Goal: Information Seeking & Learning: Learn about a topic

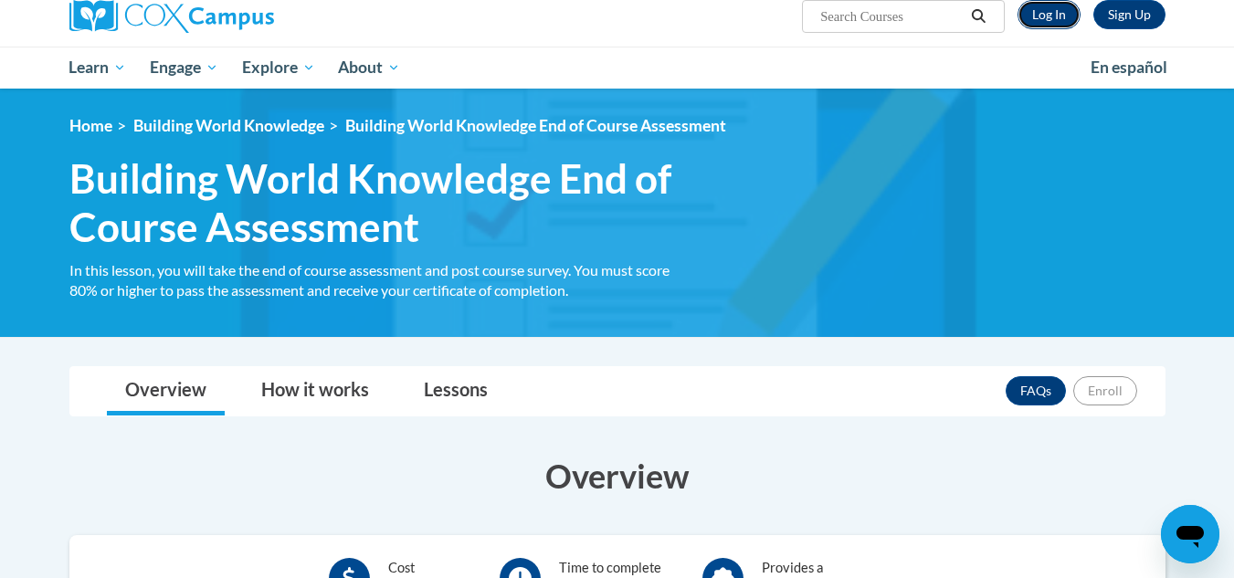
click at [1046, 8] on link "Log In" at bounding box center [1048, 14] width 63 height 29
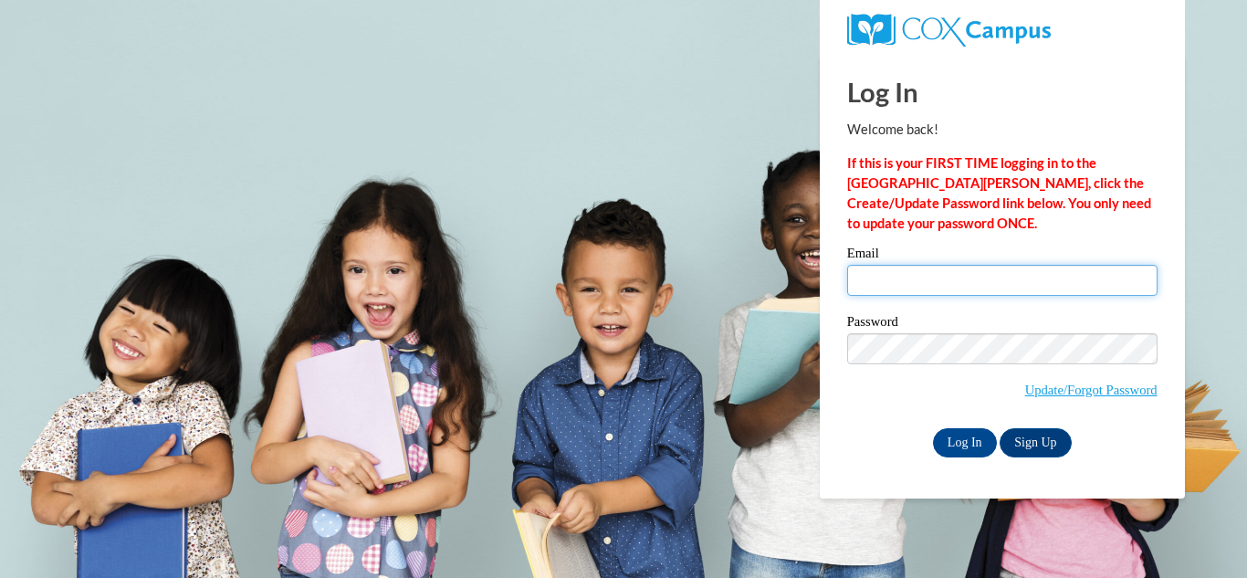
click at [895, 282] on input "Email" at bounding box center [1002, 280] width 310 height 31
type input "tia_spencer23@outlook.com"
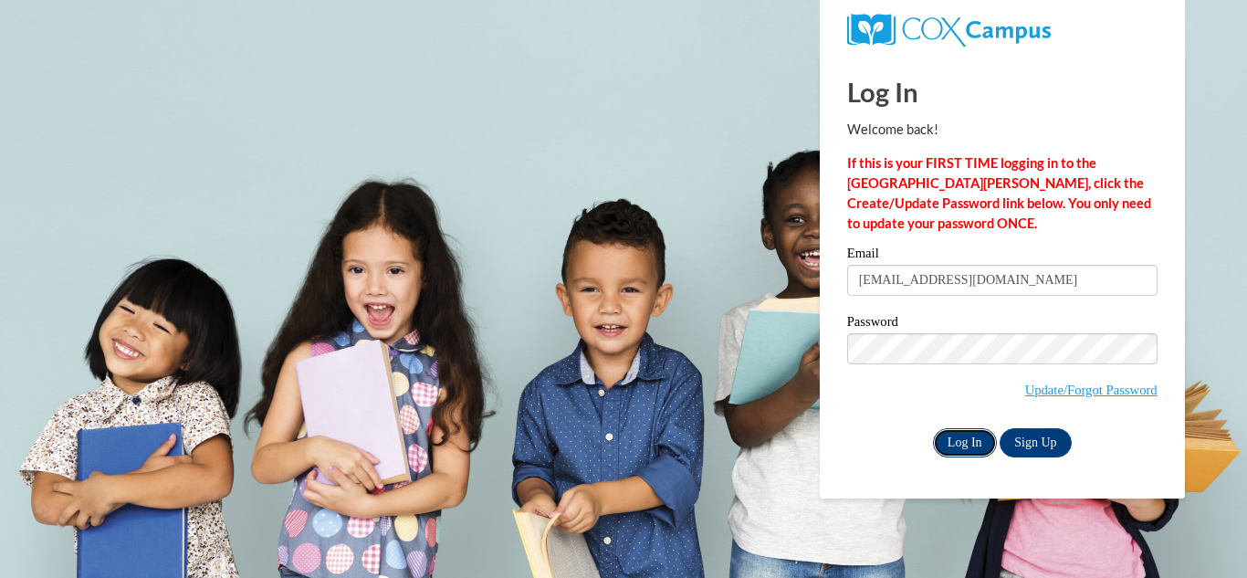
click at [954, 432] on input "Log In" at bounding box center [965, 442] width 64 height 29
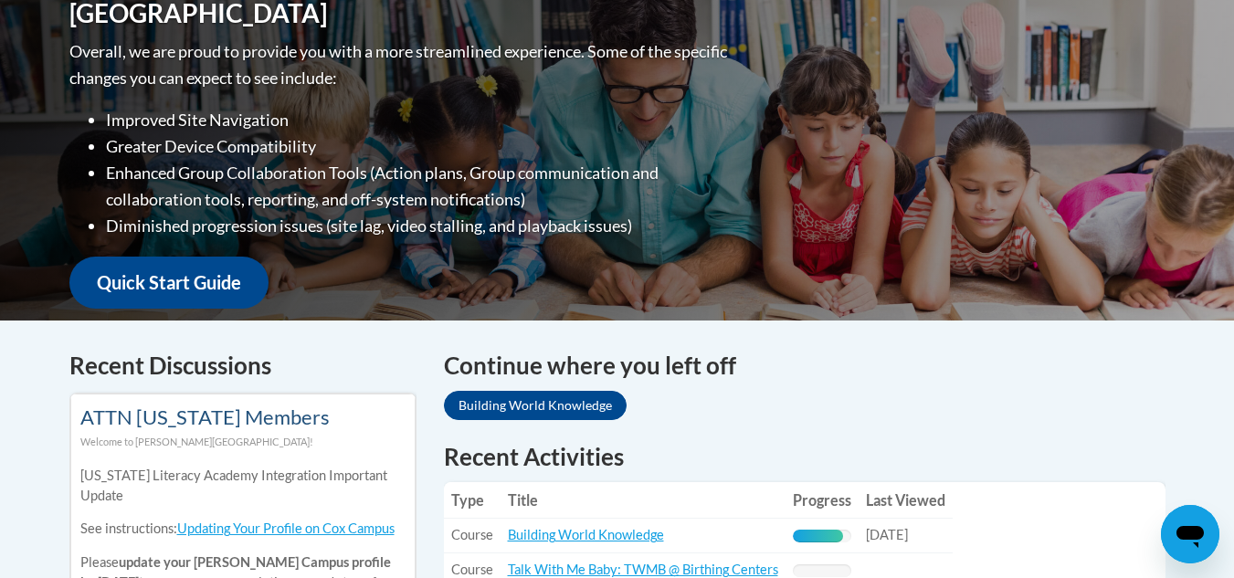
scroll to position [731, 0]
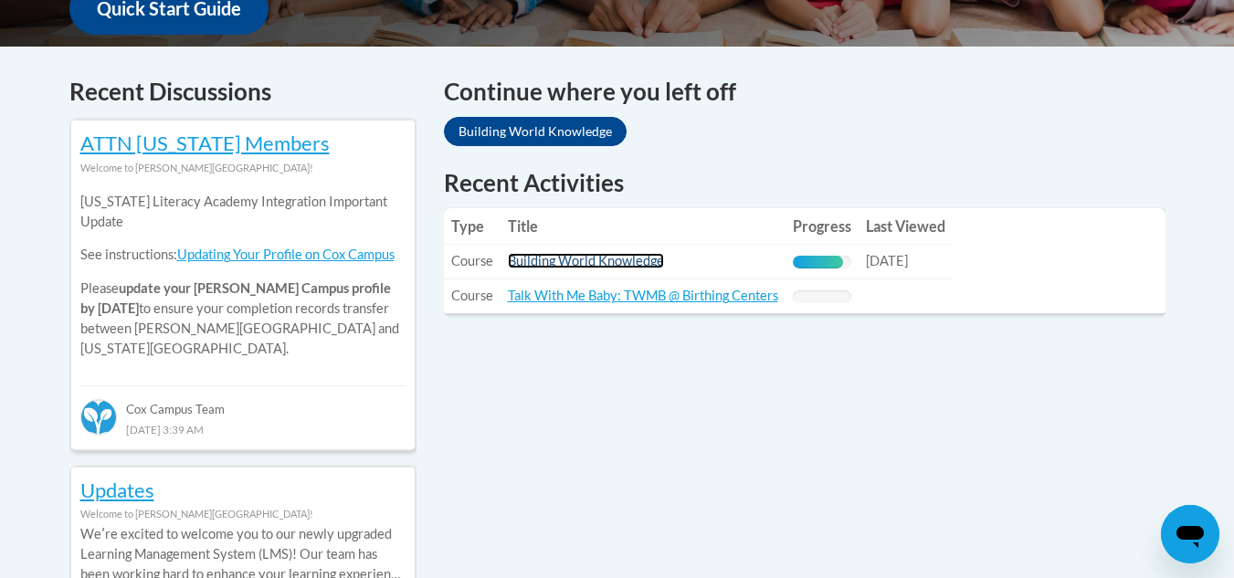
click at [584, 265] on link "Building World Knowledge" at bounding box center [586, 261] width 156 height 16
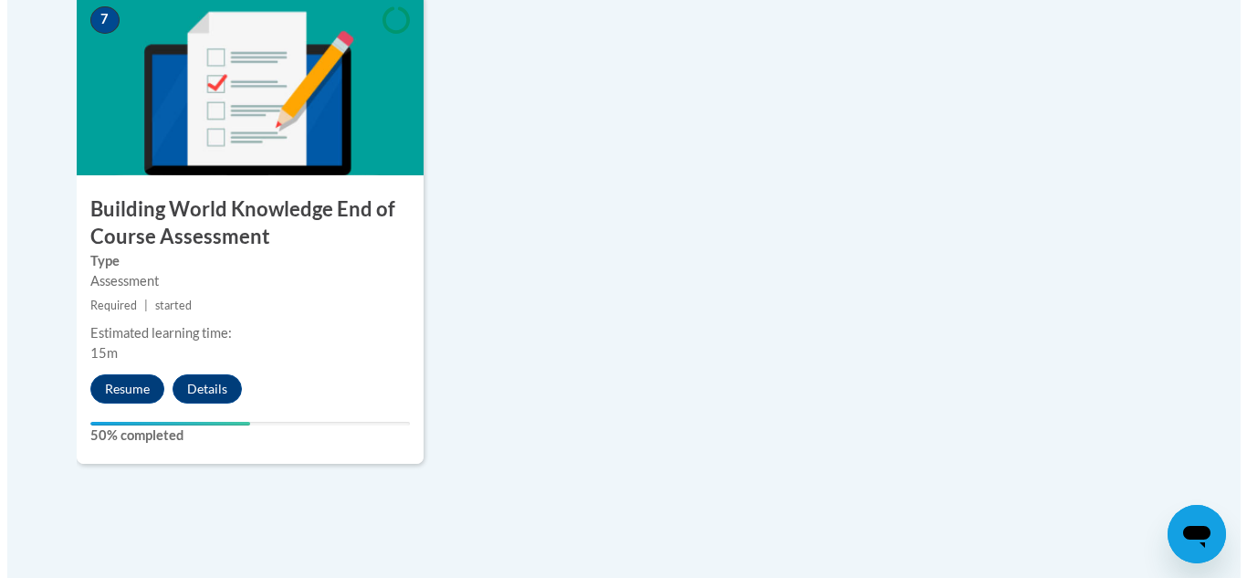
scroll to position [1644, 0]
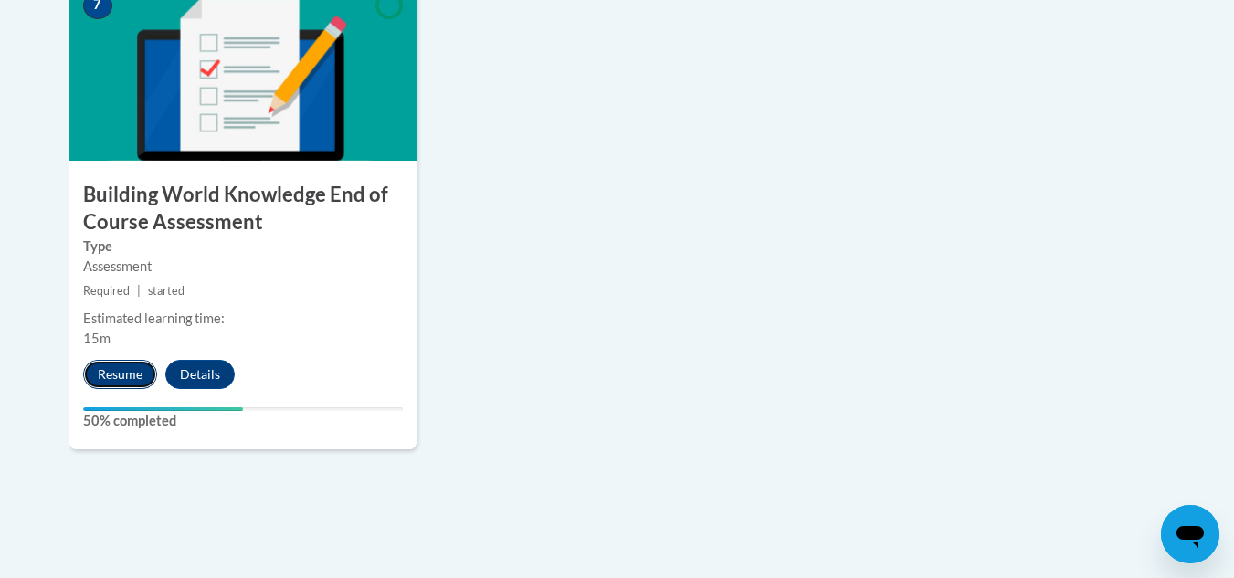
click at [133, 378] on button "Resume" at bounding box center [120, 374] width 74 height 29
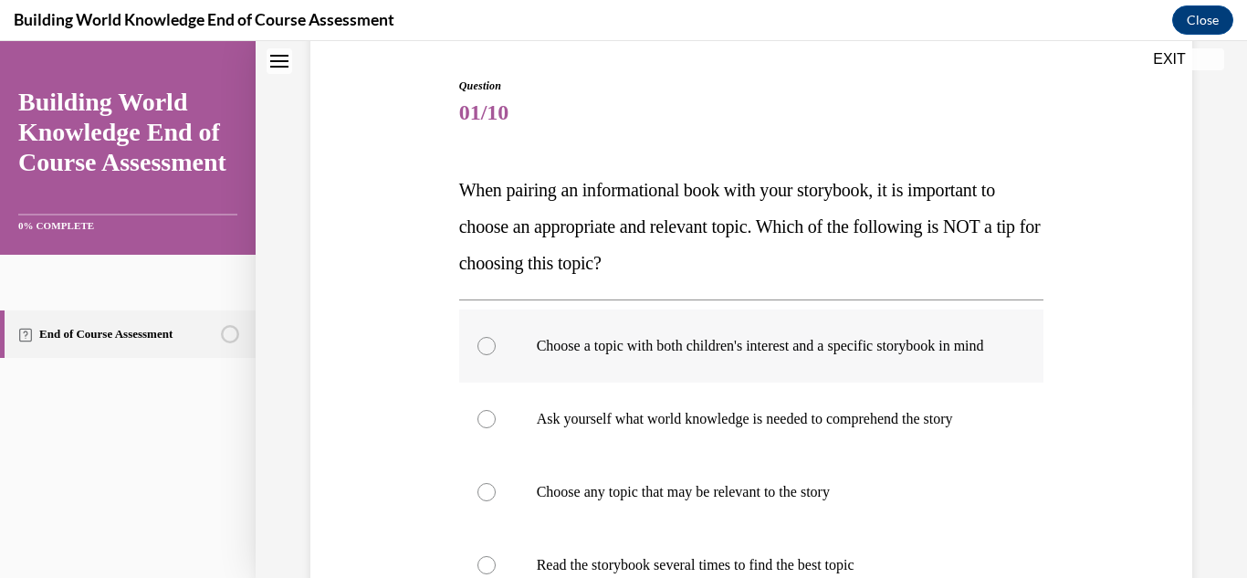
scroll to position [57, 0]
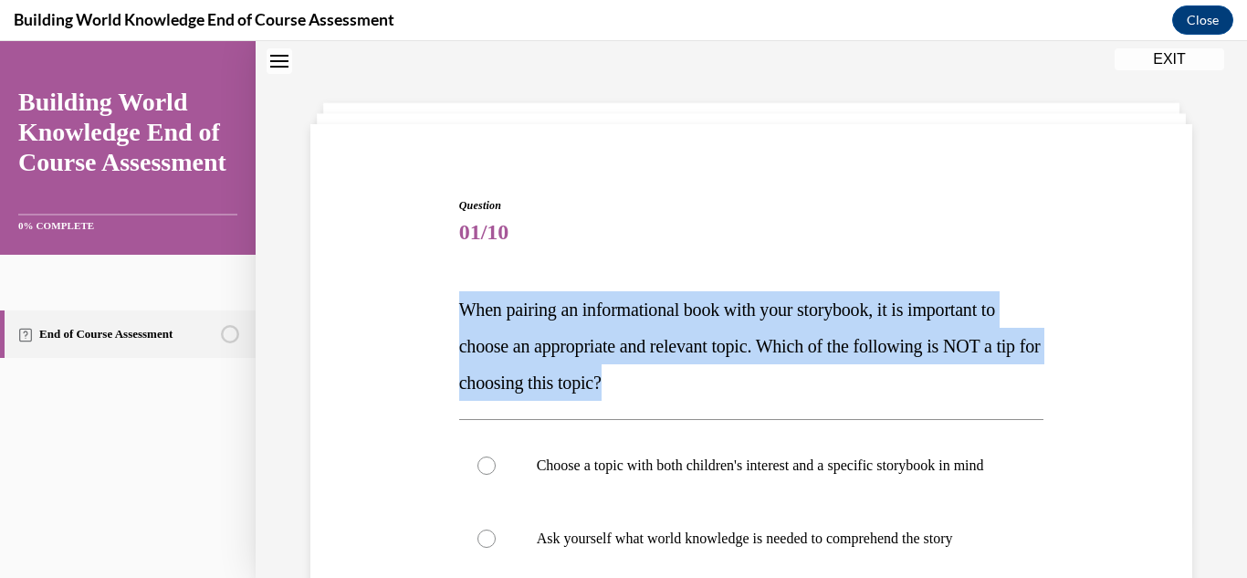
drag, startPoint x: 735, startPoint y: 390, endPoint x: 554, endPoint y: 319, distance: 194.3
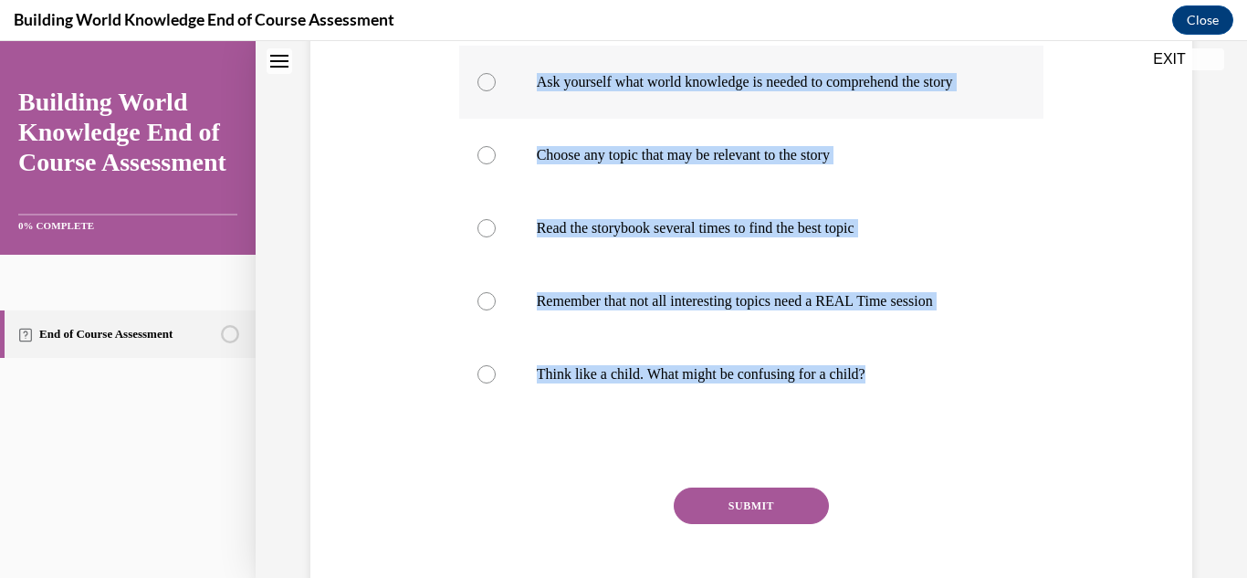
drag, startPoint x: 888, startPoint y: 468, endPoint x: 487, endPoint y: 94, distance: 548.6
click at [487, 94] on div "Question 01/10 When pairing an informational book with your storybook, it is im…" at bounding box center [751, 189] width 585 height 897
click at [427, 475] on div "Question 01/10 When pairing an informational book with your storybook, it is im…" at bounding box center [751, 162] width 891 height 952
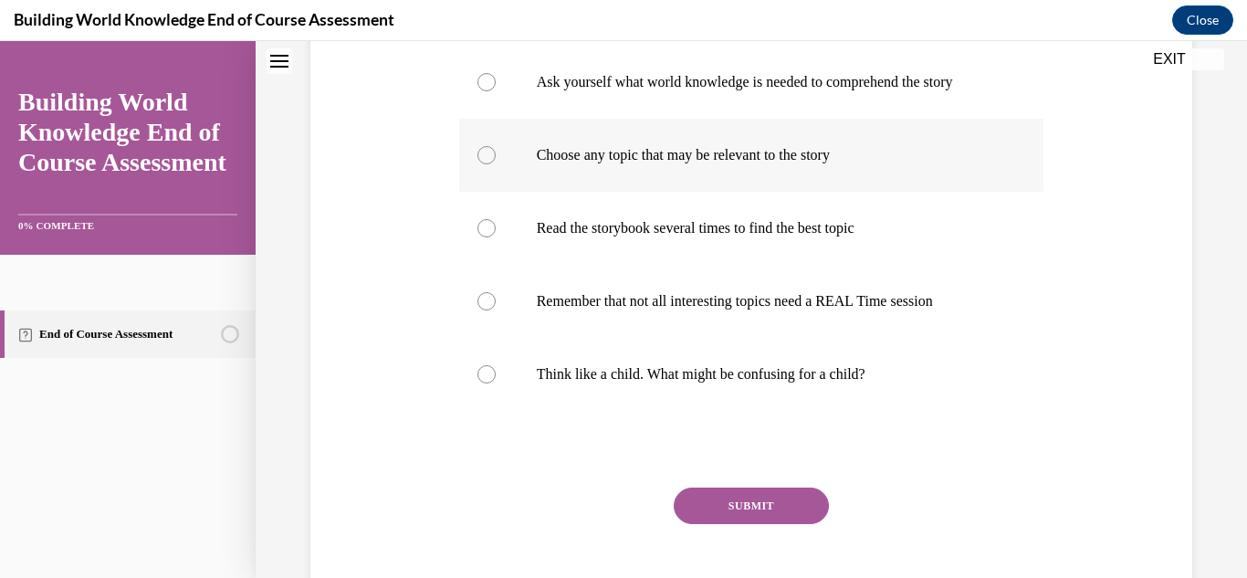
click at [480, 164] on div at bounding box center [487, 155] width 18 height 18
click at [480, 164] on input "Choose any topic that may be relevant to the story" at bounding box center [487, 155] width 18 height 18
radio input "true"
click at [479, 310] on div at bounding box center [487, 301] width 18 height 18
click at [479, 310] on input "Remember that not all interesting topics need a REAL Time session" at bounding box center [487, 301] width 18 height 18
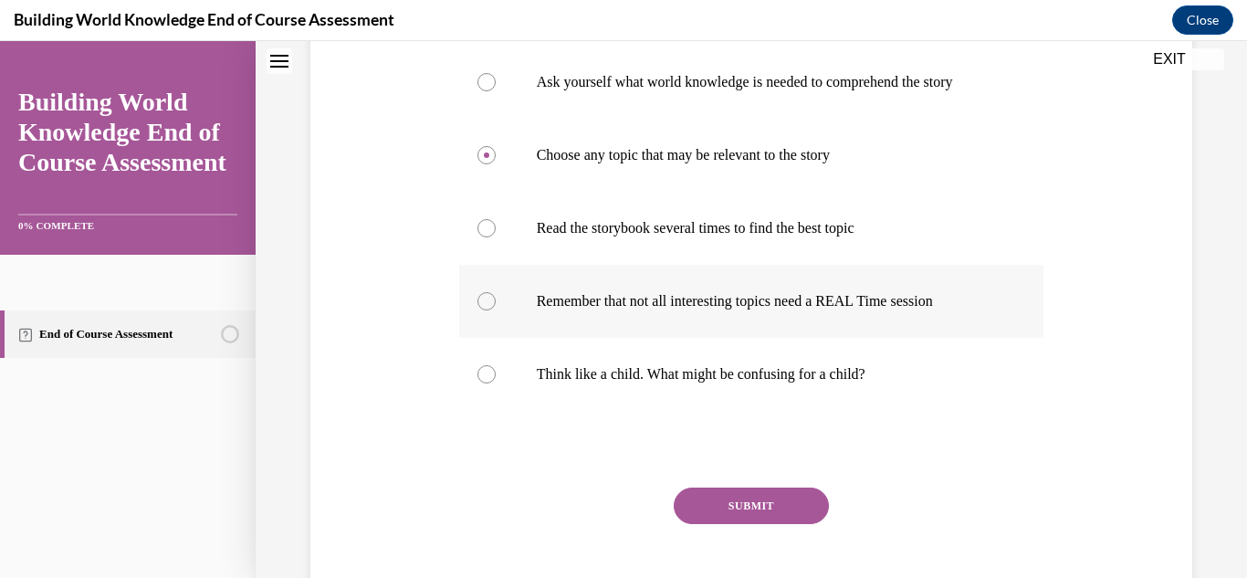
radio input "true"
click at [471, 189] on label "Choose any topic that may be relevant to the story" at bounding box center [751, 155] width 585 height 73
click at [478, 164] on input "Choose any topic that may be relevant to the story" at bounding box center [487, 155] width 18 height 18
radio input "true"
click at [712, 524] on button "SUBMIT" at bounding box center [751, 506] width 155 height 37
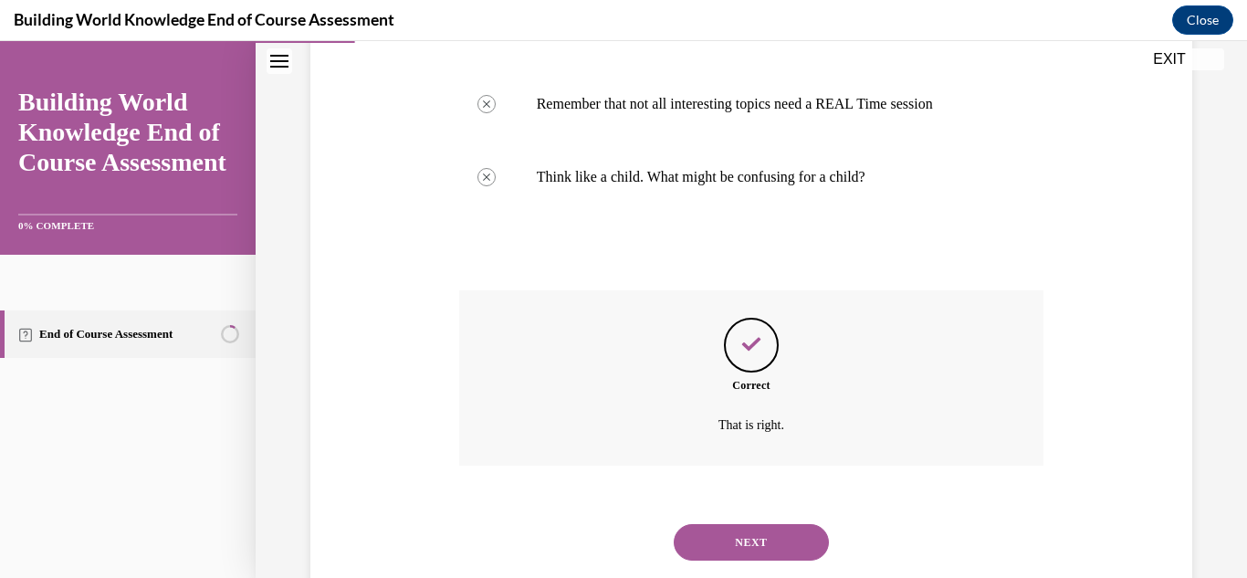
scroll to position [794, 0]
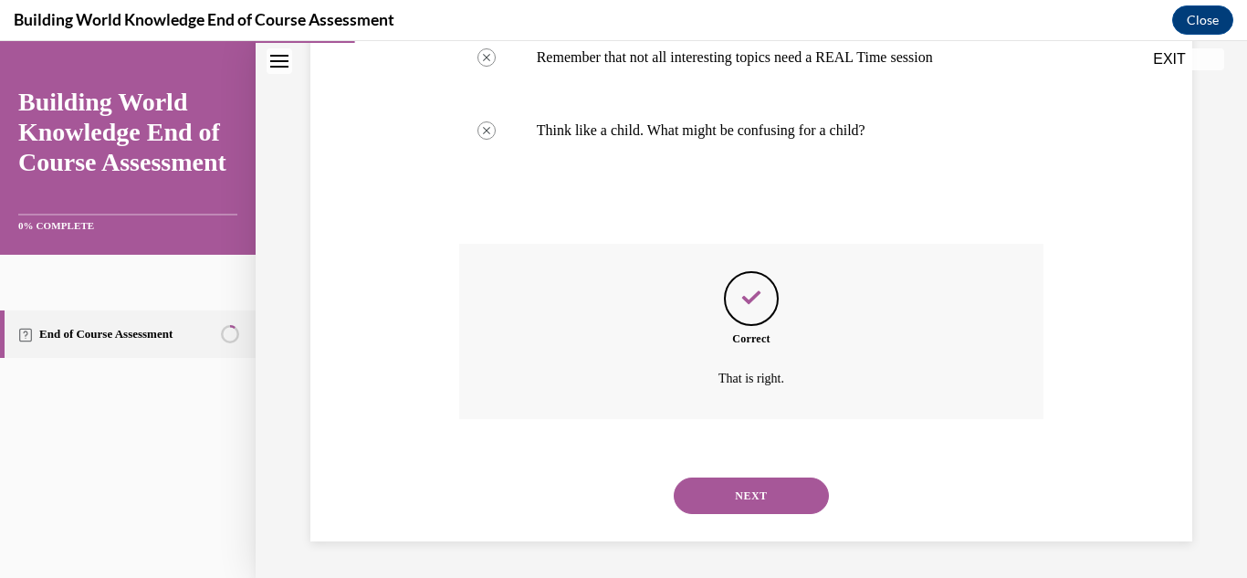
click at [751, 499] on button "NEXT" at bounding box center [751, 496] width 155 height 37
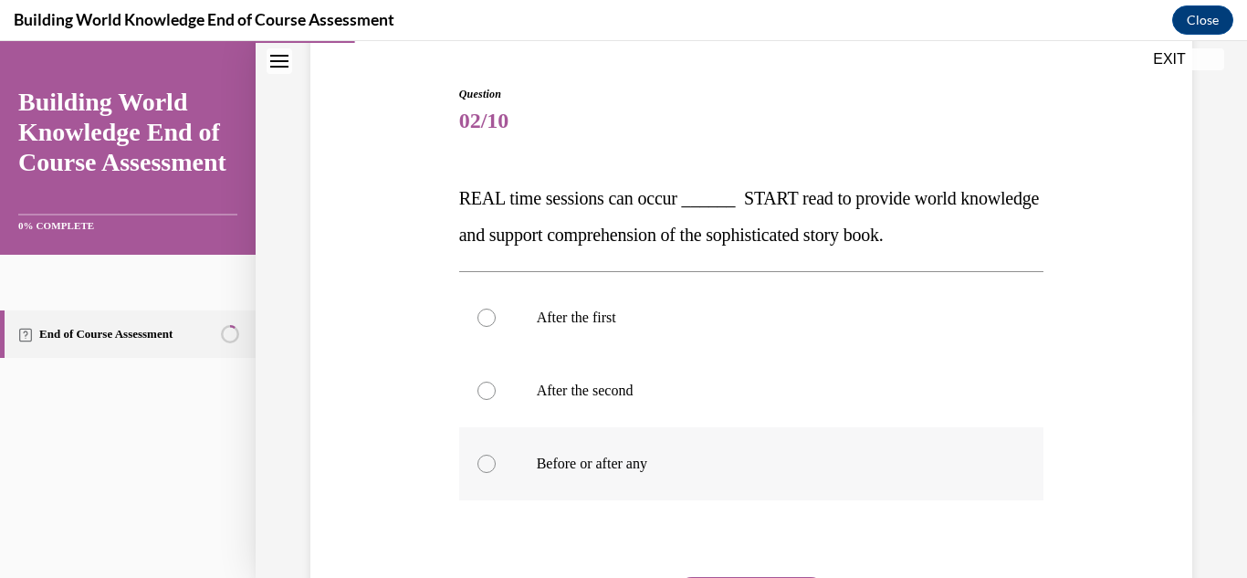
scroll to position [183, 0]
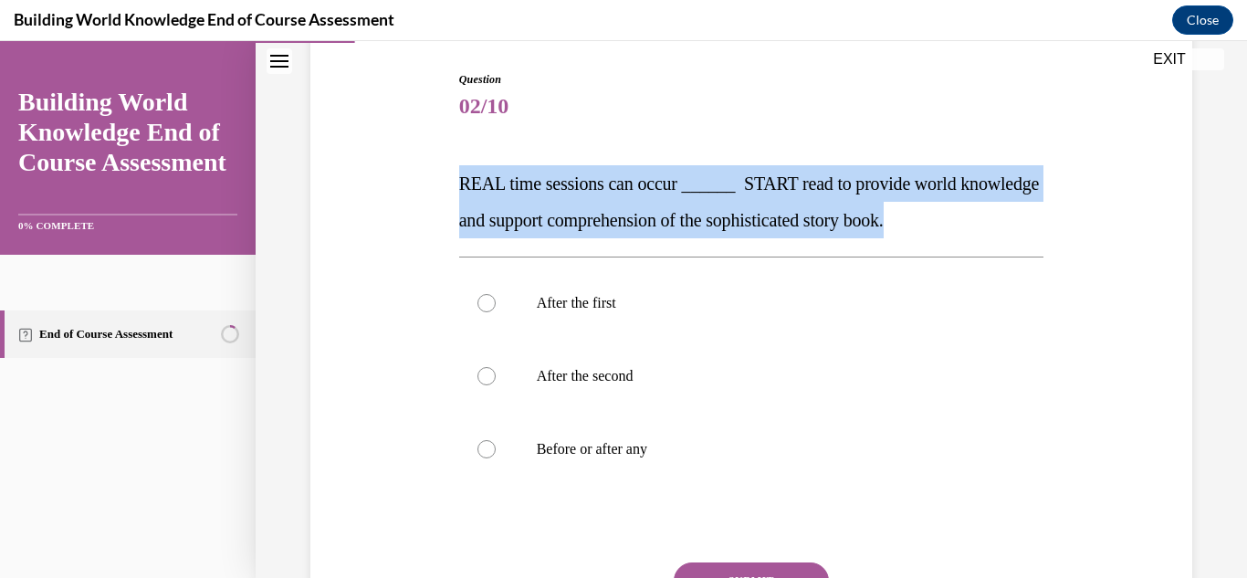
drag, startPoint x: 1136, startPoint y: 228, endPoint x: 440, endPoint y: 142, distance: 701.3
click at [440, 142] on div "Question 02/10 REAL time sessions can occur ______ START read to provide world …" at bounding box center [751, 364] width 891 height 696
copy span "REAL time sessions can occur ______ START read to provide world knowledge and s…"
click at [569, 459] on label "Before or after any" at bounding box center [751, 449] width 585 height 73
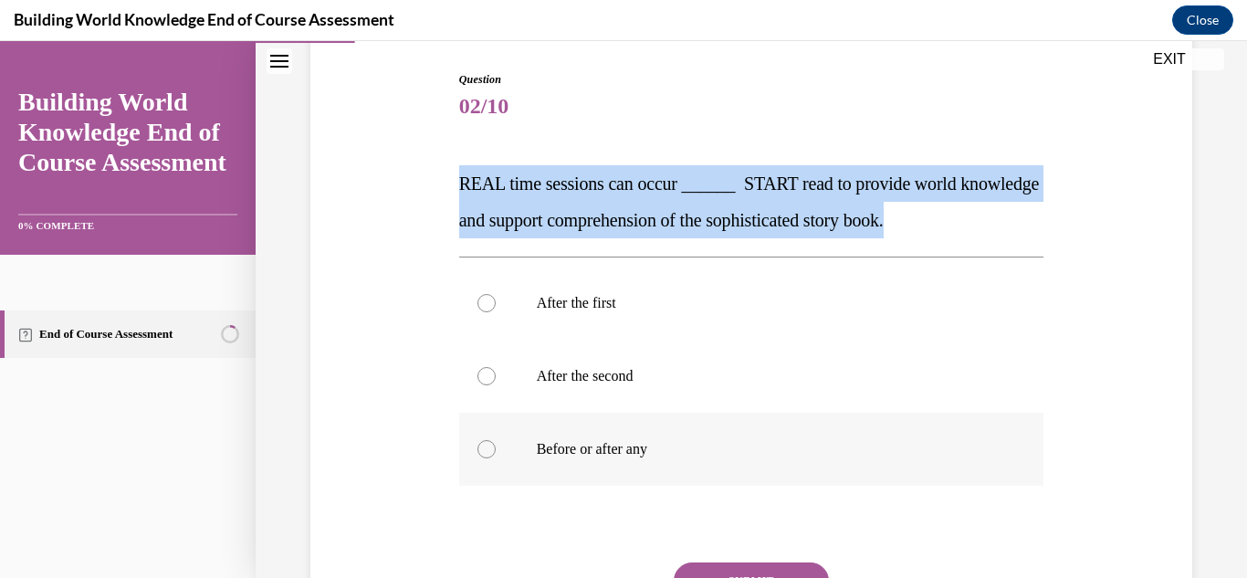
click at [496, 458] on input "Before or after any" at bounding box center [487, 449] width 18 height 18
radio input "true"
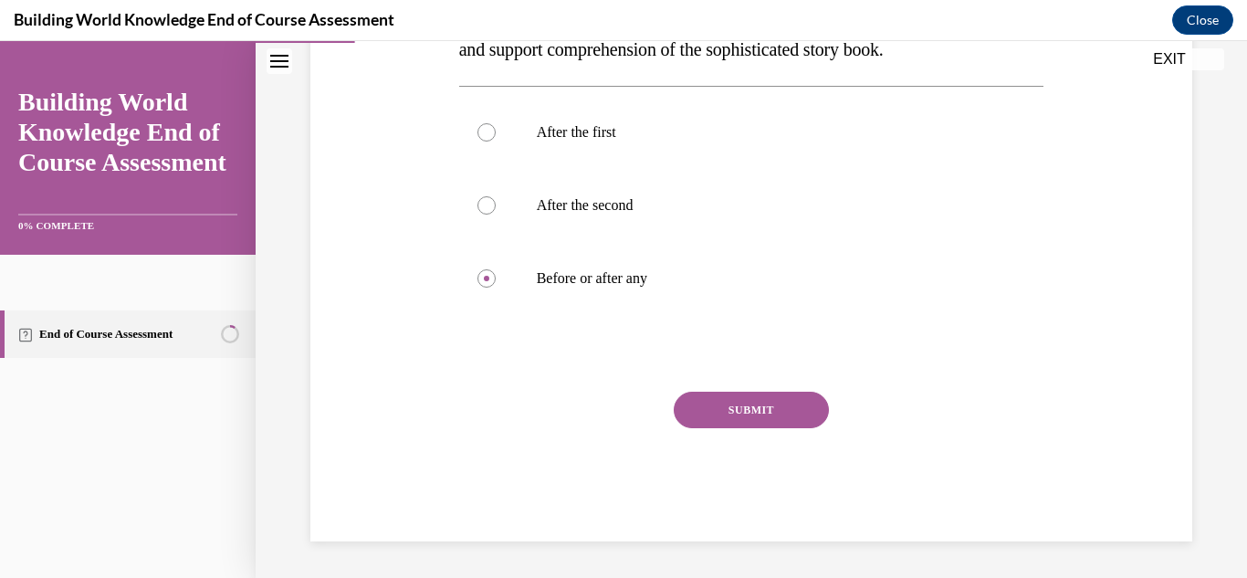
click at [737, 406] on button "SUBMIT" at bounding box center [751, 410] width 155 height 37
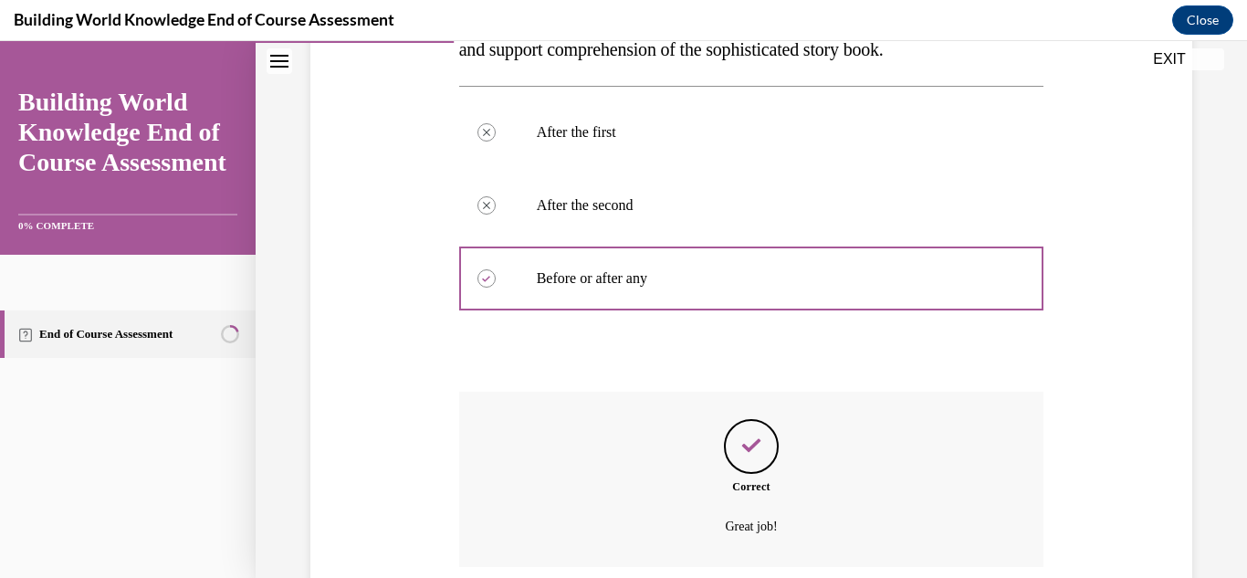
scroll to position [501, 0]
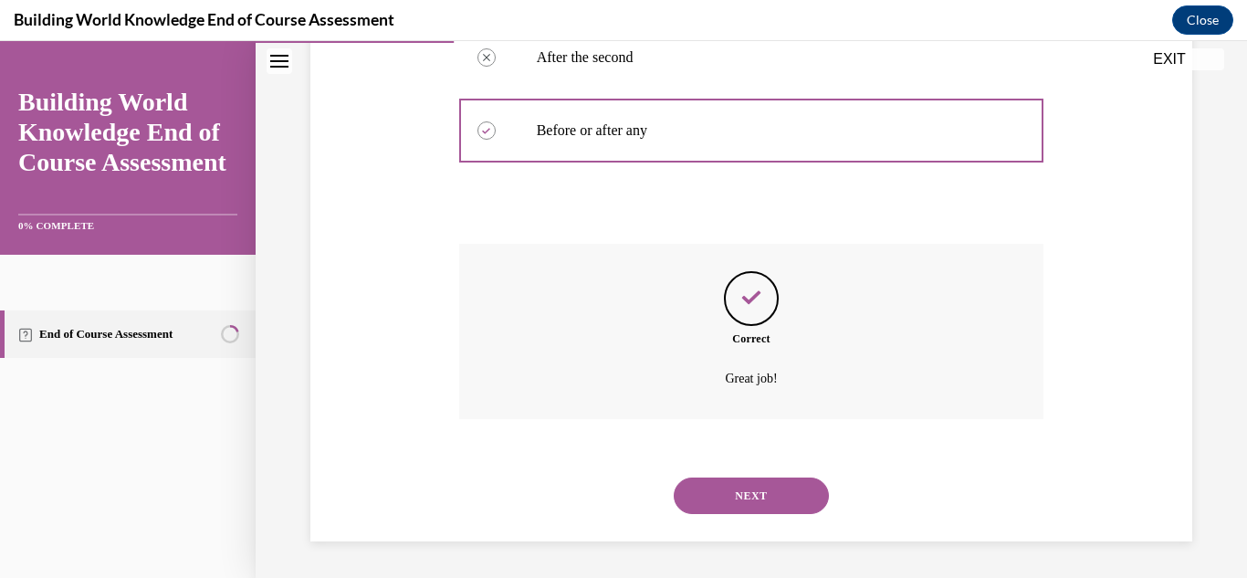
click at [762, 487] on button "NEXT" at bounding box center [751, 496] width 155 height 37
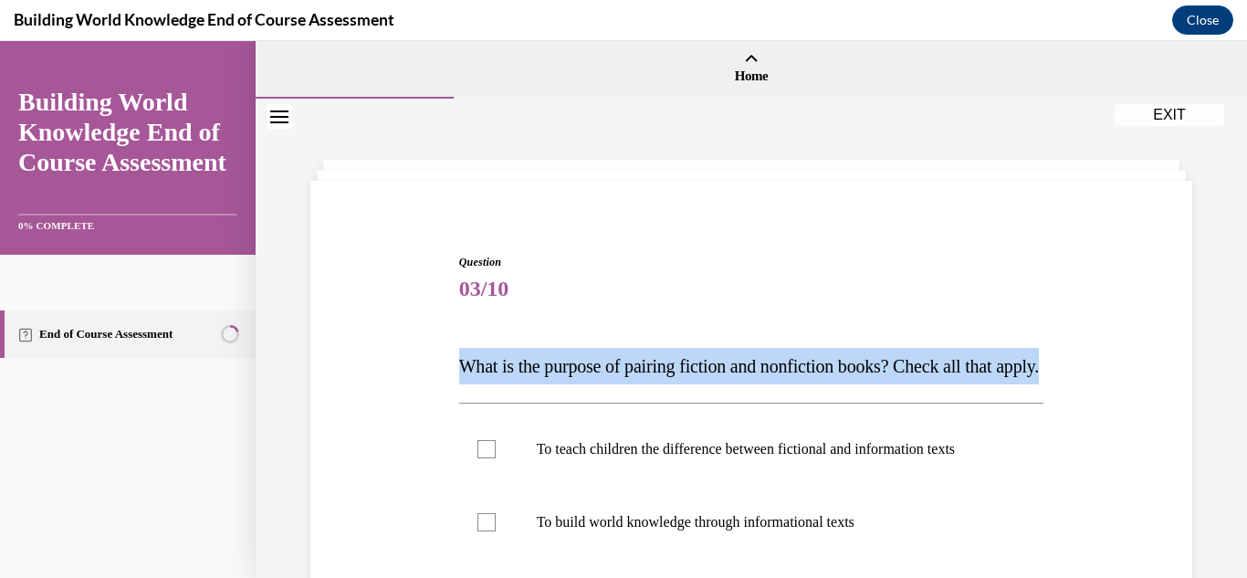
drag, startPoint x: 420, startPoint y: 364, endPoint x: 406, endPoint y: 331, distance: 36.5
click at [406, 331] on div "Question 03/10 What is the purpose of pairing fiction and nonfiction books? Che…" at bounding box center [751, 528] width 891 height 659
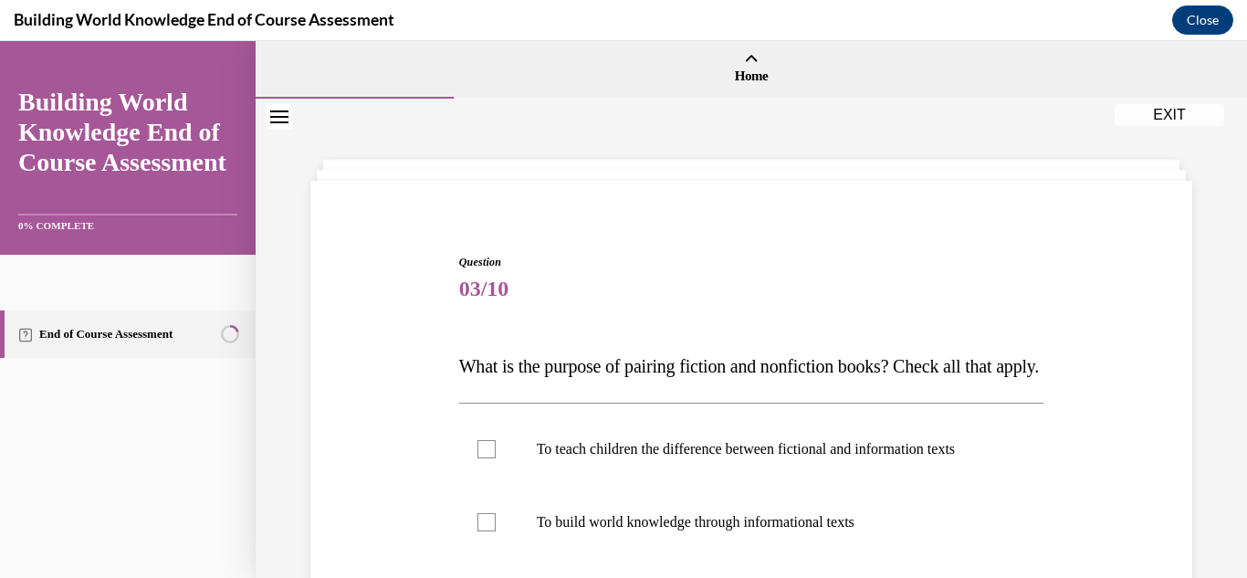
drag, startPoint x: 497, startPoint y: 370, endPoint x: 376, endPoint y: 304, distance: 137.3
click at [366, 302] on div "Question 03/10 What is the purpose of pairing fiction and nonfiction books? Che…" at bounding box center [751, 528] width 891 height 659
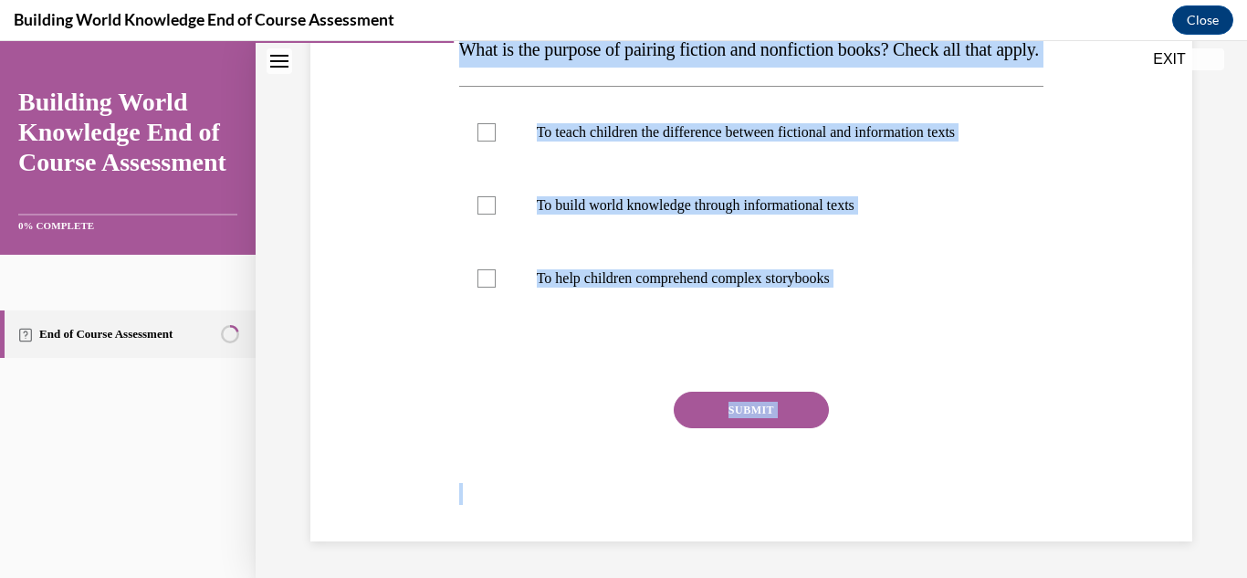
scroll to position [372, 0]
drag, startPoint x: 450, startPoint y: 369, endPoint x: 881, endPoint y: 300, distance: 436.6
click at [881, 300] on div "Question 03/10 What is the purpose of pairing fiction and nonfiction books? Che…" at bounding box center [751, 211] width 891 height 659
copy div "What is the purpose of pairing fiction and nonfiction books? Check all that app…"
click at [459, 334] on div "Question 03/10 What is the purpose of pairing fiction and nonfiction books? Che…" at bounding box center [751, 239] width 585 height 605
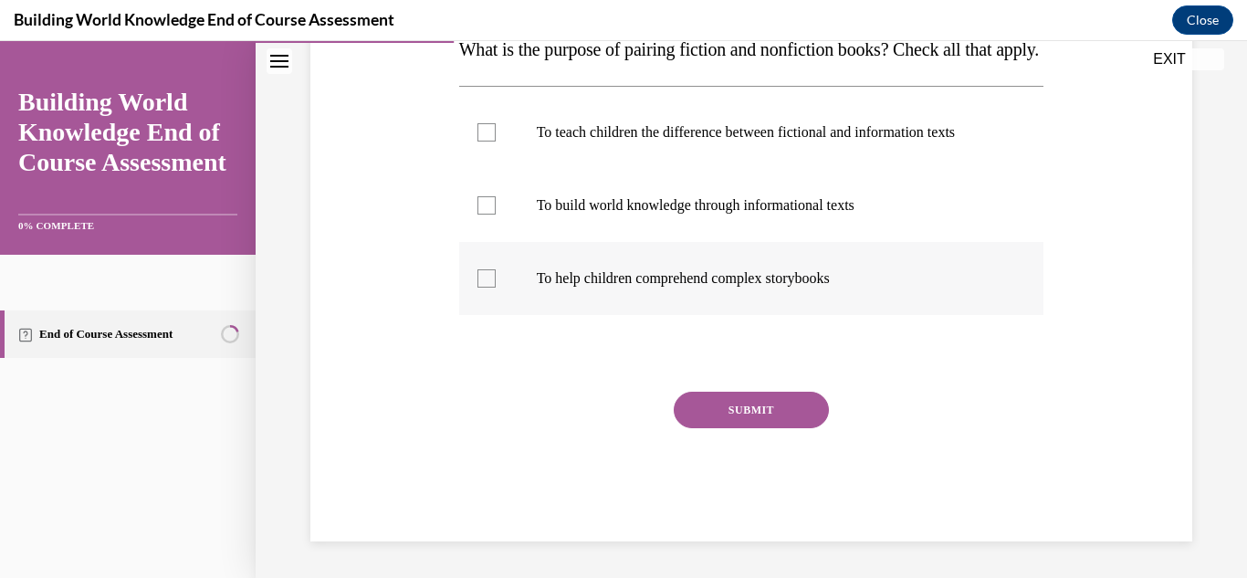
drag, startPoint x: 468, startPoint y: 271, endPoint x: 473, endPoint y: 244, distance: 27.8
click at [469, 271] on label "To help children comprehend complex storybooks" at bounding box center [751, 278] width 585 height 73
click at [478, 271] on input "To help children comprehend complex storybooks" at bounding box center [487, 278] width 18 height 18
checkbox input "true"
click at [486, 205] on div at bounding box center [487, 205] width 18 height 18
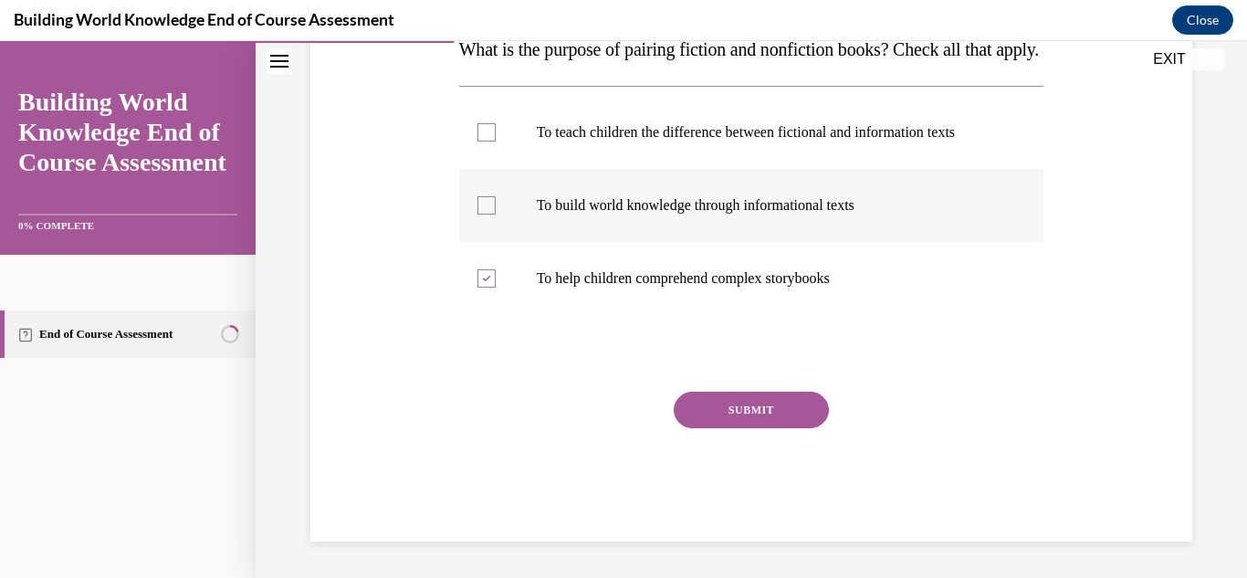
click at [486, 205] on input "To build world knowledge through informational texts" at bounding box center [487, 205] width 18 height 18
checkbox input "true"
click at [724, 403] on button "SUBMIT" at bounding box center [751, 410] width 155 height 37
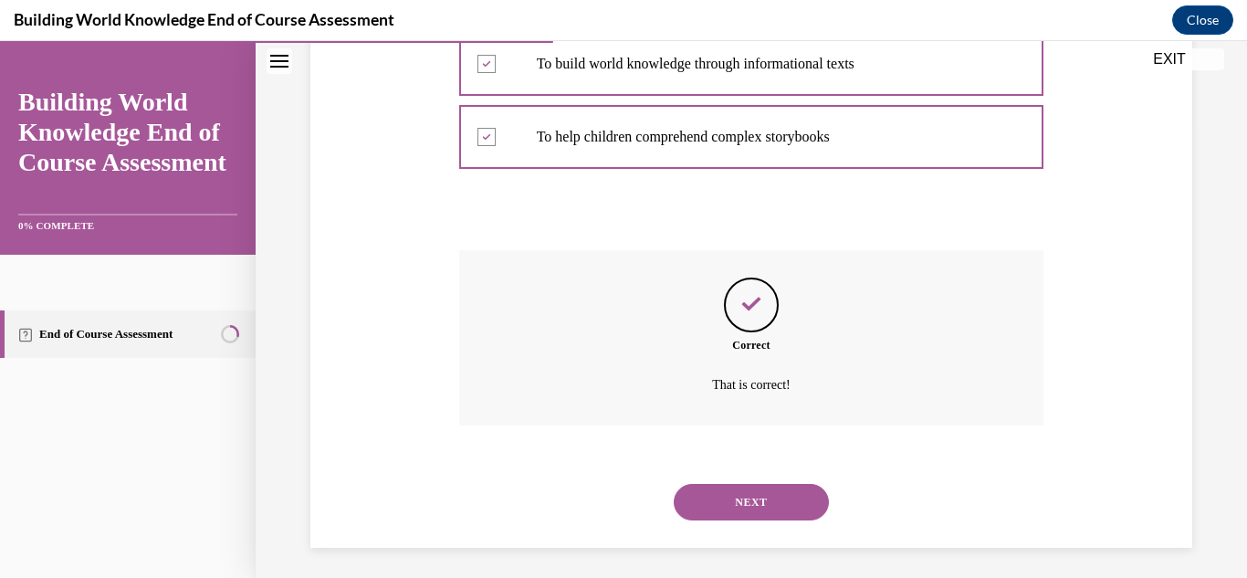
scroll to position [520, 0]
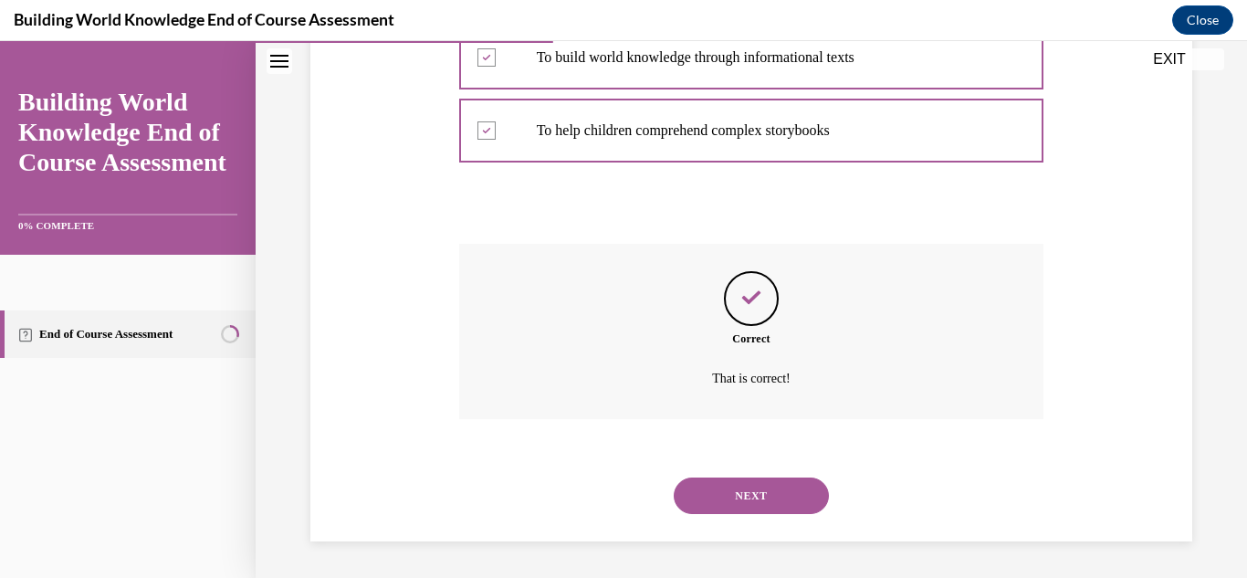
click at [747, 496] on button "NEXT" at bounding box center [751, 496] width 155 height 37
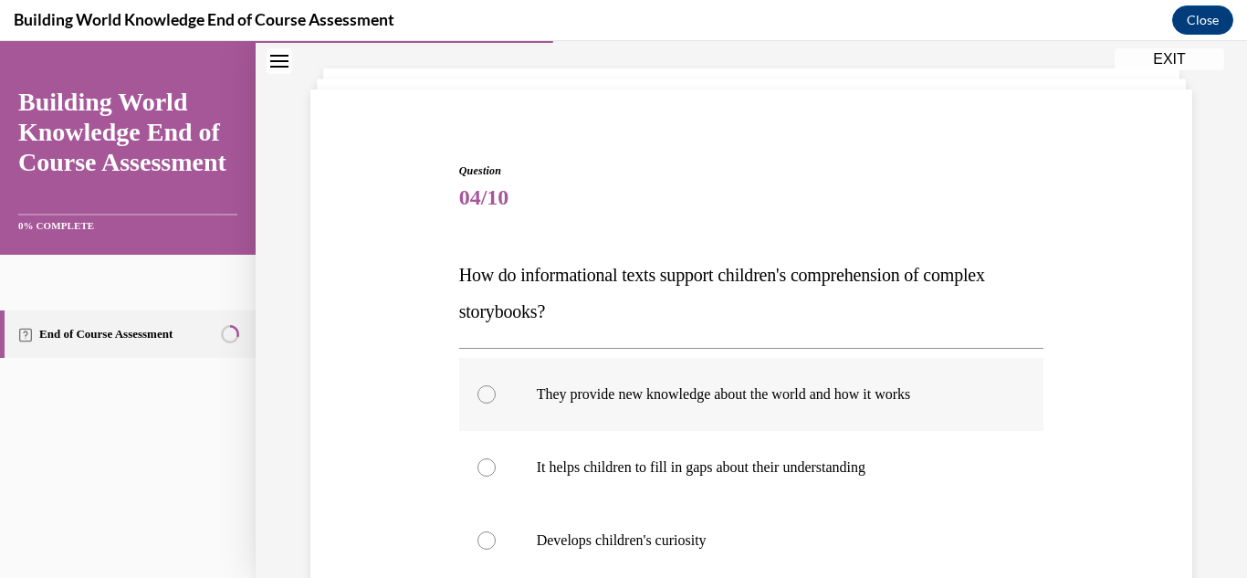
scroll to position [183, 0]
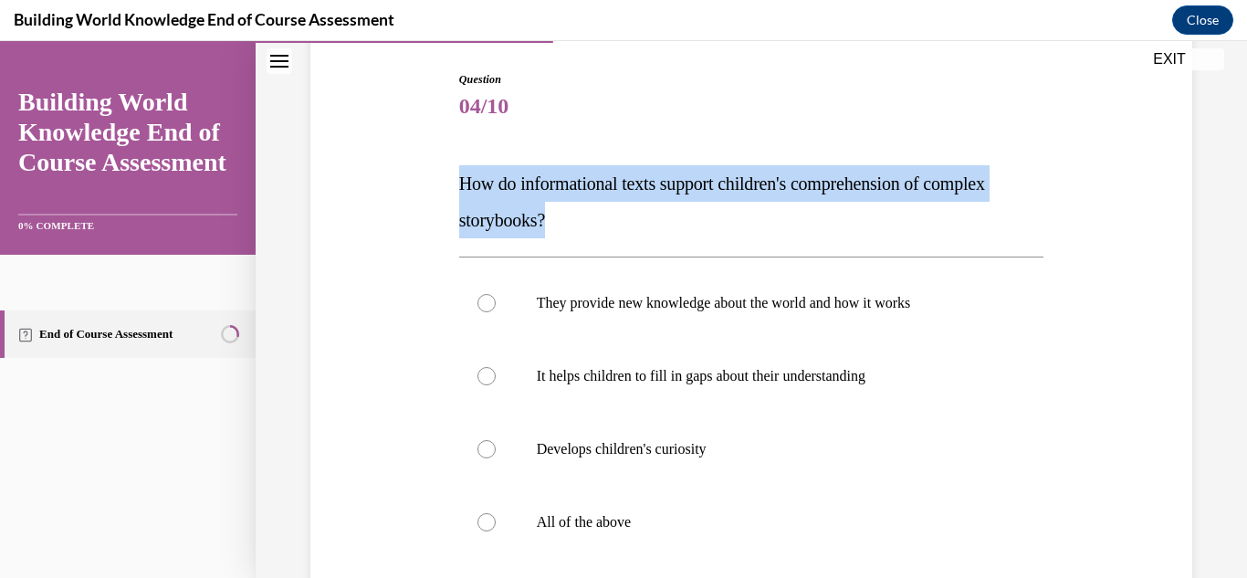
drag, startPoint x: 616, startPoint y: 226, endPoint x: 431, endPoint y: 184, distance: 189.4
click at [431, 184] on div "Question 04/10 How do informational texts support children's comprehension of c…" at bounding box center [751, 400] width 891 height 769
copy span "How do informational texts support children's comprehension of complex storyboo…"
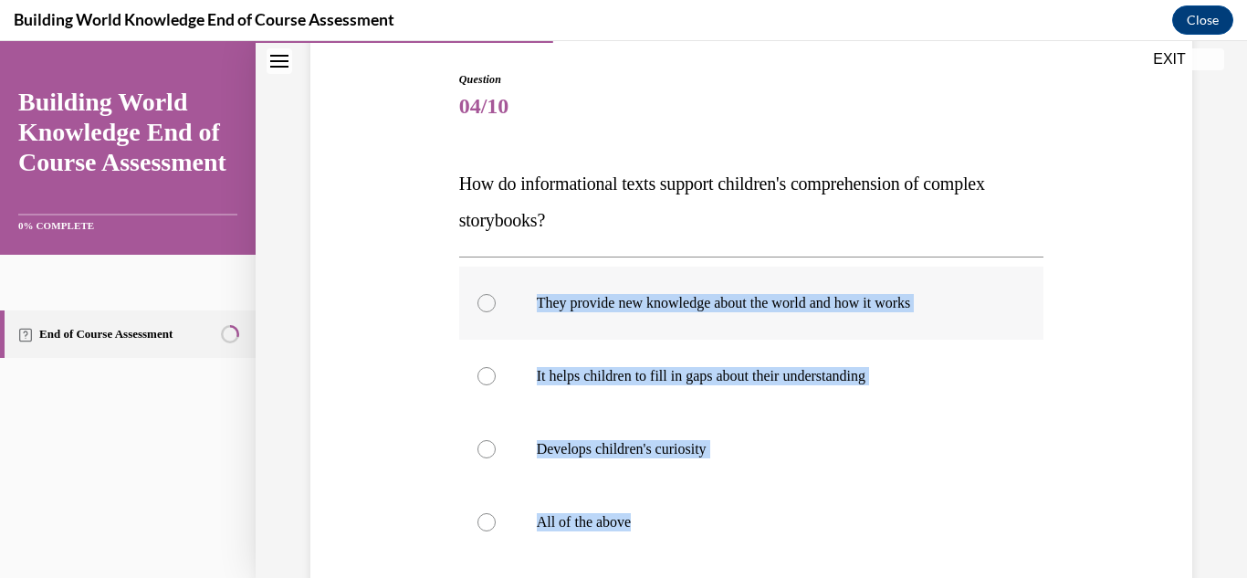
drag, startPoint x: 686, startPoint y: 562, endPoint x: 504, endPoint y: 313, distance: 307.8
click at [504, 313] on div "They provide new knowledge about the world and how it works It helps children t…" at bounding box center [751, 412] width 585 height 311
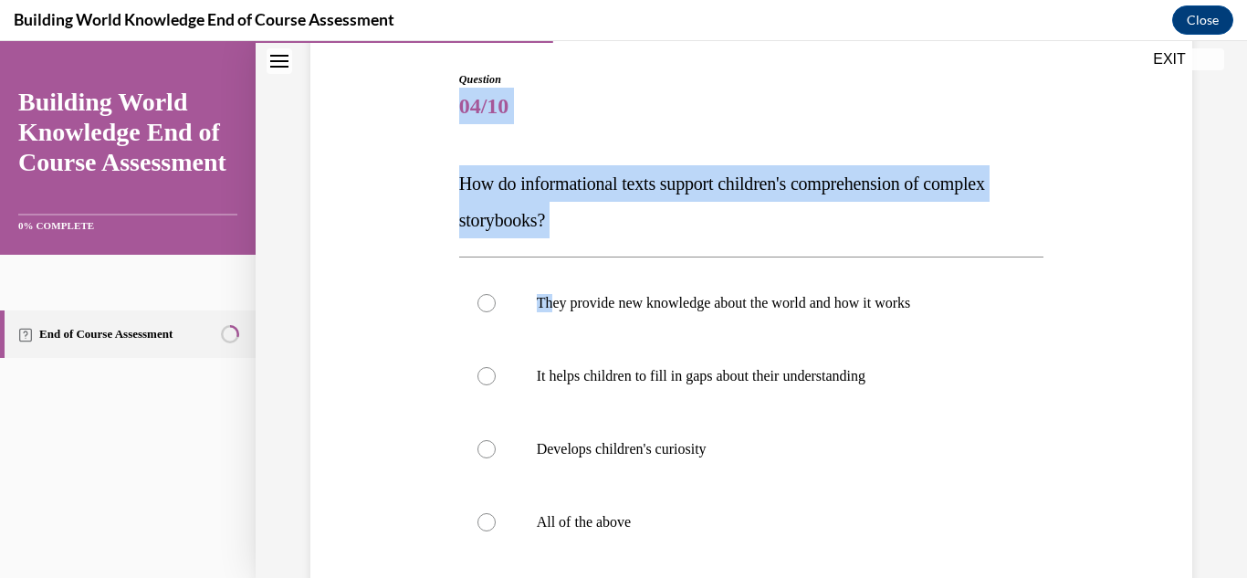
drag, startPoint x: 424, startPoint y: 123, endPoint x: 509, endPoint y: 250, distance: 152.7
click at [544, 292] on div "Question 04/10 How do informational texts support children's comprehension of c…" at bounding box center [751, 400] width 891 height 769
click at [433, 191] on div "Question 04/10 How do informational texts support children's comprehension of c…" at bounding box center [751, 400] width 891 height 769
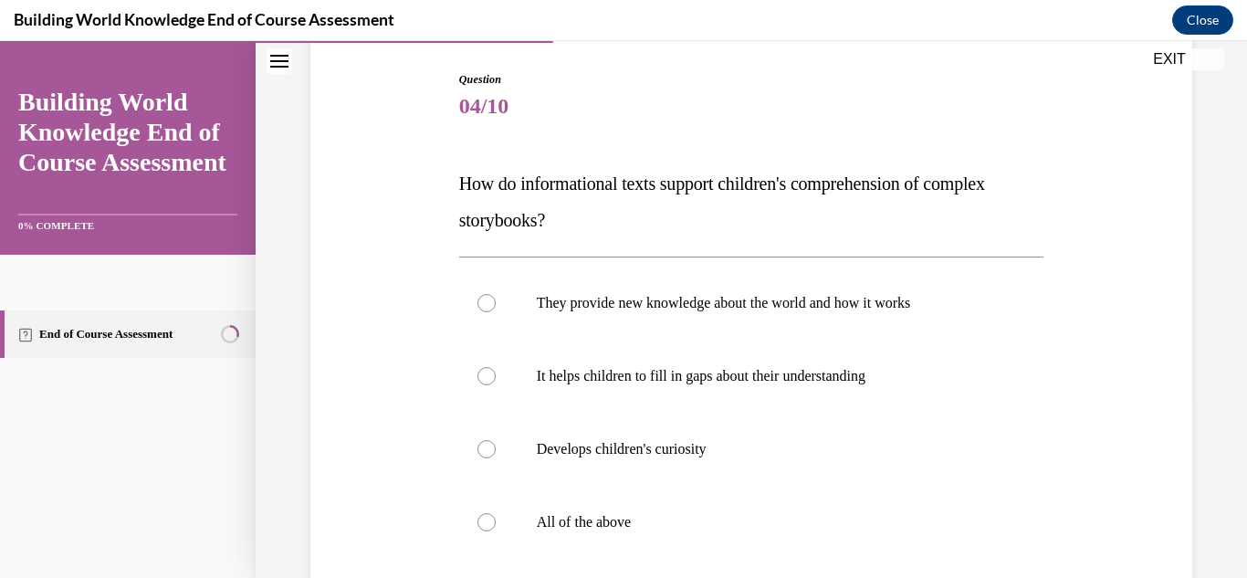
drag, startPoint x: 439, startPoint y: 154, endPoint x: 457, endPoint y: 196, distance: 45.5
click at [457, 196] on div "Question 04/10 How do informational texts support children's comprehension of c…" at bounding box center [751, 400] width 891 height 769
click at [459, 196] on p "How do informational texts support children's comprehension of complex storyboo…" at bounding box center [751, 201] width 585 height 73
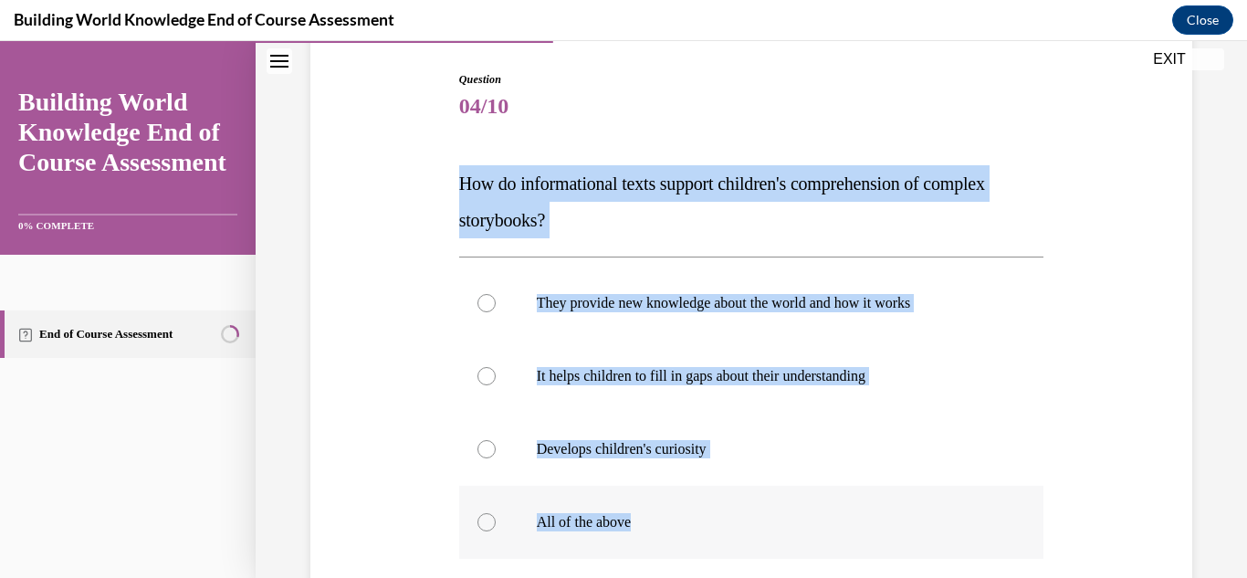
drag, startPoint x: 439, startPoint y: 165, endPoint x: 655, endPoint y: 515, distance: 410.8
click at [655, 515] on div "Question 04/10 How do informational texts support children's comprehension of c…" at bounding box center [751, 400] width 891 height 769
copy div "How do informational texts support children's comprehension of complex storyboo…"
click at [521, 525] on label "All of the above" at bounding box center [751, 522] width 585 height 73
click at [496, 525] on input "All of the above" at bounding box center [487, 522] width 18 height 18
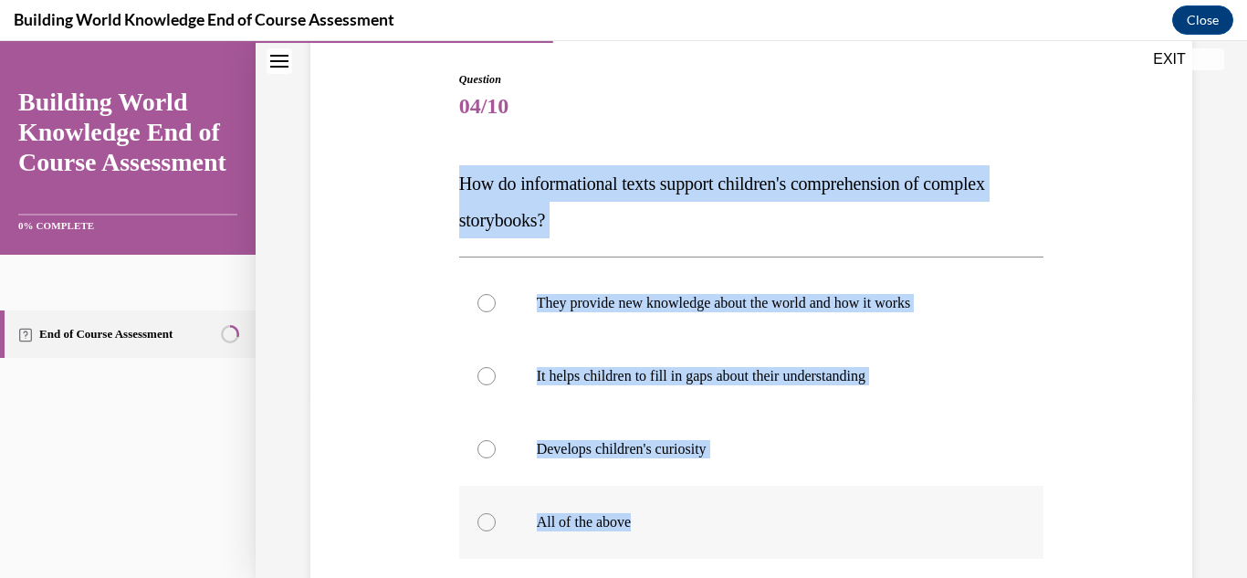
radio input "true"
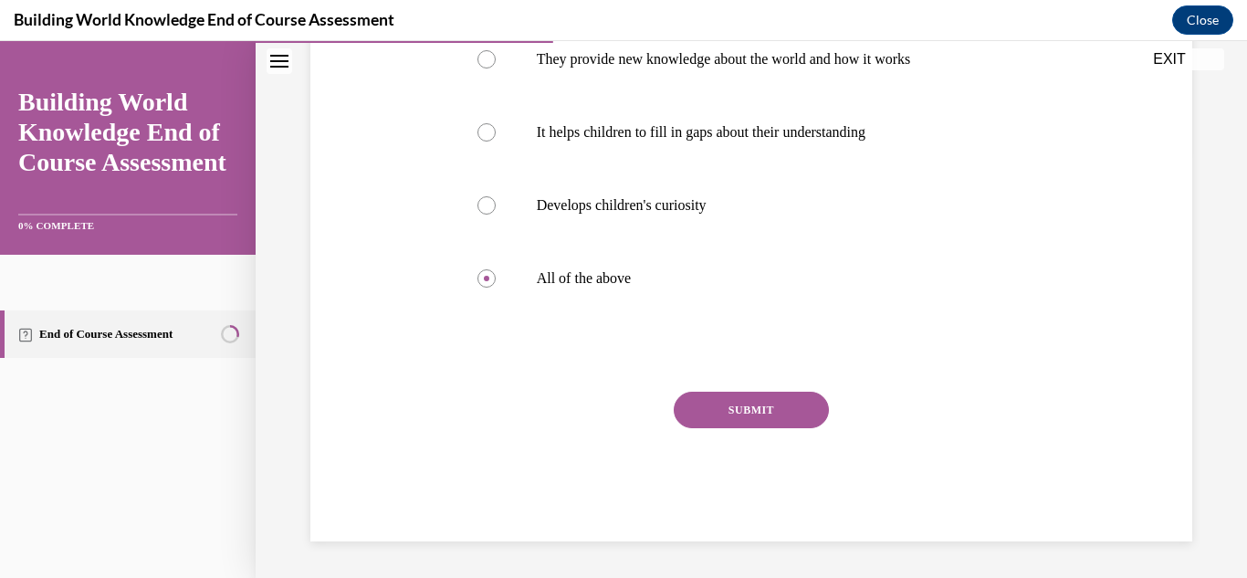
click at [764, 419] on button "SUBMIT" at bounding box center [751, 410] width 155 height 37
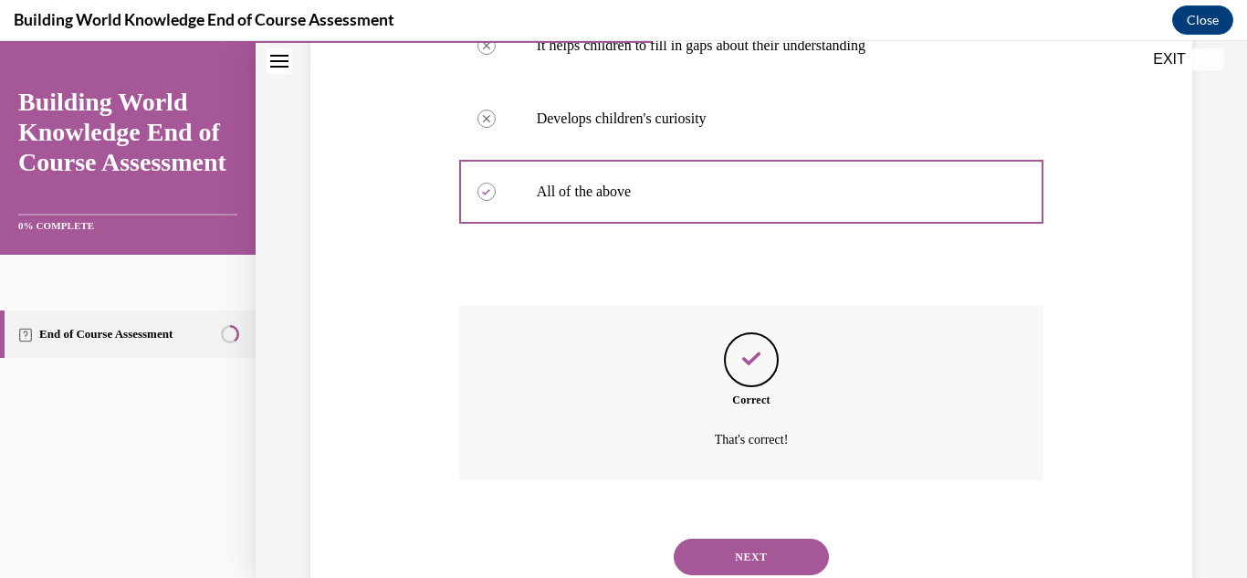
scroll to position [574, 0]
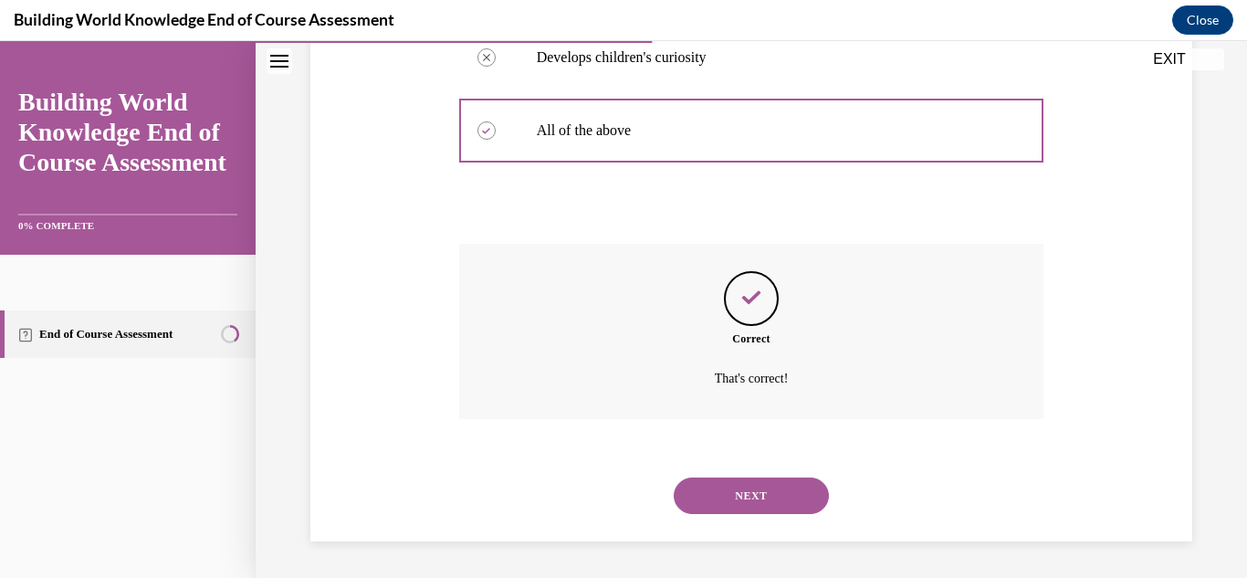
click at [706, 506] on button "NEXT" at bounding box center [751, 496] width 155 height 37
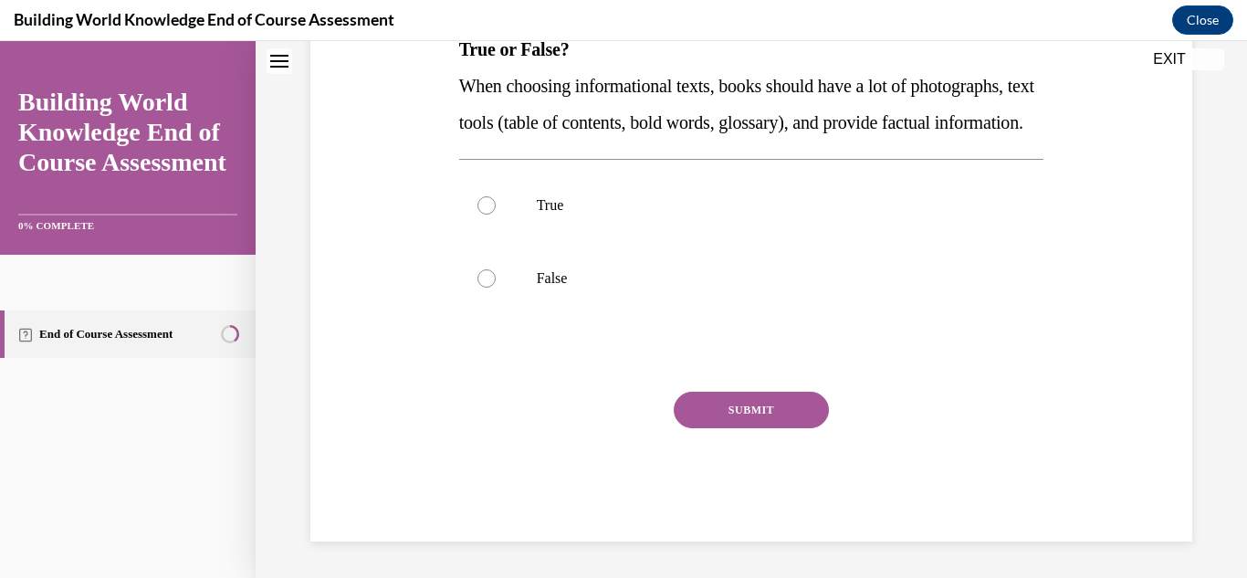
scroll to position [0, 0]
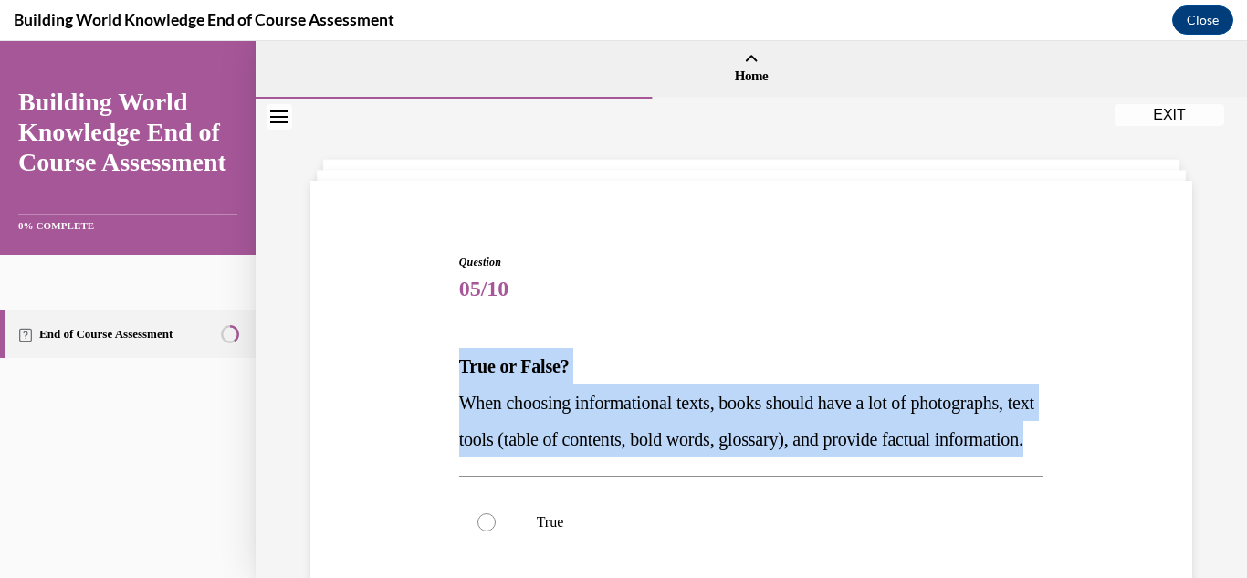
drag, startPoint x: 621, startPoint y: 471, endPoint x: 337, endPoint y: 371, distance: 301.3
click at [329, 367] on div "Question 05/10 True or False? When choosing informational texts, books should h…" at bounding box center [751, 528] width 891 height 659
click at [387, 335] on div "Question 05/10 True or False? When choosing informational texts, books should h…" at bounding box center [751, 528] width 891 height 659
drag, startPoint x: 727, startPoint y: 500, endPoint x: 385, endPoint y: 368, distance: 366.0
click at [385, 368] on div "Question 05/10 True or False? When choosing informational texts, books should h…" at bounding box center [751, 528] width 891 height 659
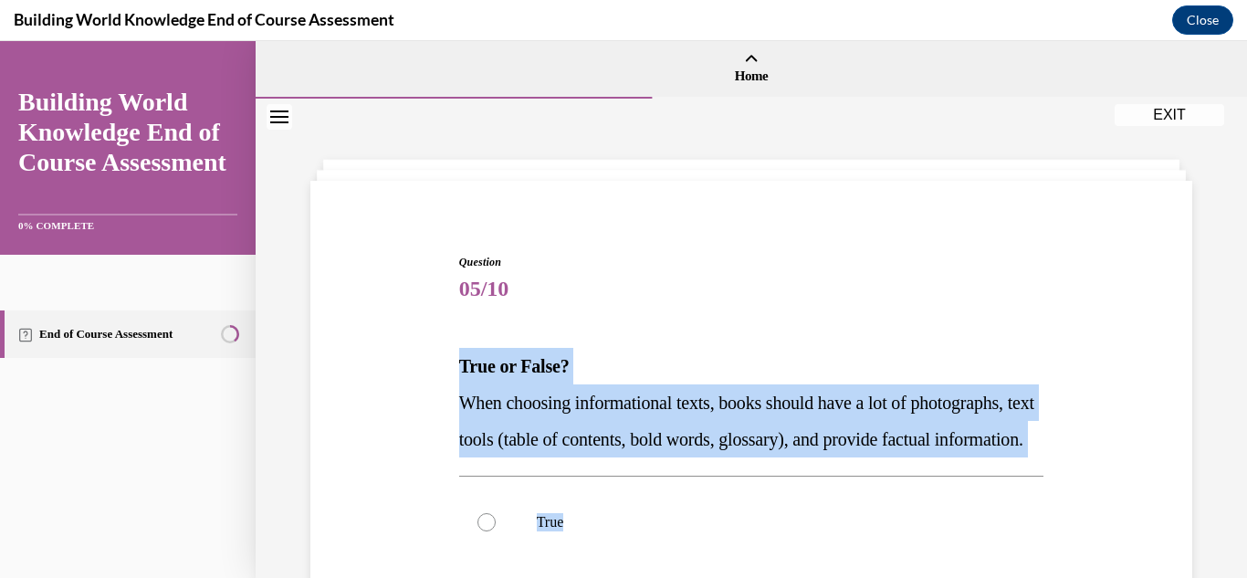
copy div "True or False? When choosing informational texts, books should have a lot of ph…"
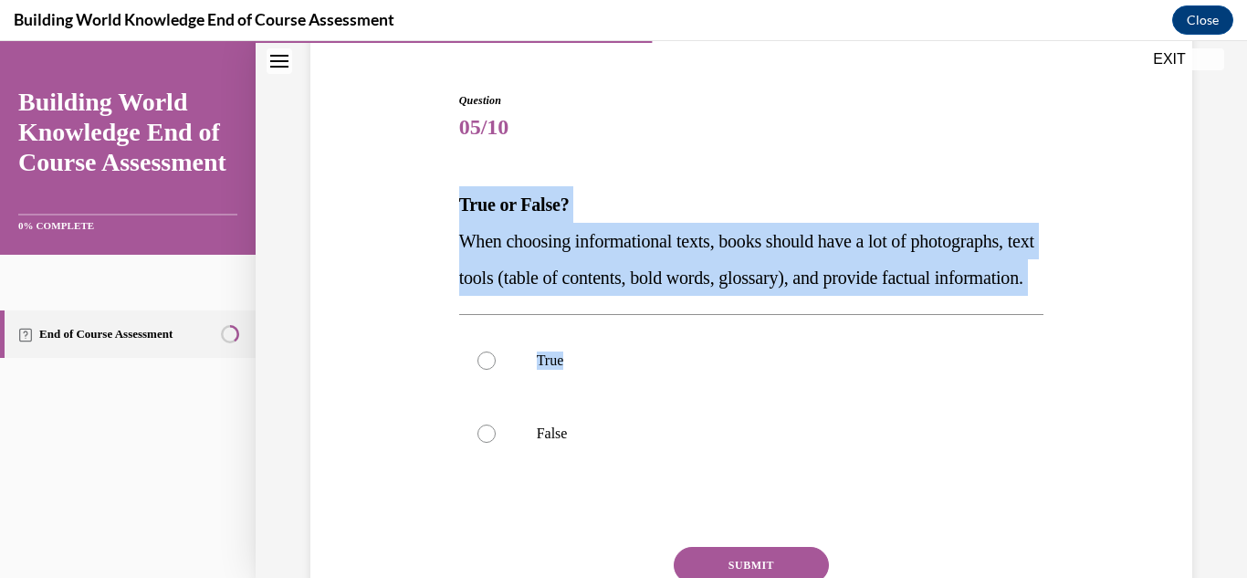
scroll to position [274, 0]
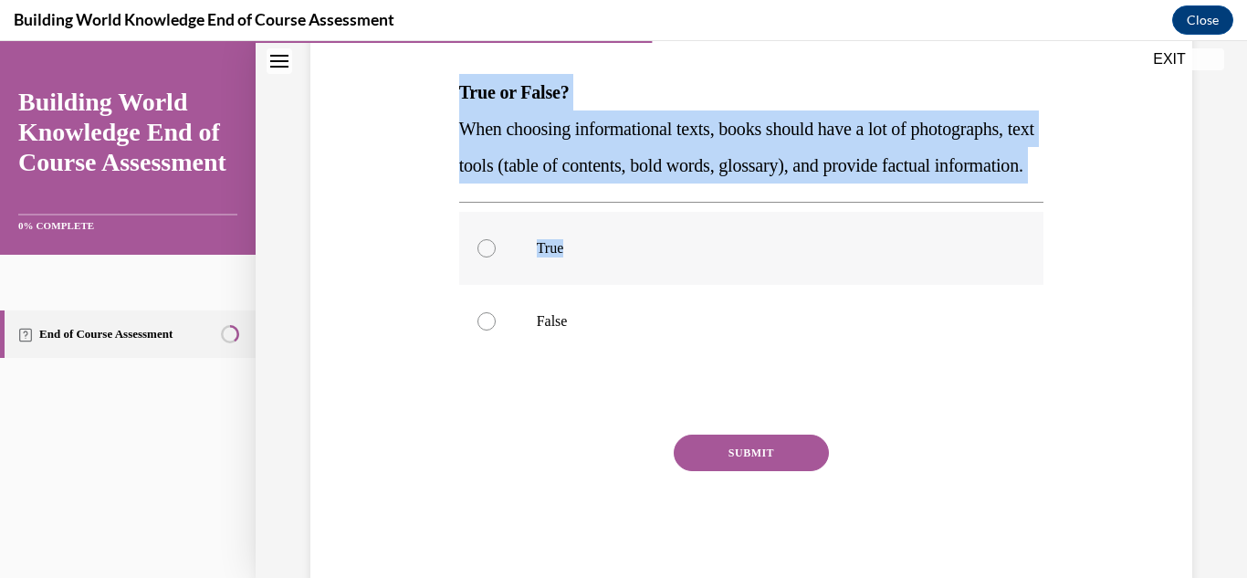
click at [498, 285] on label "True" at bounding box center [751, 248] width 585 height 73
click at [496, 258] on input "True" at bounding box center [487, 248] width 18 height 18
radio input "true"
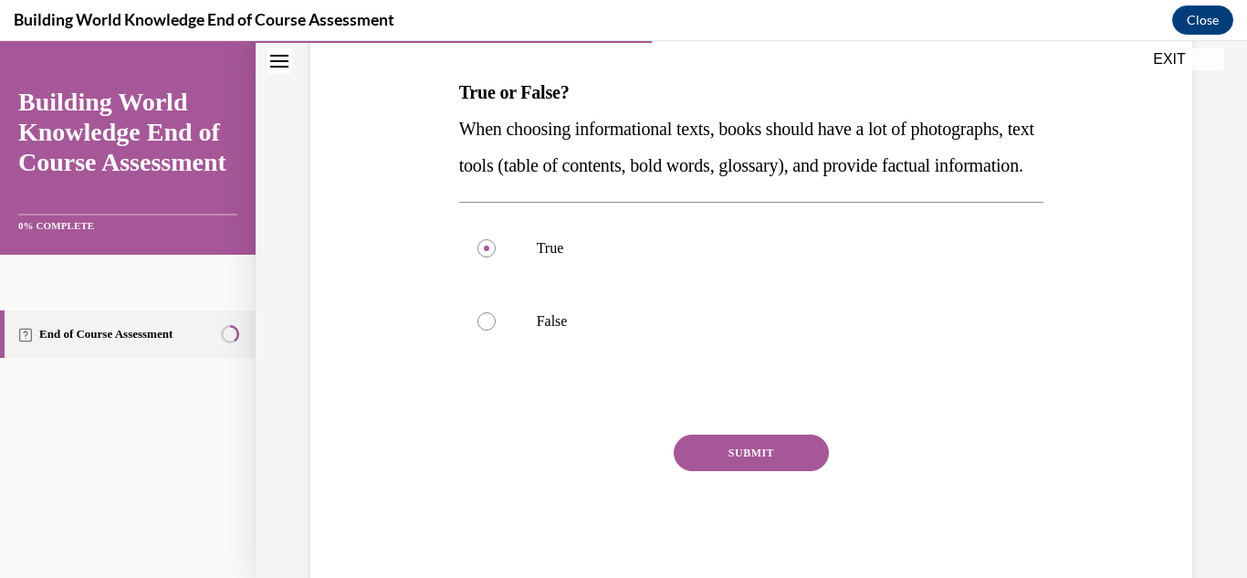
click at [712, 471] on button "SUBMIT" at bounding box center [751, 453] width 155 height 37
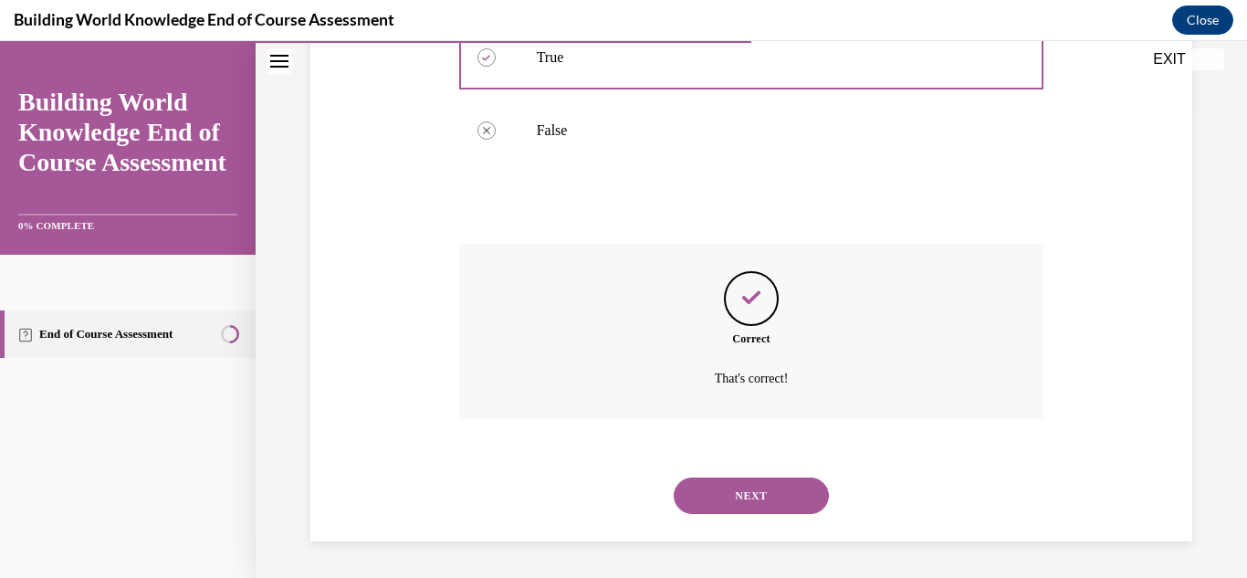
scroll to position [501, 0]
click at [795, 497] on button "NEXT" at bounding box center [751, 496] width 155 height 37
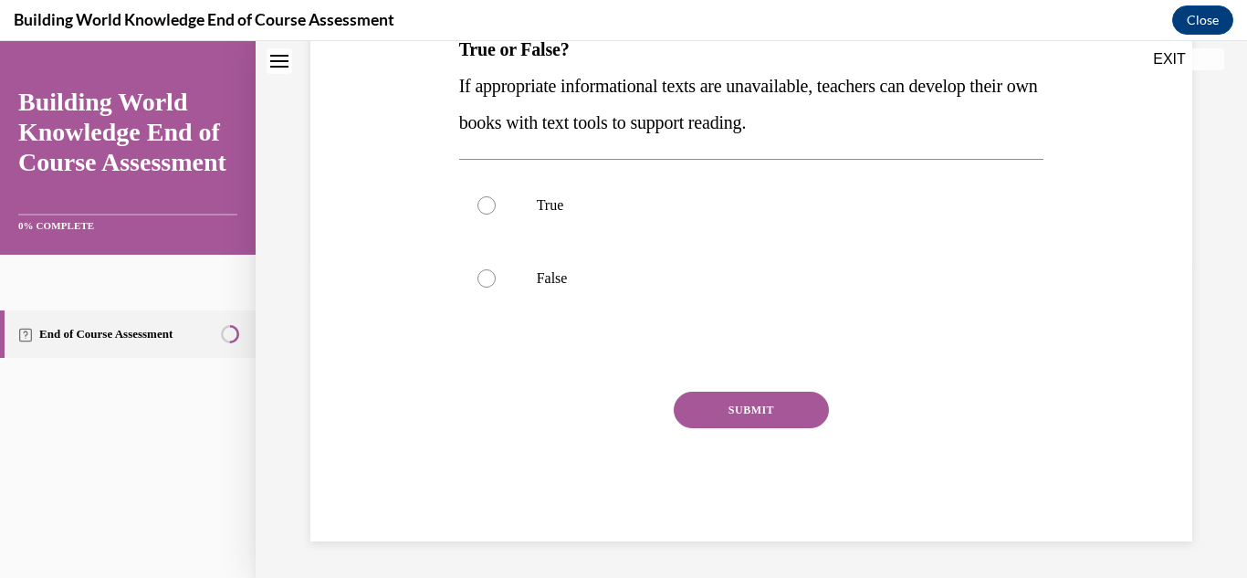
scroll to position [0, 0]
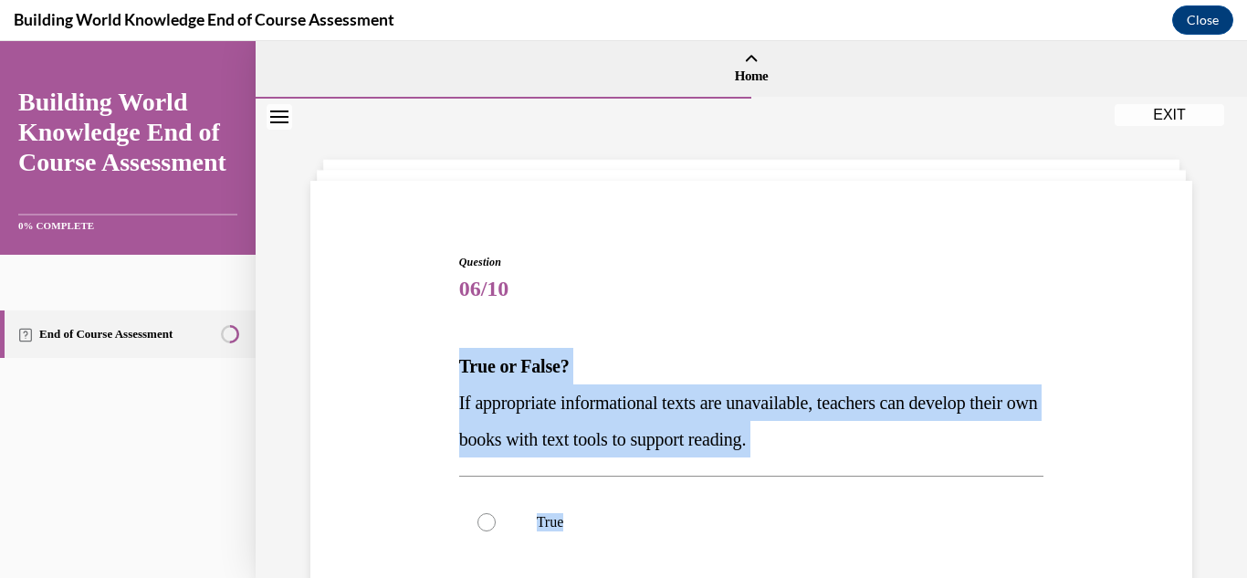
drag, startPoint x: 745, startPoint y: 447, endPoint x: 401, endPoint y: 358, distance: 355.5
click at [401, 358] on div "Question 06/10 True or False? If appropriate informational texts are unavailabl…" at bounding box center [751, 528] width 891 height 659
drag, startPoint x: 346, startPoint y: 418, endPoint x: 395, endPoint y: 386, distance: 58.8
click at [347, 417] on div "Question 06/10 True or False? If appropriate informational texts are unavailabl…" at bounding box center [751, 528] width 891 height 659
click at [426, 352] on div "Question 06/10 True or False? If appropriate informational texts are unavailabl…" at bounding box center [751, 528] width 891 height 659
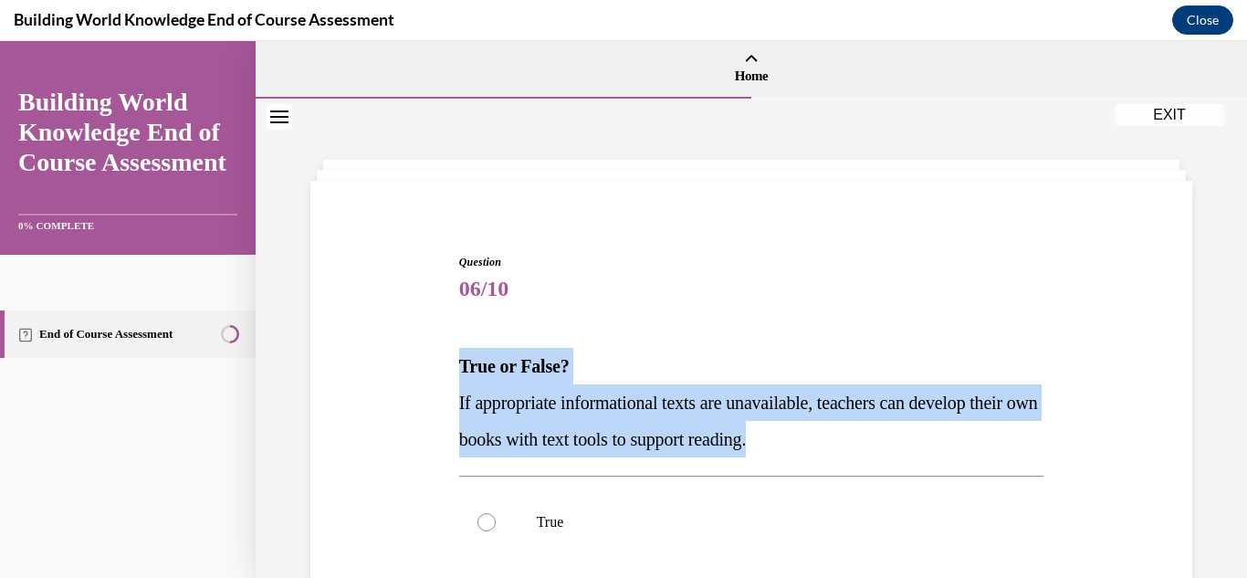
drag, startPoint x: 447, startPoint y: 346, endPoint x: 801, endPoint y: 439, distance: 366.4
click at [861, 440] on div "Question 06/10 True or False? If appropriate informational texts are unavailabl…" at bounding box center [751, 528] width 891 height 659
copy div "True or False? If appropriate informational texts are unavailable, teachers can…"
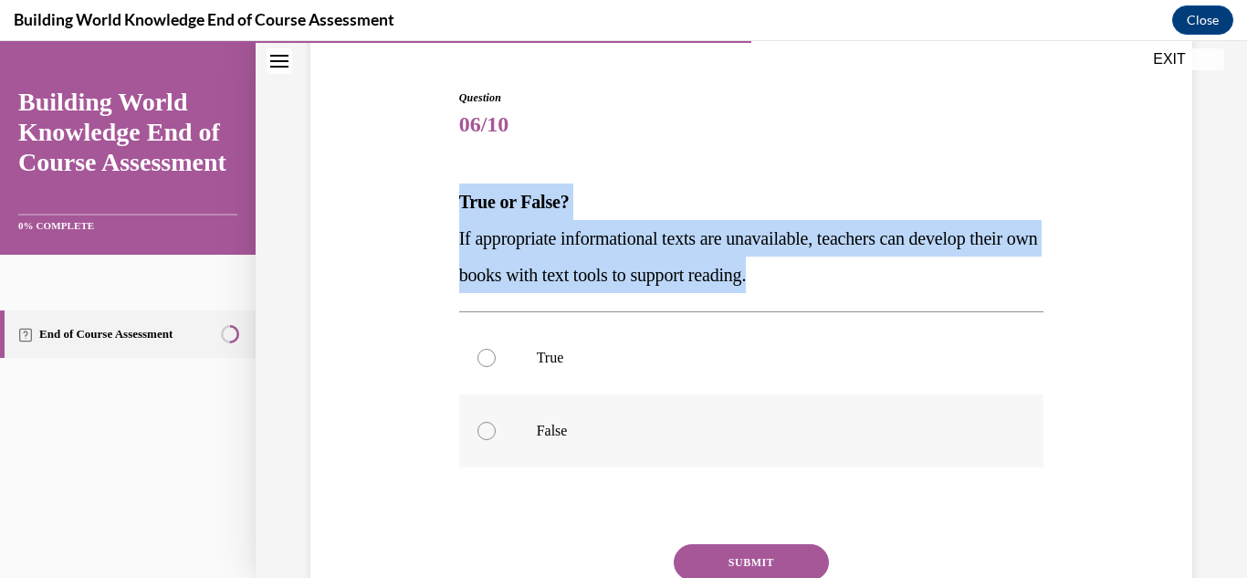
scroll to position [183, 0]
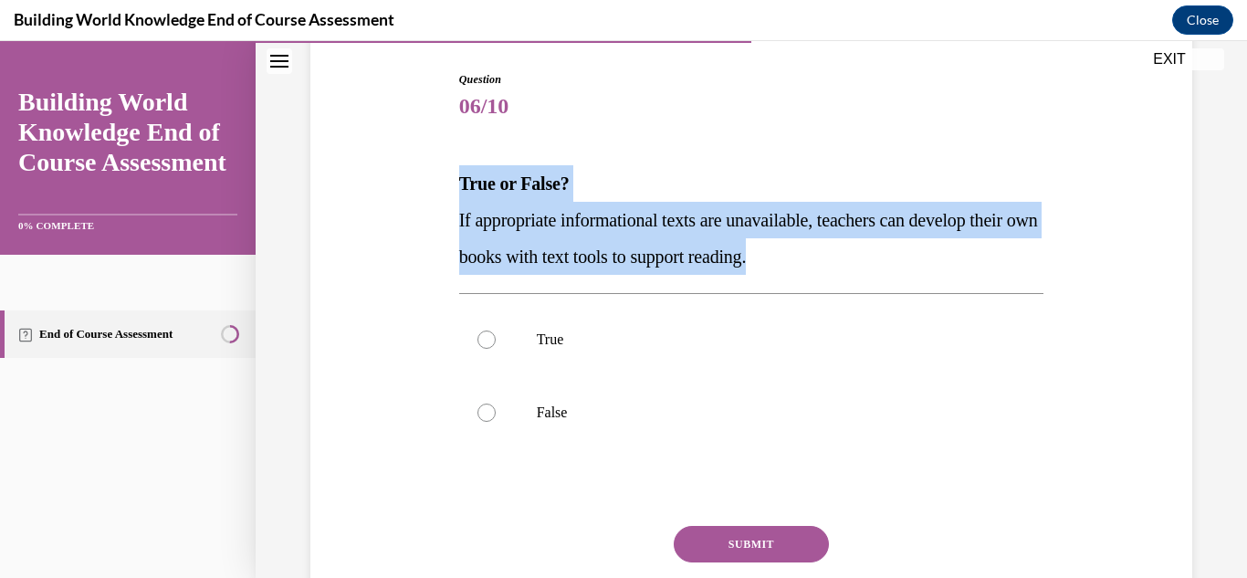
drag, startPoint x: 539, startPoint y: 325, endPoint x: 734, endPoint y: 527, distance: 280.9
click at [539, 325] on label "True" at bounding box center [751, 339] width 585 height 73
click at [496, 331] on input "True" at bounding box center [487, 340] width 18 height 18
radio input "true"
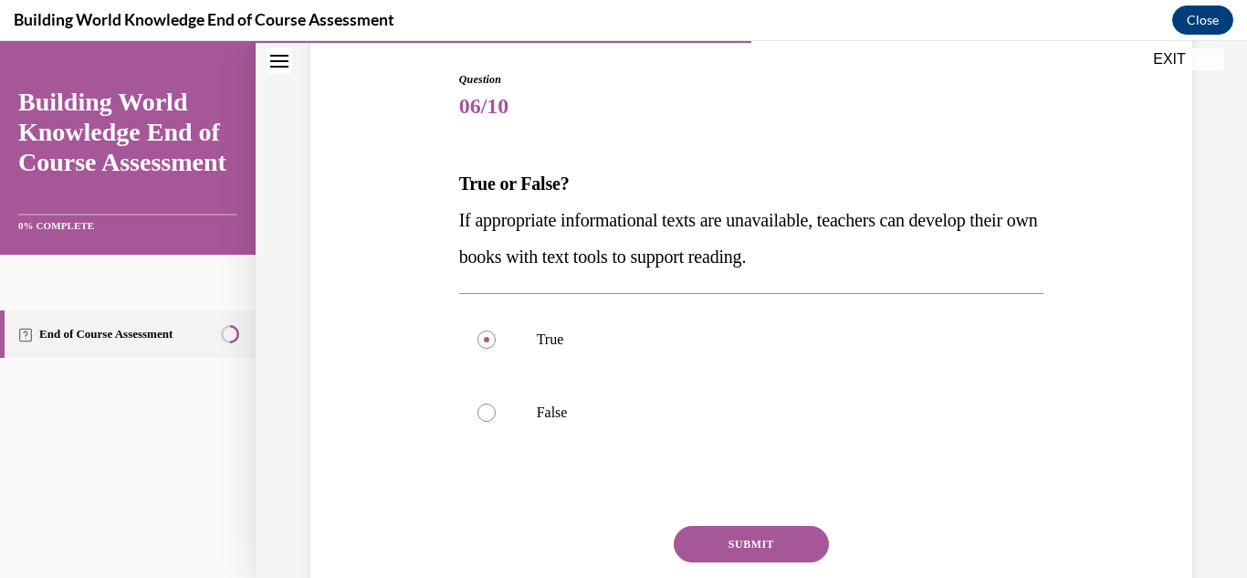
click at [732, 532] on button "SUBMIT" at bounding box center [751, 544] width 155 height 37
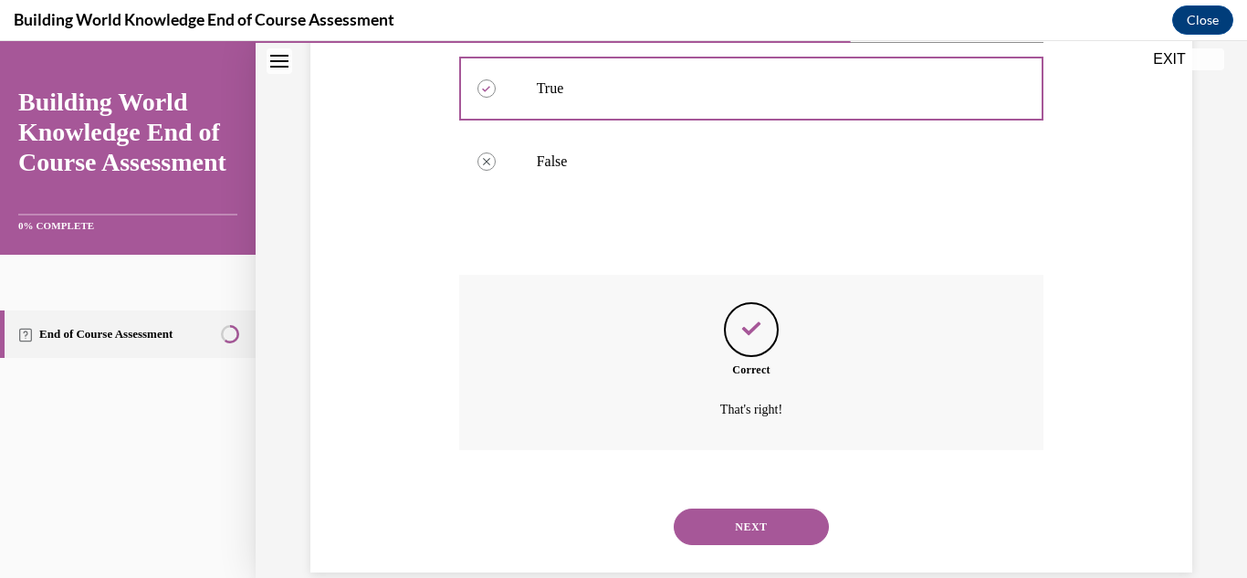
scroll to position [465, 0]
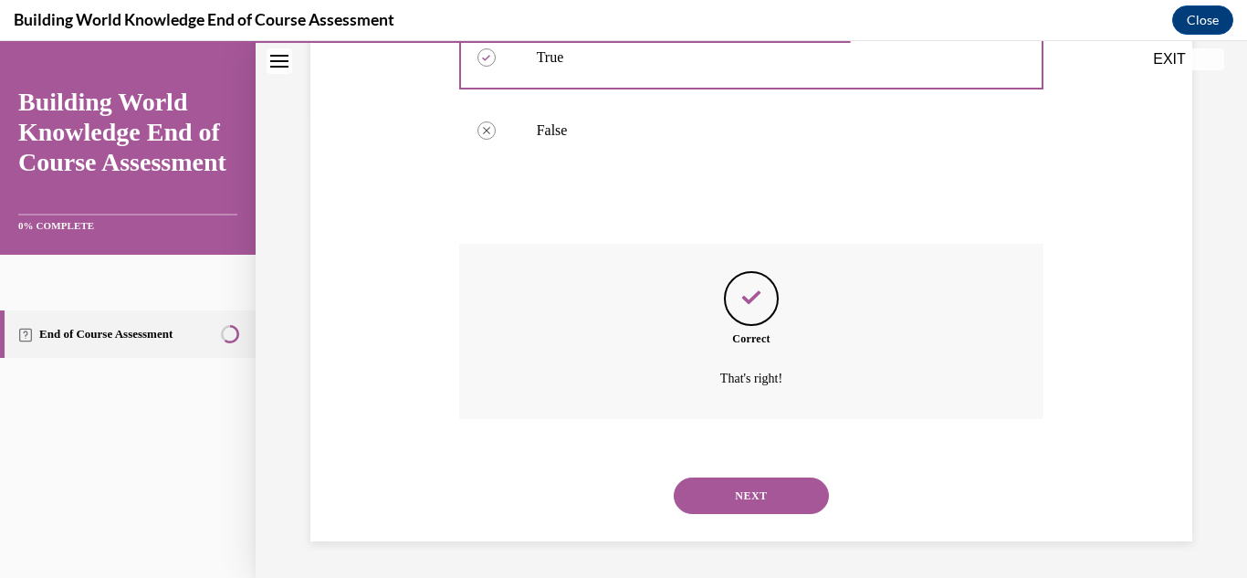
click at [705, 493] on button "NEXT" at bounding box center [751, 496] width 155 height 37
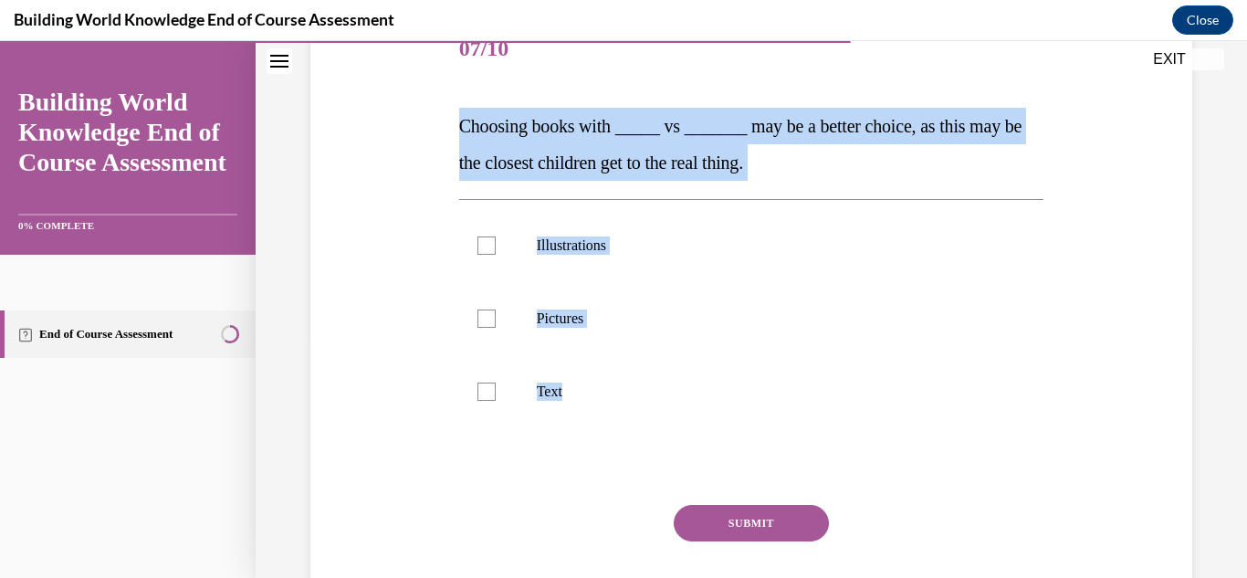
scroll to position [274, 0]
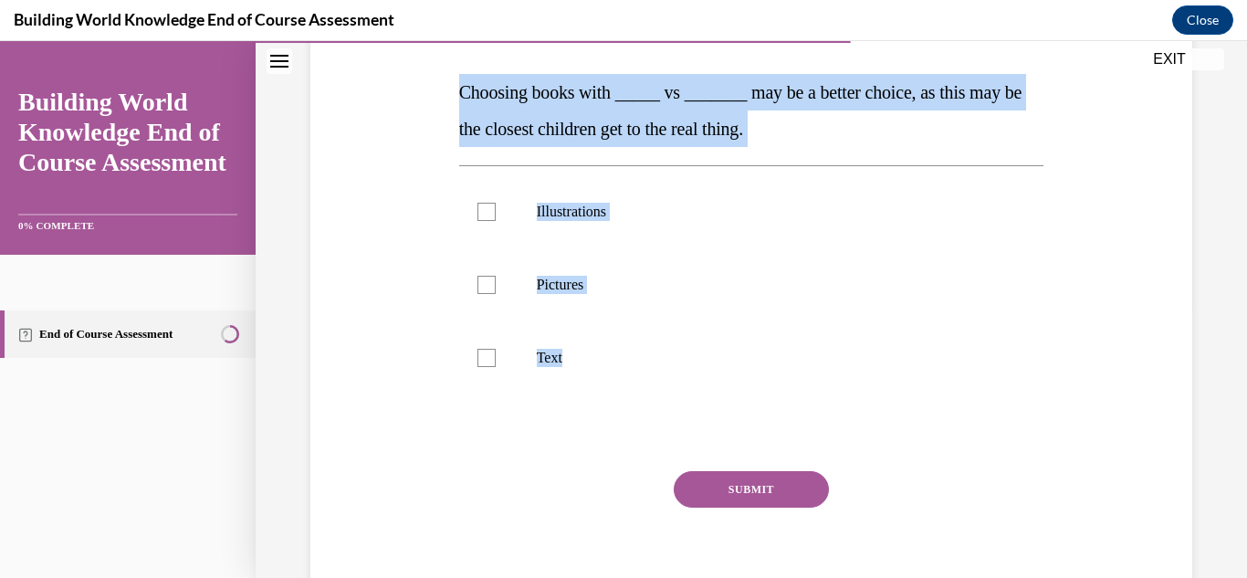
drag, startPoint x: 439, startPoint y: 346, endPoint x: 564, endPoint y: 506, distance: 203.0
click at [564, 506] on div "Question 07/10 Choosing books with _____ vs _______ may be a better choice, as …" at bounding box center [751, 273] width 891 height 696
copy div "Choosing books with _____ vs _______ may be a better choice, as this may be the…"
click at [648, 331] on label "Text" at bounding box center [751, 357] width 585 height 73
click at [496, 349] on input "Text" at bounding box center [487, 358] width 18 height 18
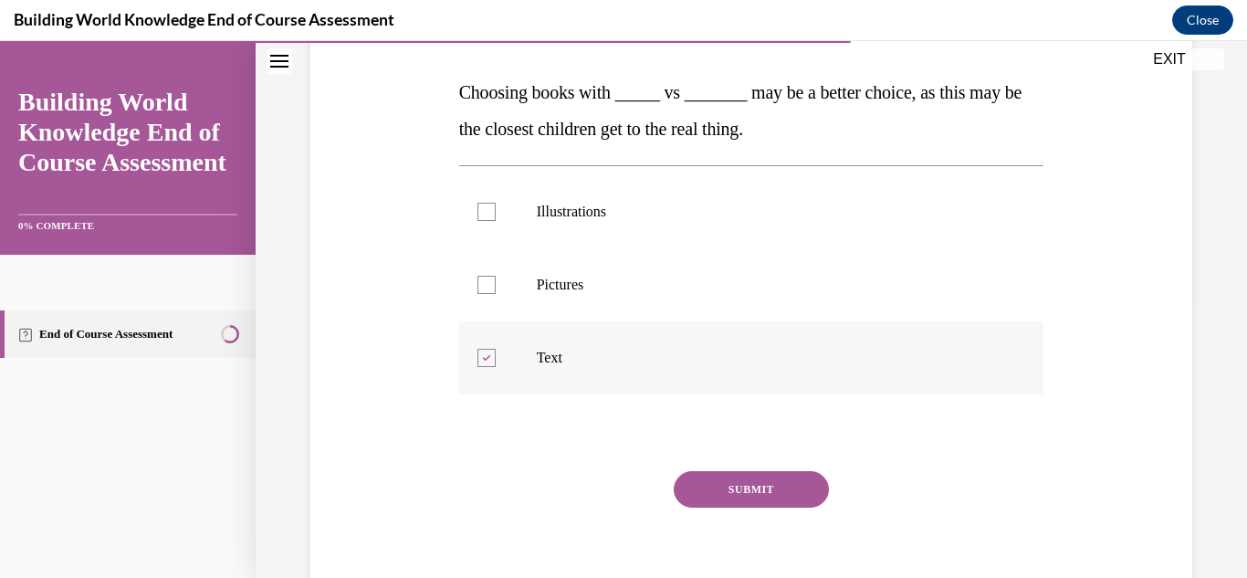
click at [484, 346] on label "Text" at bounding box center [751, 357] width 585 height 73
click at [484, 349] on input "Text" at bounding box center [487, 358] width 18 height 18
checkbox input "false"
drag, startPoint x: 489, startPoint y: 293, endPoint x: 481, endPoint y: 210, distance: 83.4
click at [489, 289] on div at bounding box center [487, 285] width 18 height 18
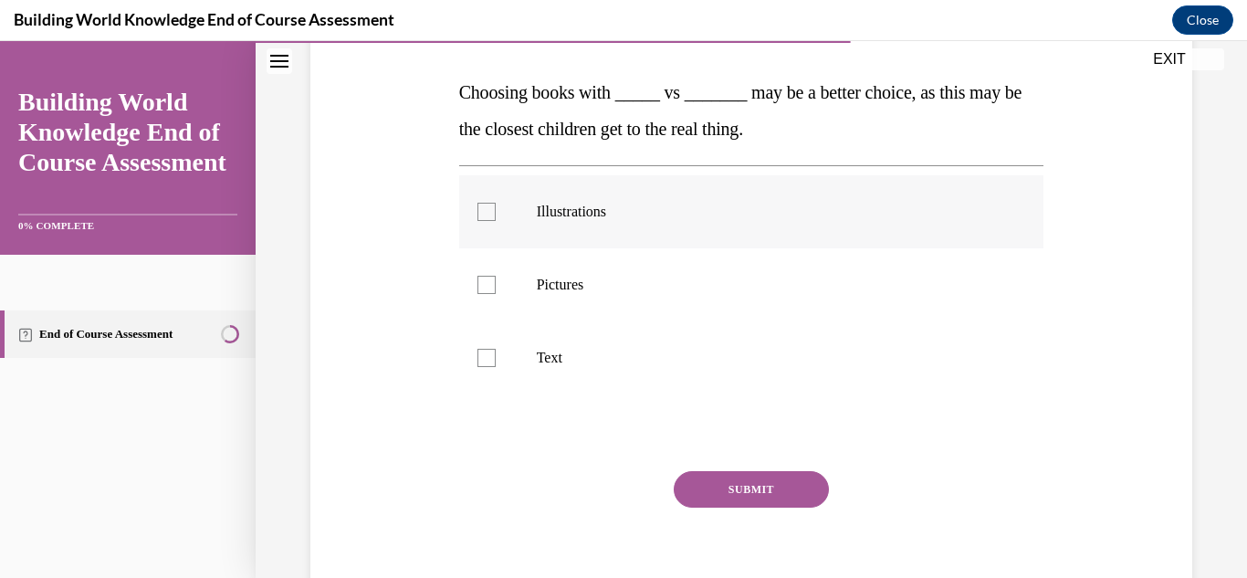
click at [489, 289] on input "Pictures" at bounding box center [487, 285] width 18 height 18
checkbox input "true"
click at [477, 196] on label "Illustrations" at bounding box center [751, 211] width 585 height 73
click at [478, 203] on input "Illustrations" at bounding box center [487, 212] width 18 height 18
checkbox input "true"
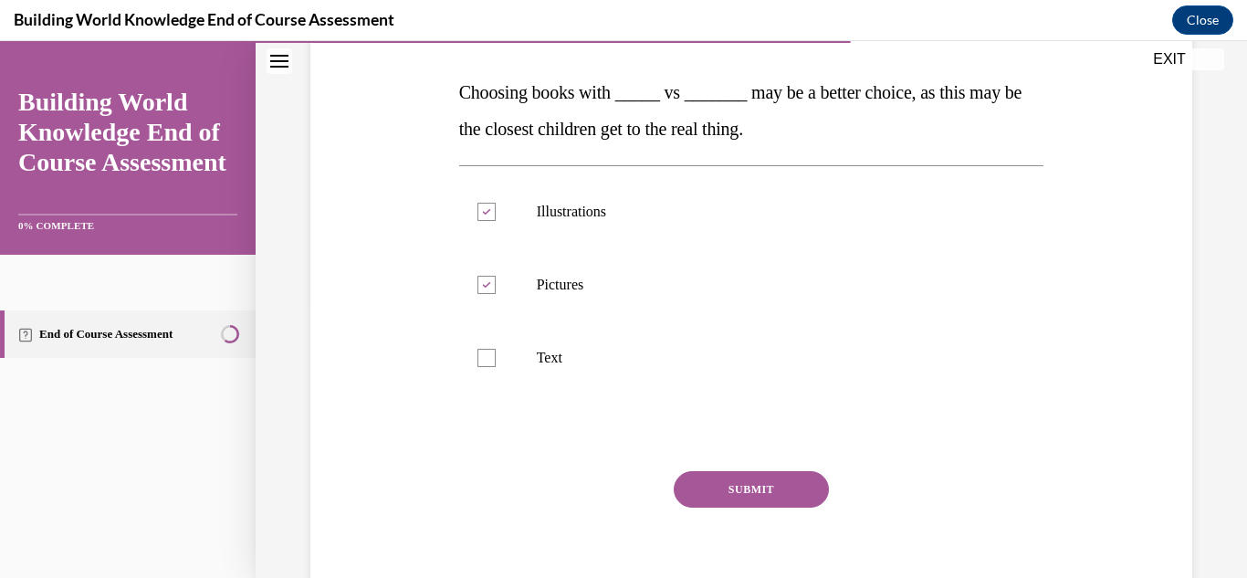
click at [679, 492] on button "SUBMIT" at bounding box center [751, 489] width 155 height 37
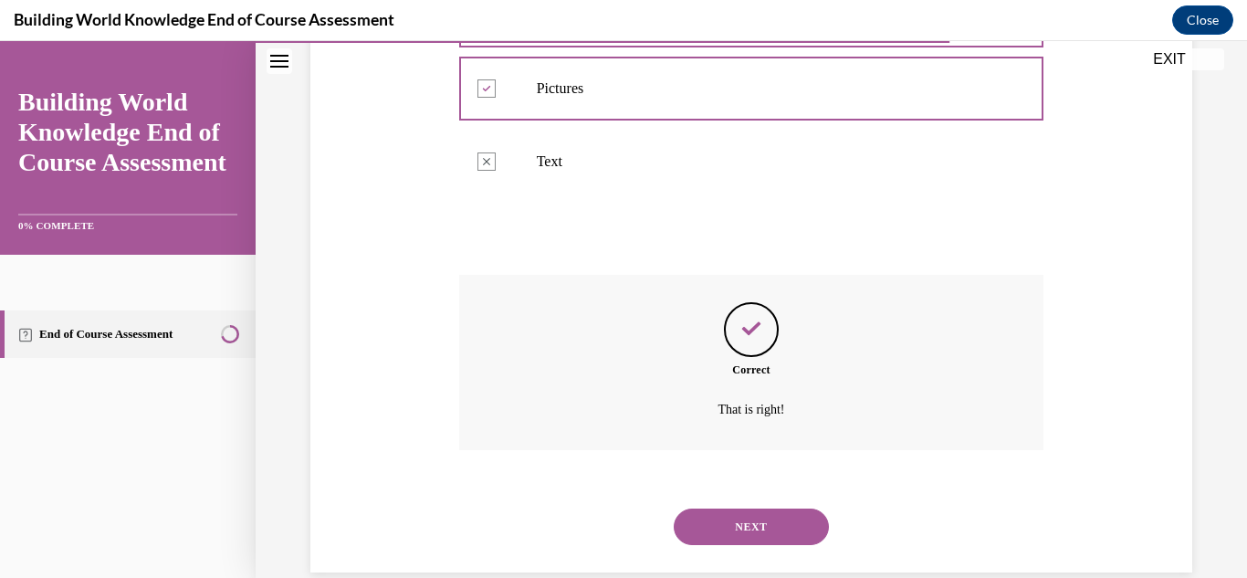
scroll to position [501, 0]
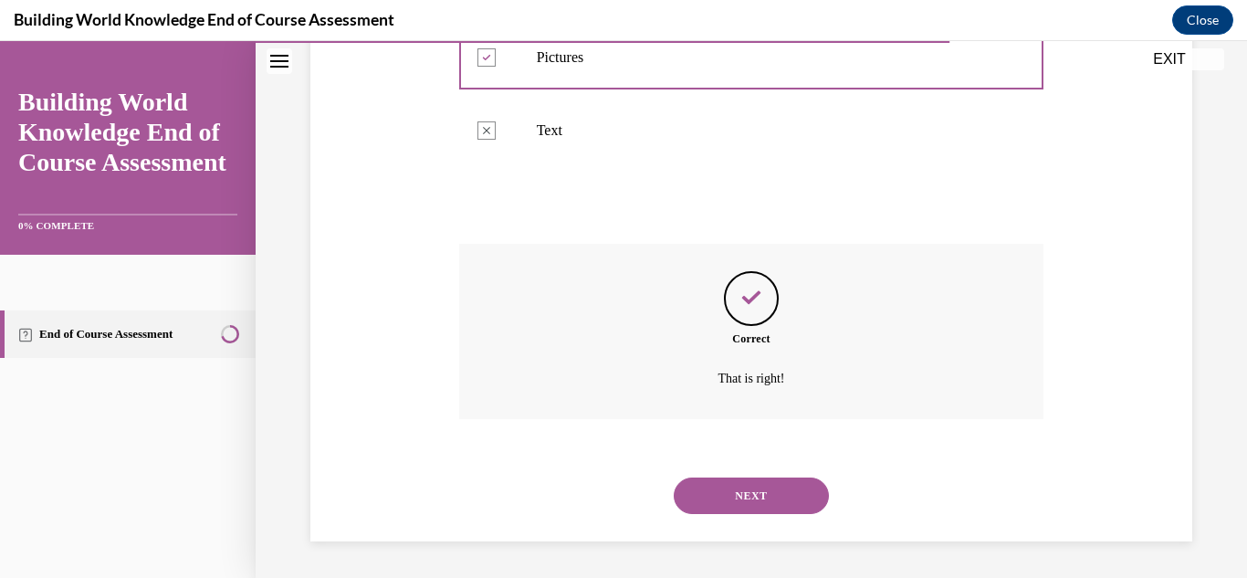
click at [773, 510] on button "NEXT" at bounding box center [751, 496] width 155 height 37
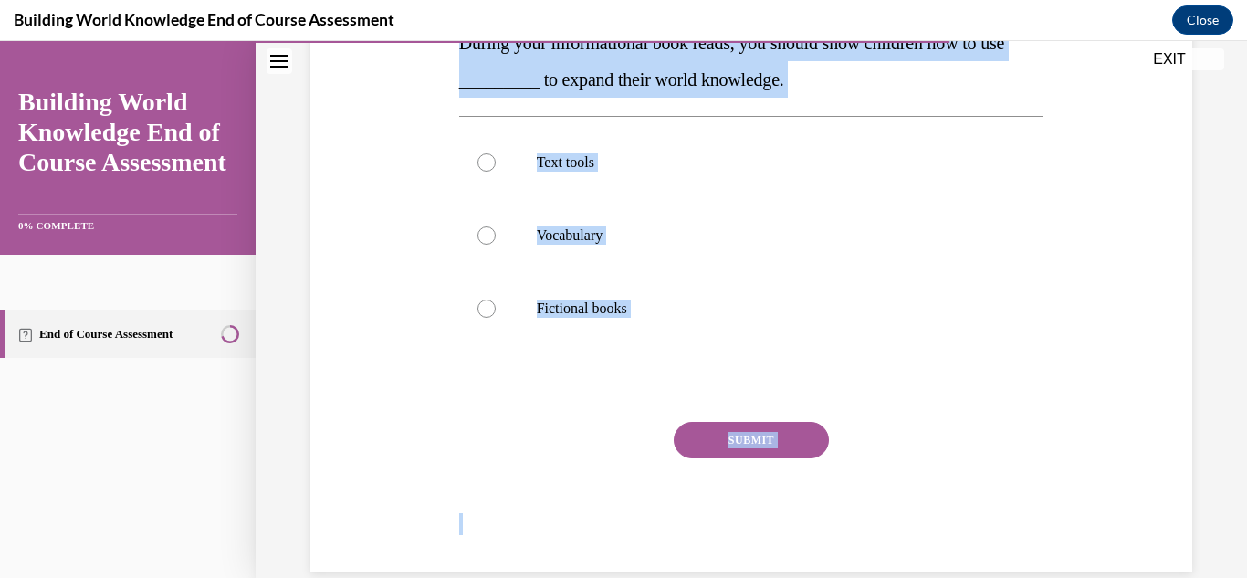
scroll to position [353, 0]
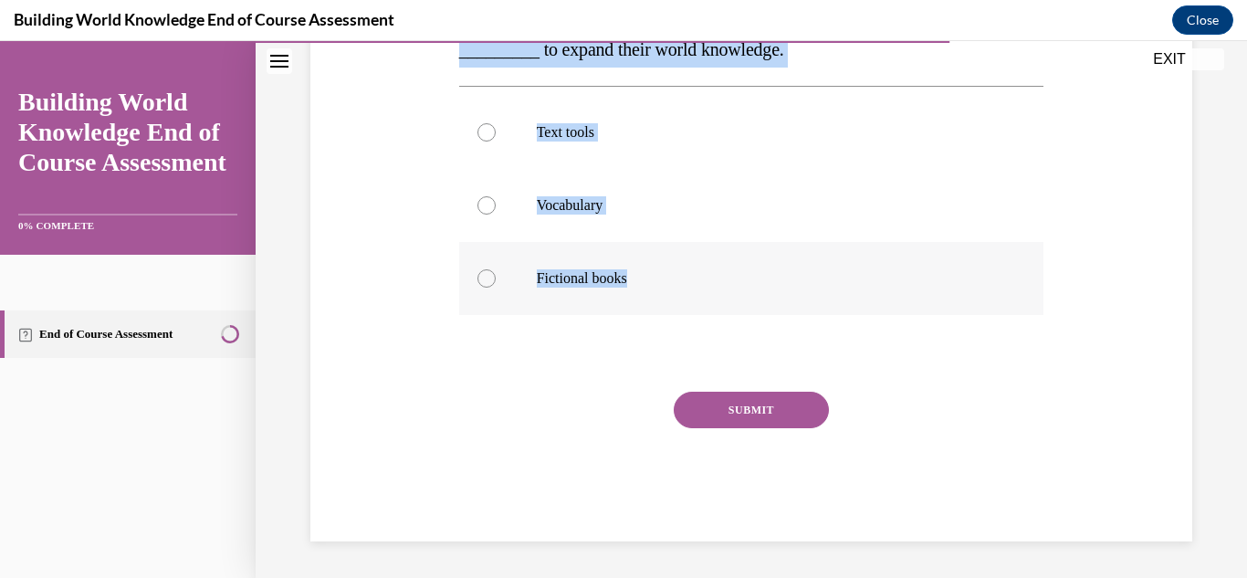
drag, startPoint x: 453, startPoint y: 356, endPoint x: 732, endPoint y: 308, distance: 283.6
click at [732, 308] on div "Question 08/10 During your informational book reads, you should show children h…" at bounding box center [752, 207] width 595 height 668
copy div "During your informational book reads, you should show children how to use _____…"
click at [485, 136] on div at bounding box center [487, 132] width 18 height 18
click at [485, 136] on input "Text tools" at bounding box center [487, 132] width 18 height 18
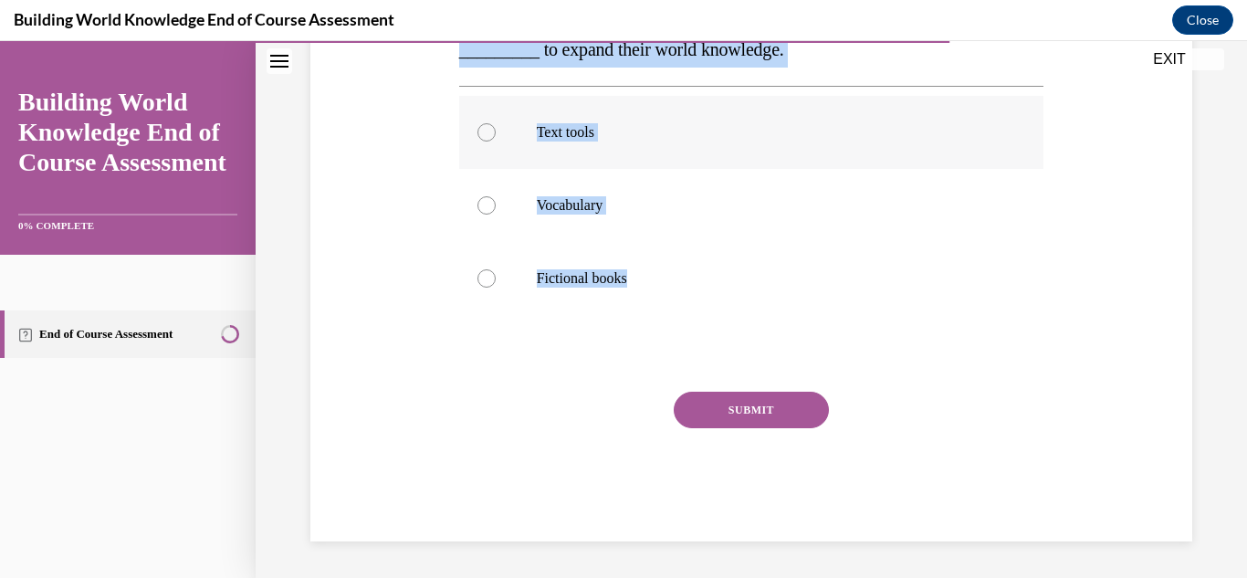
radio input "true"
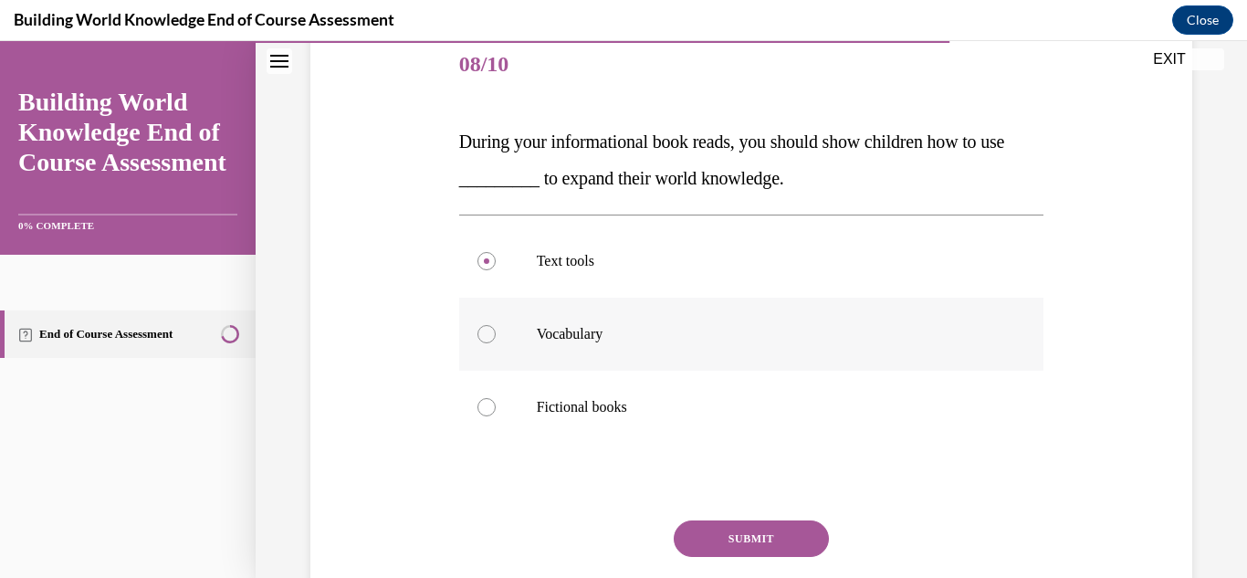
scroll to position [171, 0]
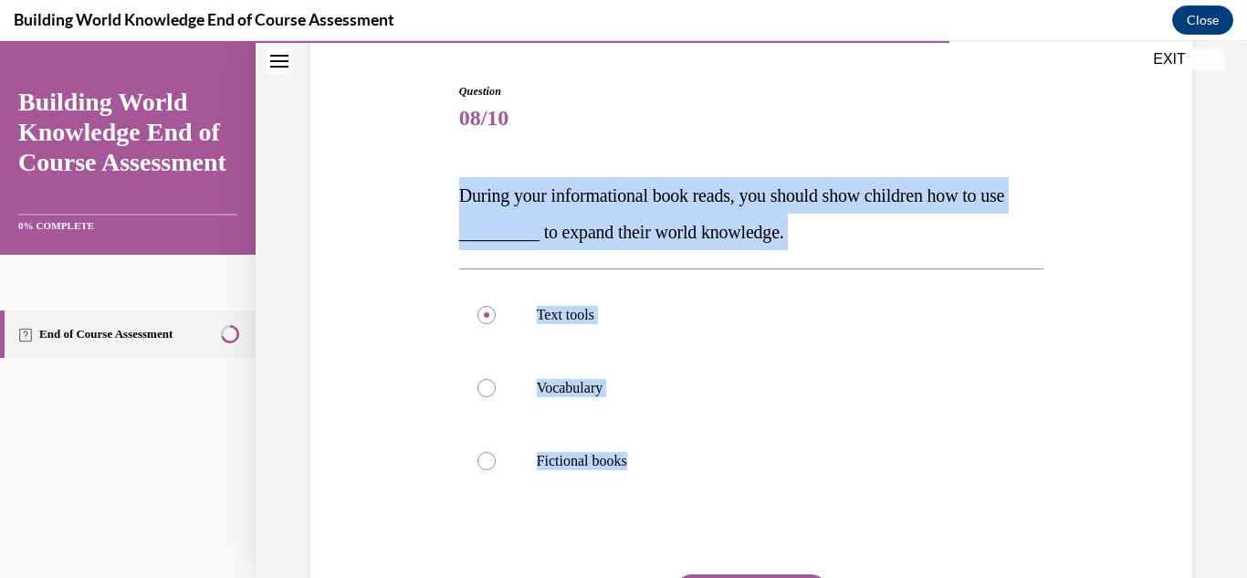
drag, startPoint x: 417, startPoint y: 187, endPoint x: 618, endPoint y: 507, distance: 377.5
click at [618, 507] on div "Question 08/10 During your informational book reads, you should show children h…" at bounding box center [751, 376] width 891 height 696
copy div "During your informational book reads, you should show children how to use _____…"
click at [537, 398] on label "Vocabulary" at bounding box center [751, 388] width 585 height 73
click at [496, 397] on input "Vocabulary" at bounding box center [487, 388] width 18 height 18
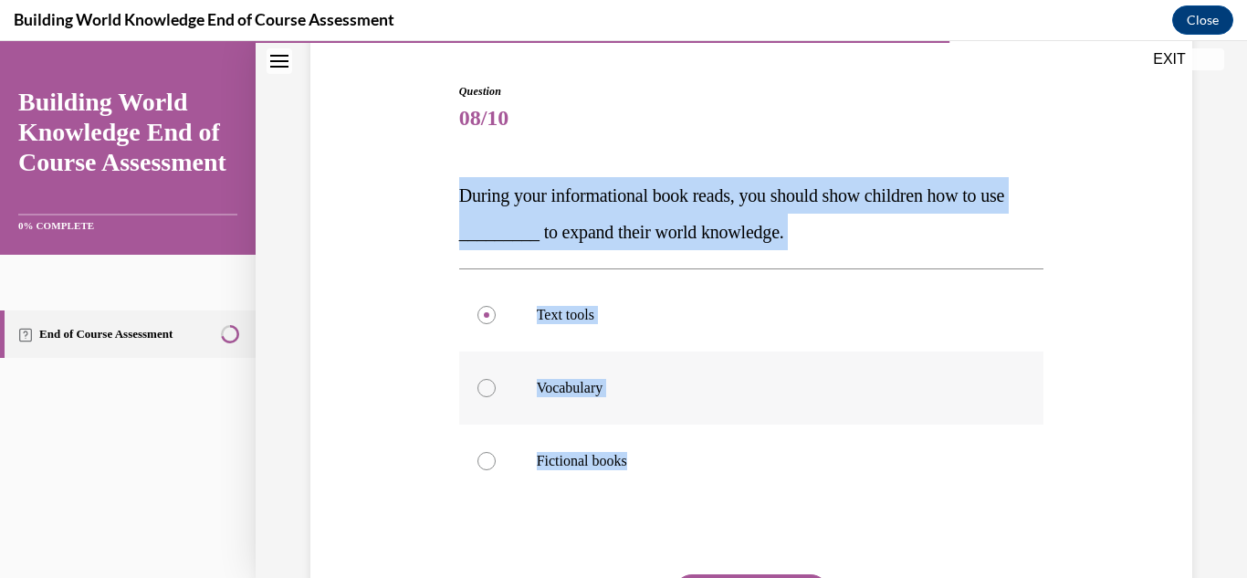
radio input "true"
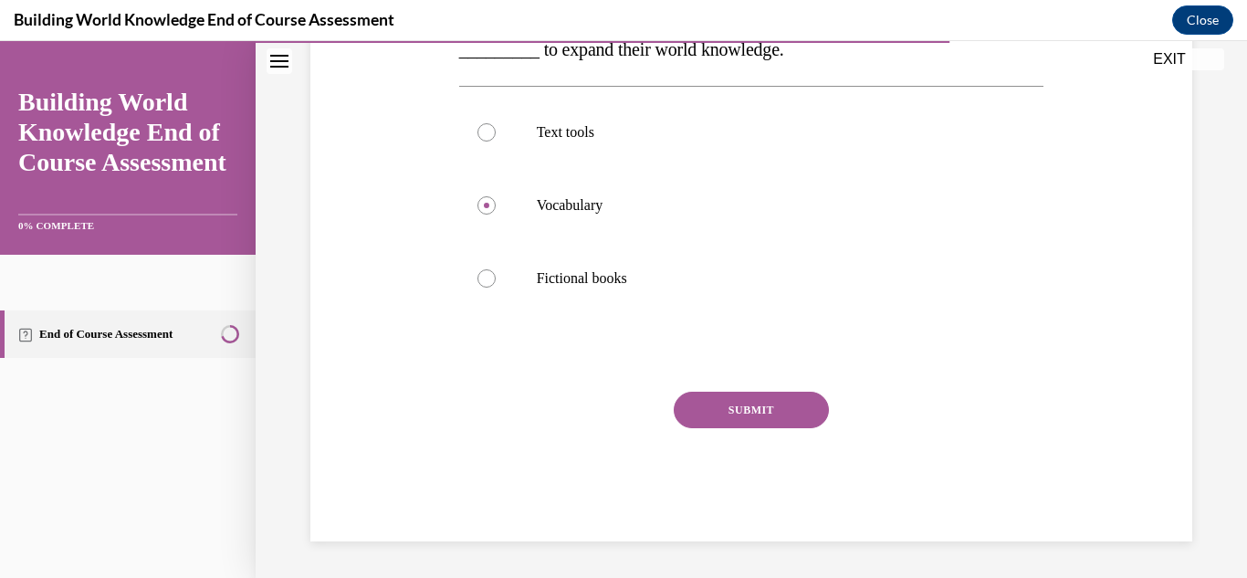
click at [734, 423] on button "SUBMIT" at bounding box center [751, 410] width 155 height 37
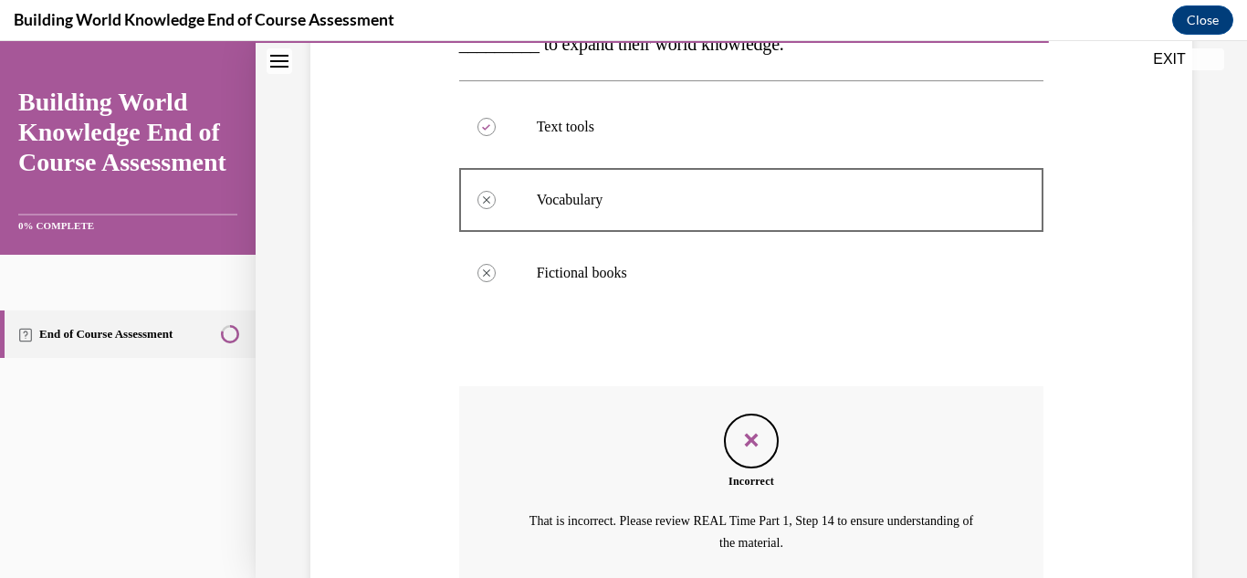
scroll to position [523, 0]
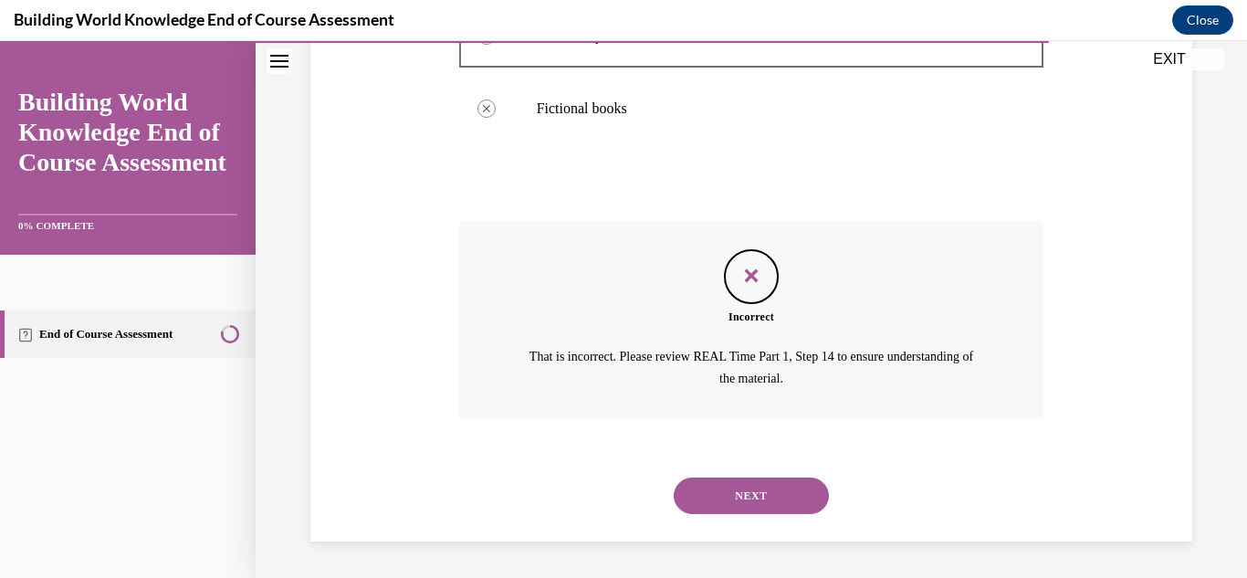
click at [708, 498] on button "NEXT" at bounding box center [751, 496] width 155 height 37
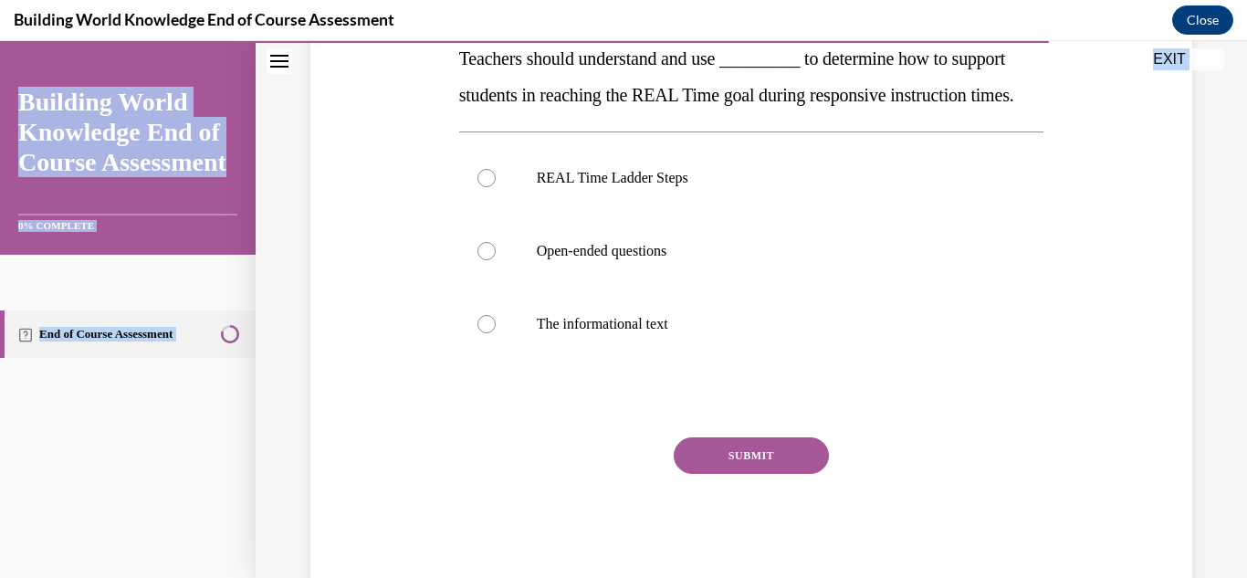
scroll to position [390, 0]
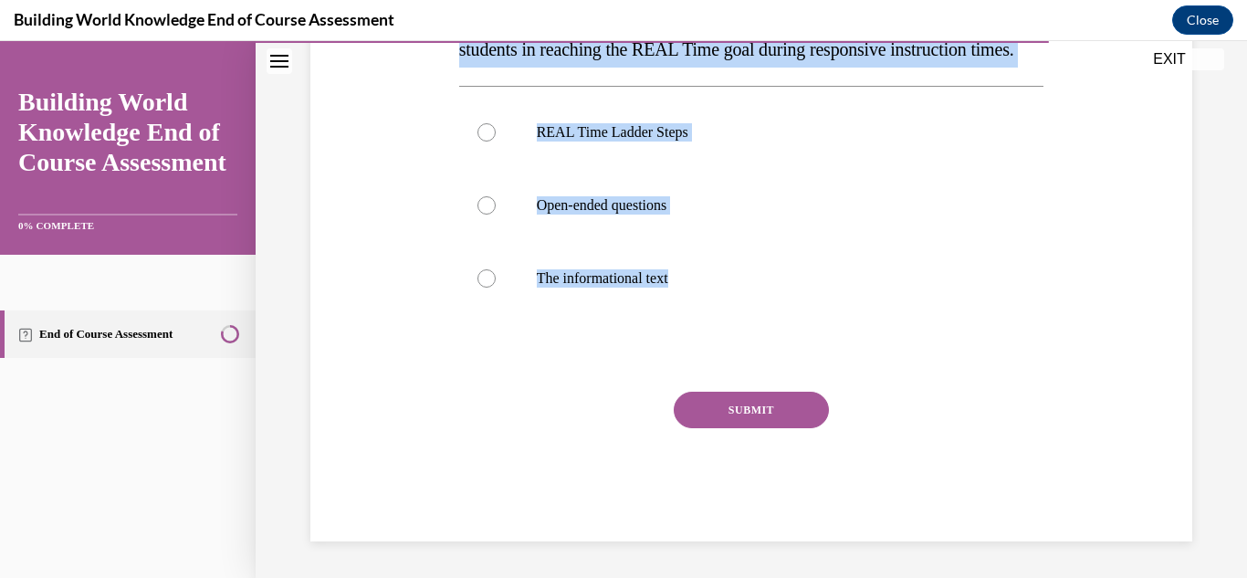
drag, startPoint x: 435, startPoint y: 331, endPoint x: 665, endPoint y: 328, distance: 230.2
click at [665, 332] on div "Question 09/10 Teachers should understand and use _________ to determine how to…" at bounding box center [751, 194] width 891 height 696
click at [563, 330] on div "Question 09/10 Teachers should understand and use _________ to determine how to…" at bounding box center [751, 220] width 585 height 641
click at [595, 142] on label "REAL Time Ladder Steps" at bounding box center [751, 132] width 585 height 73
click at [496, 142] on input "REAL Time Ladder Steps" at bounding box center [487, 132] width 18 height 18
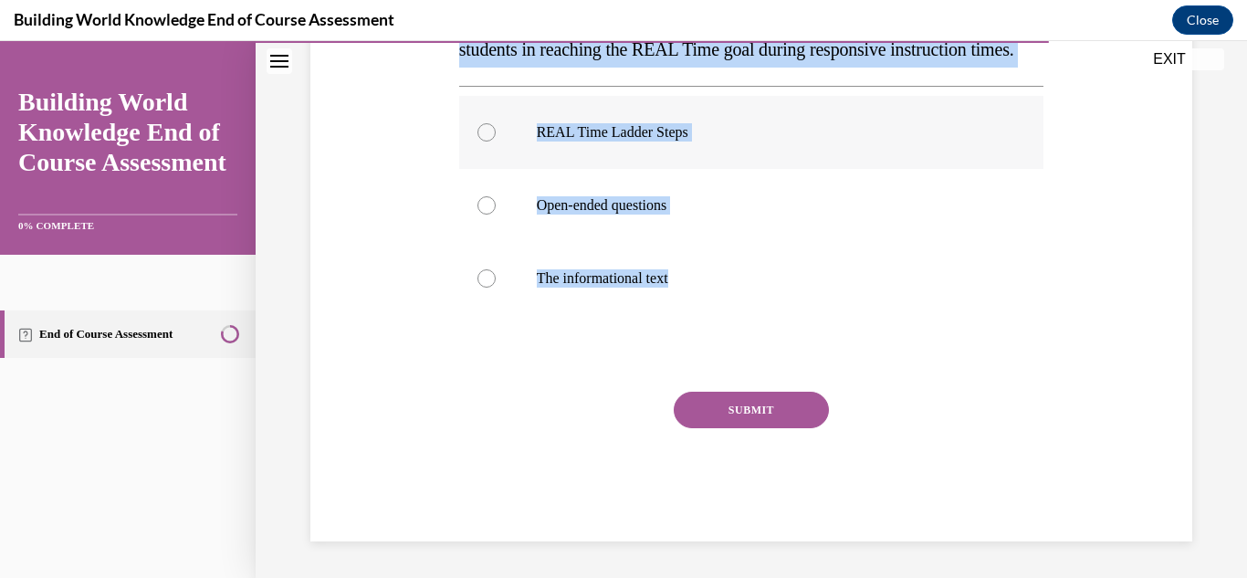
radio input "true"
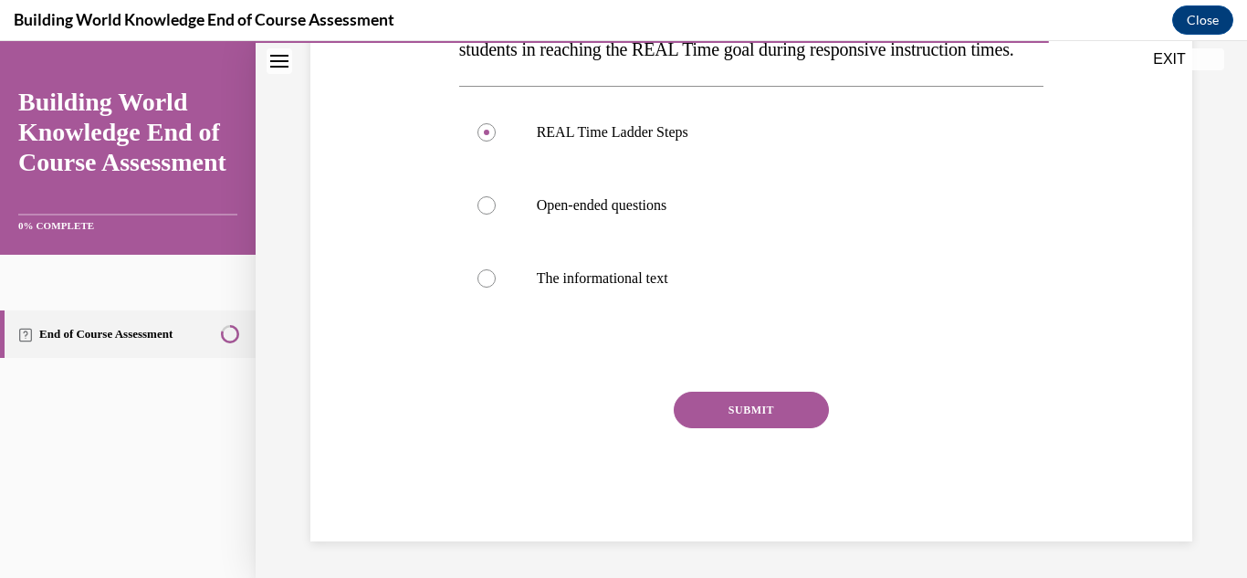
click at [725, 385] on div "Question 09/10 Teachers should understand and use _________ to determine how to…" at bounding box center [751, 220] width 585 height 641
click at [725, 401] on button "SUBMIT" at bounding box center [751, 410] width 155 height 37
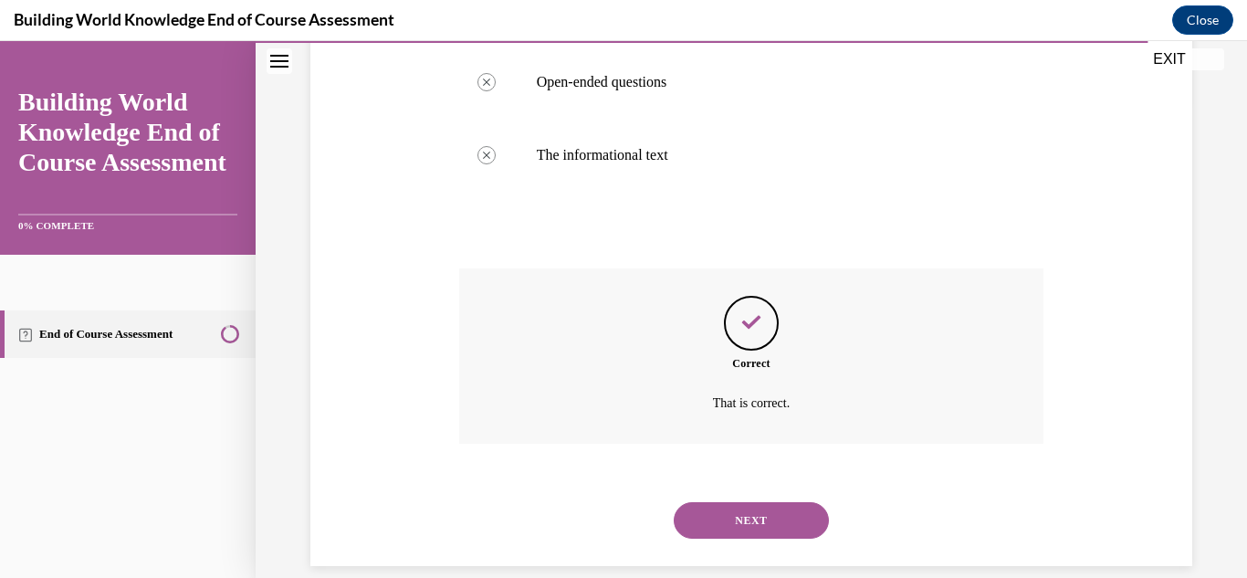
scroll to position [538, 0]
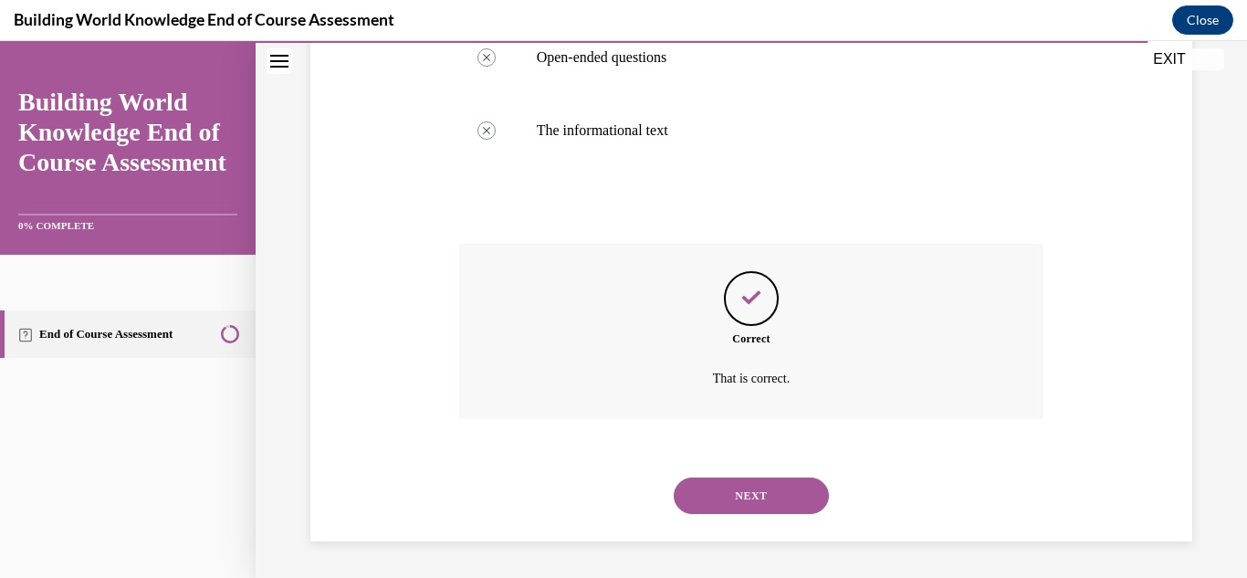
click at [776, 496] on button "NEXT" at bounding box center [751, 496] width 155 height 37
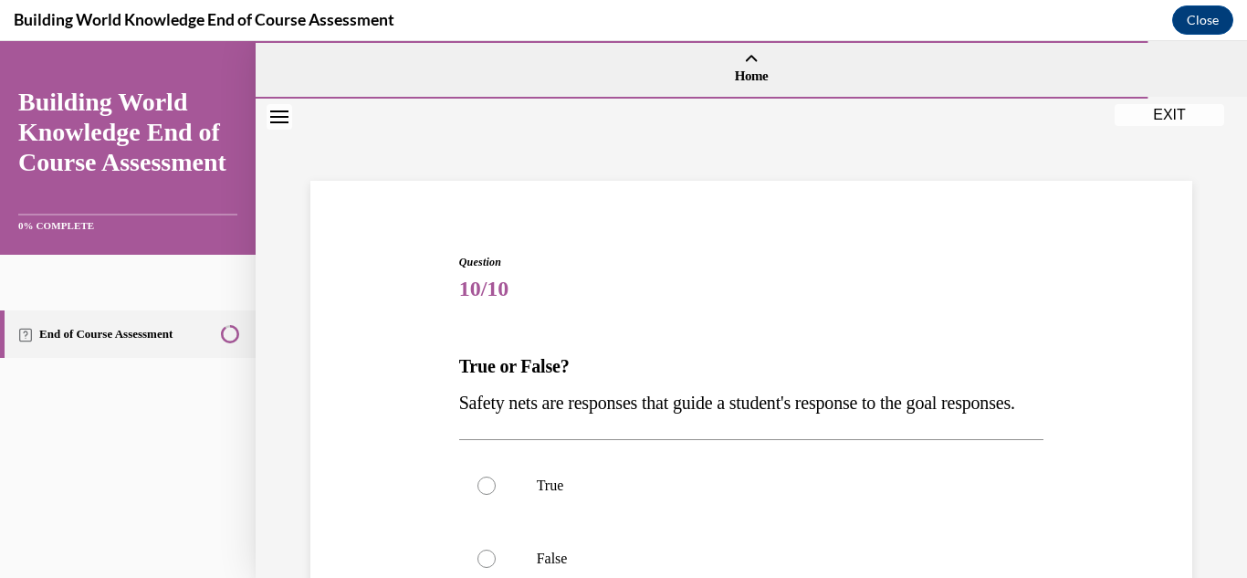
scroll to position [183, 0]
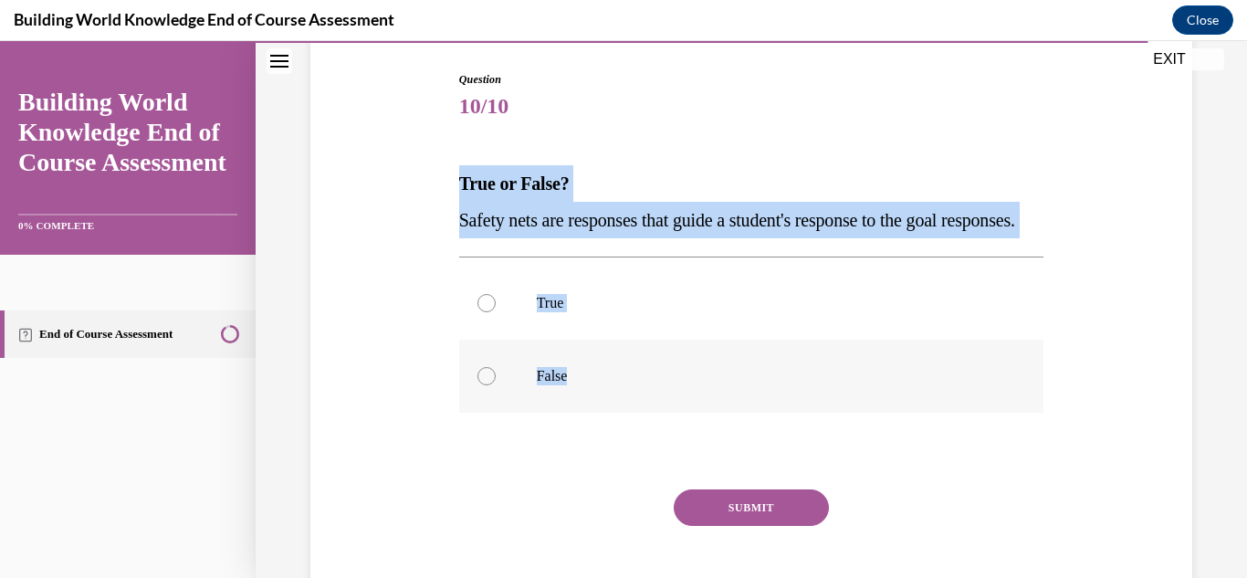
drag, startPoint x: 446, startPoint y: 176, endPoint x: 605, endPoint y: 429, distance: 298.7
click at [605, 429] on div "Question 10/10 True or False? Safety nets are responses that guide a student's …" at bounding box center [751, 327] width 891 height 623
click at [562, 312] on p "True" at bounding box center [768, 303] width 462 height 18
click at [496, 312] on input "True" at bounding box center [487, 303] width 18 height 18
radio input "true"
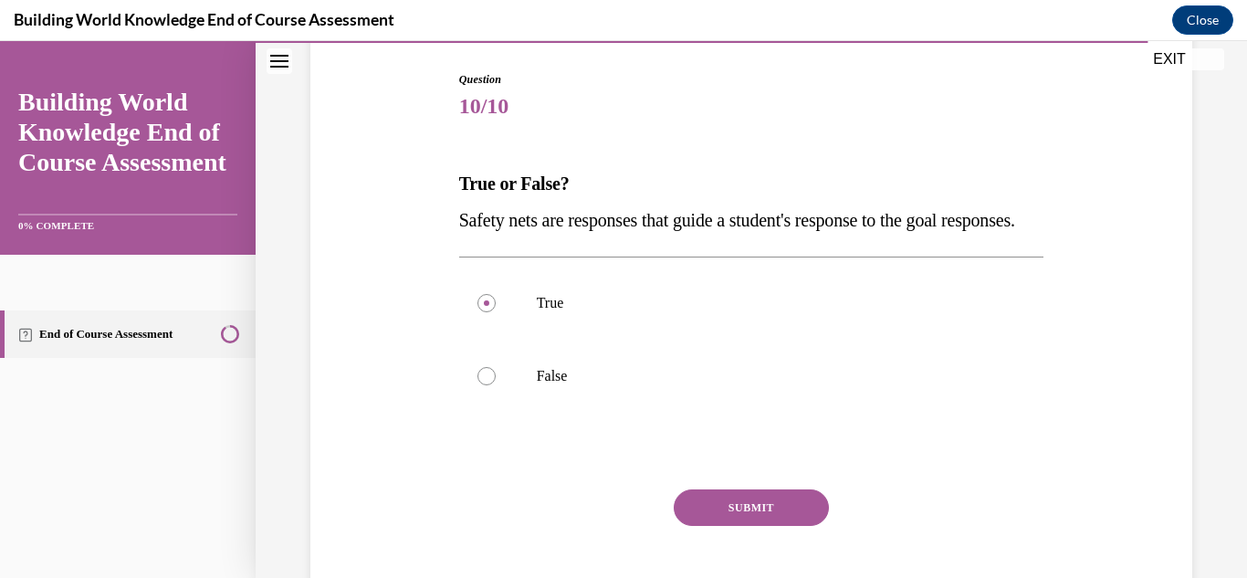
click at [679, 563] on div "SUBMIT" at bounding box center [751, 534] width 585 height 91
click at [691, 526] on button "SUBMIT" at bounding box center [751, 507] width 155 height 37
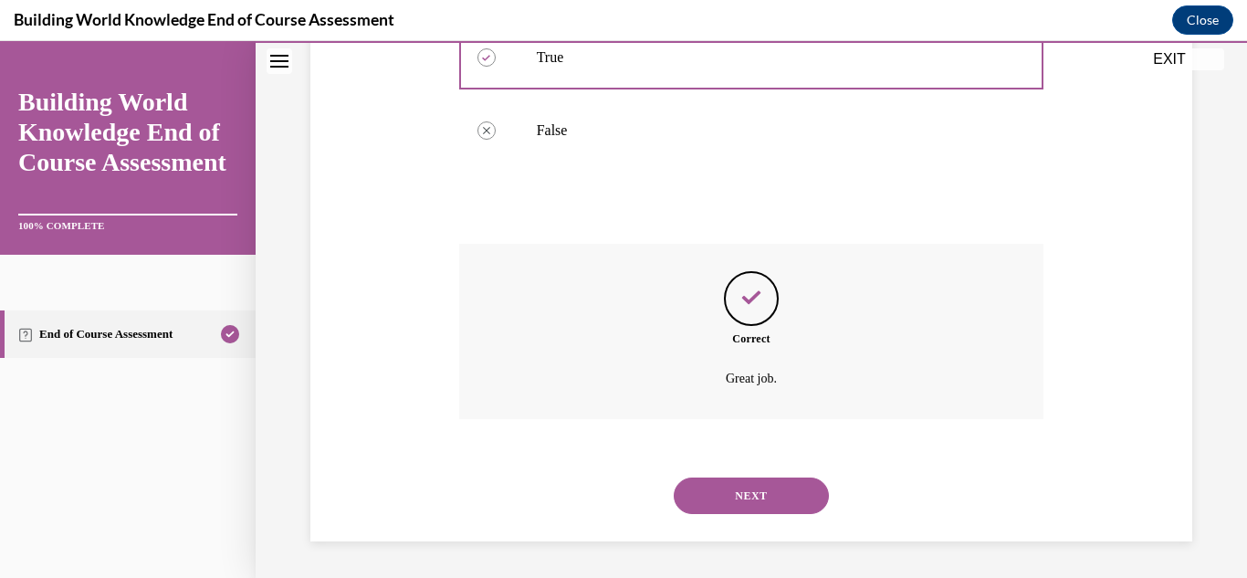
scroll to position [465, 0]
click at [728, 489] on button "NEXT" at bounding box center [751, 496] width 155 height 37
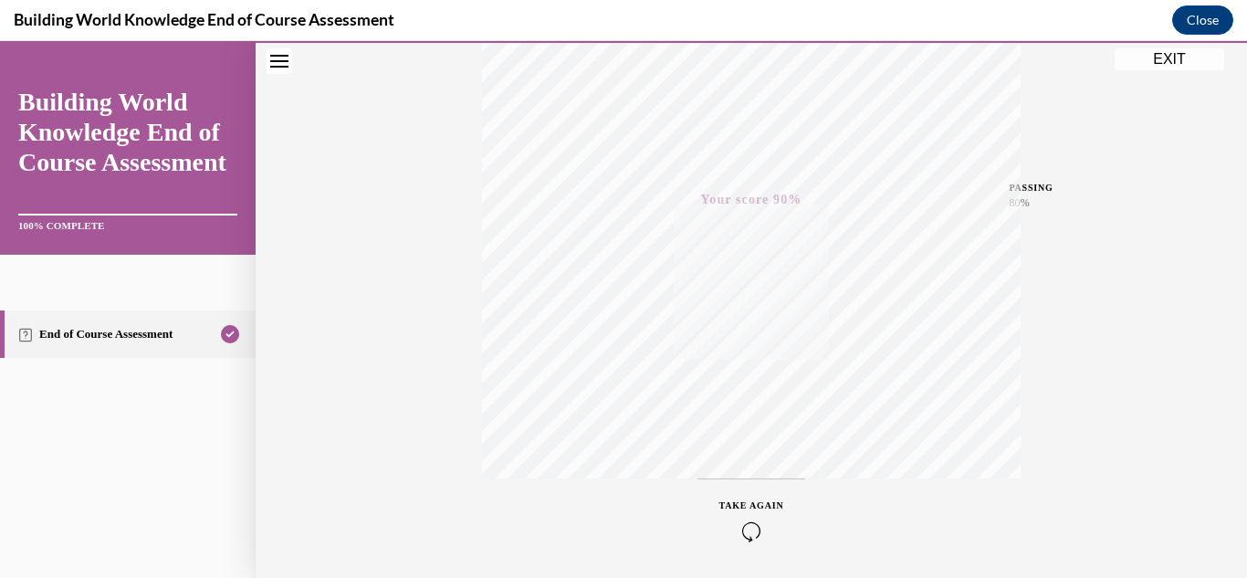
scroll to position [125, 0]
click at [1157, 58] on button "EXIT" at bounding box center [1170, 59] width 110 height 22
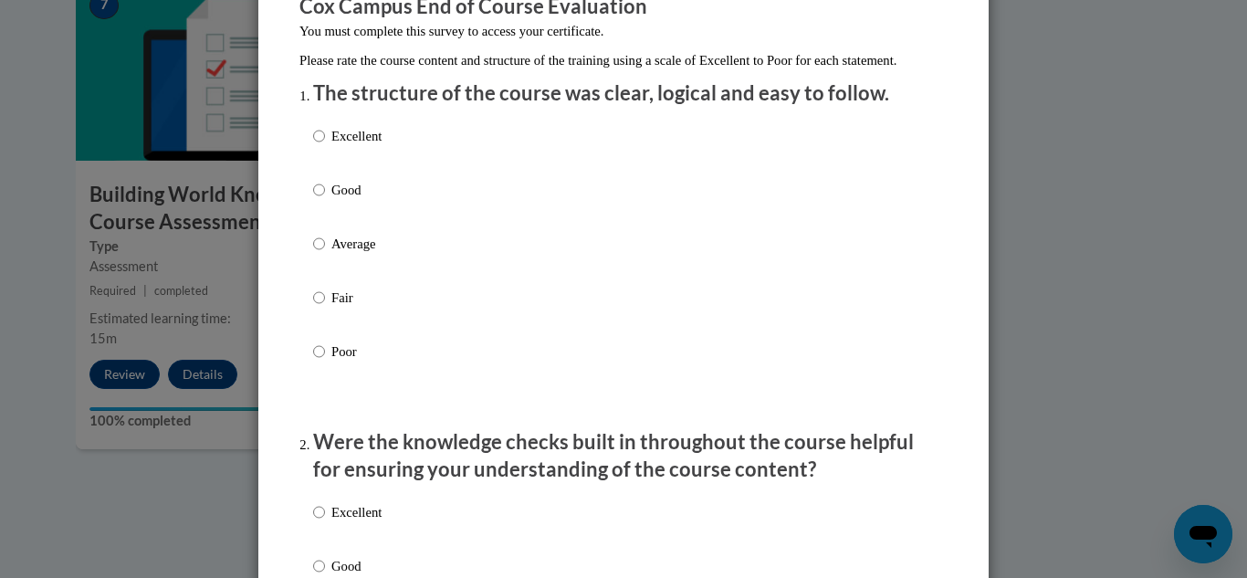
scroll to position [183, 0]
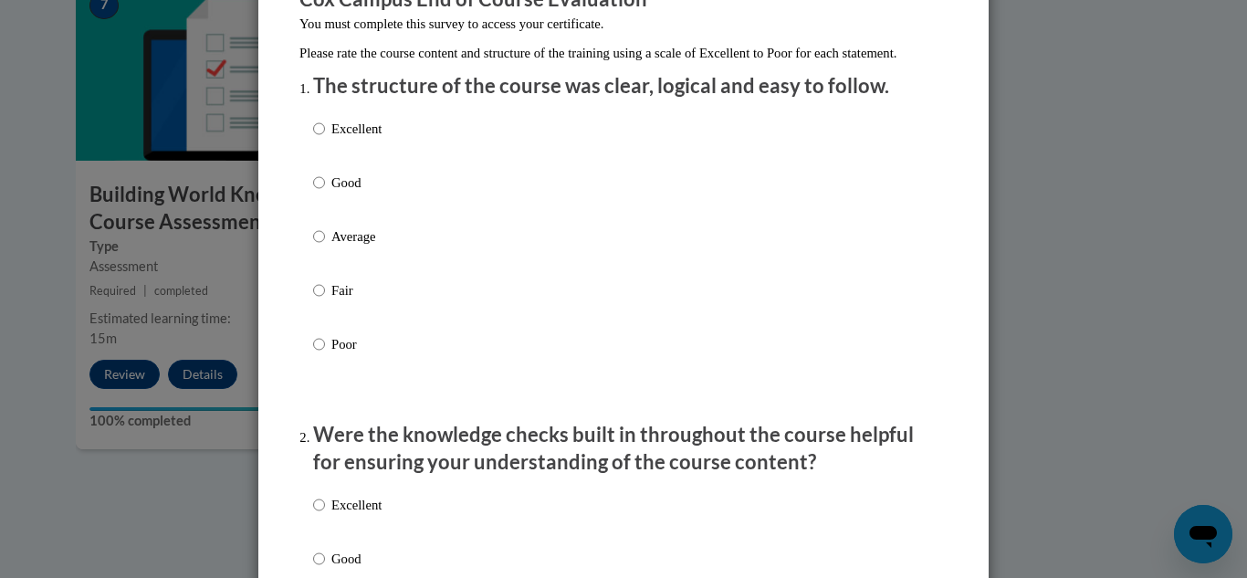
click at [343, 222] on label "Good" at bounding box center [347, 197] width 68 height 49
click at [325, 193] on input "Good" at bounding box center [319, 183] width 12 height 20
radio input "true"
click at [332, 247] on p "Average" at bounding box center [357, 236] width 50 height 20
click at [325, 247] on input "Average" at bounding box center [319, 236] width 12 height 20
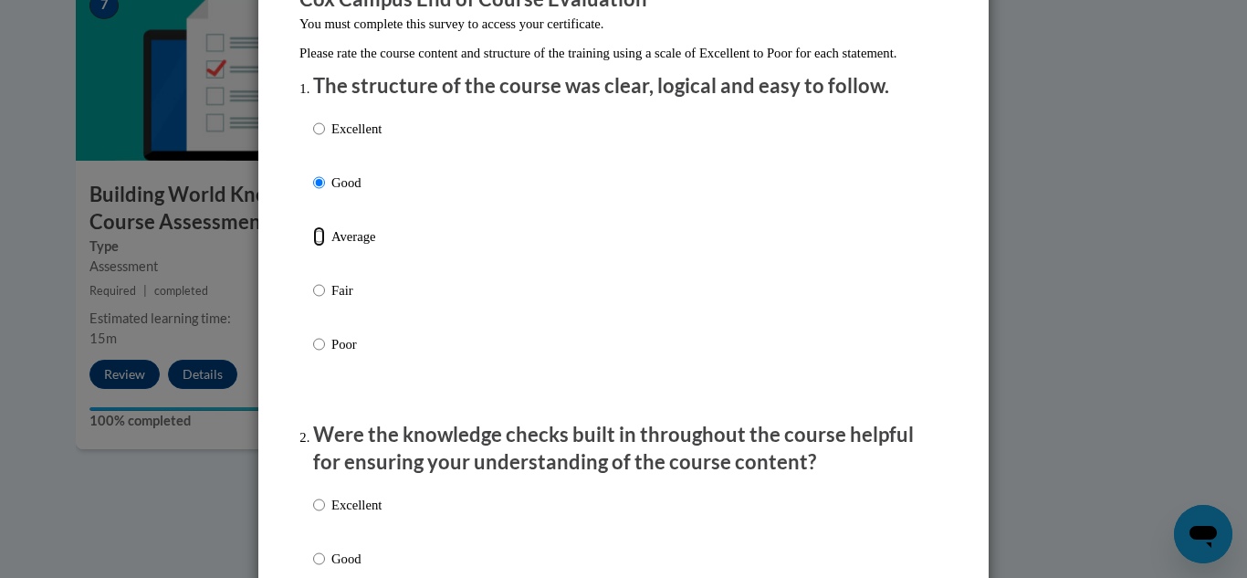
radio input "true"
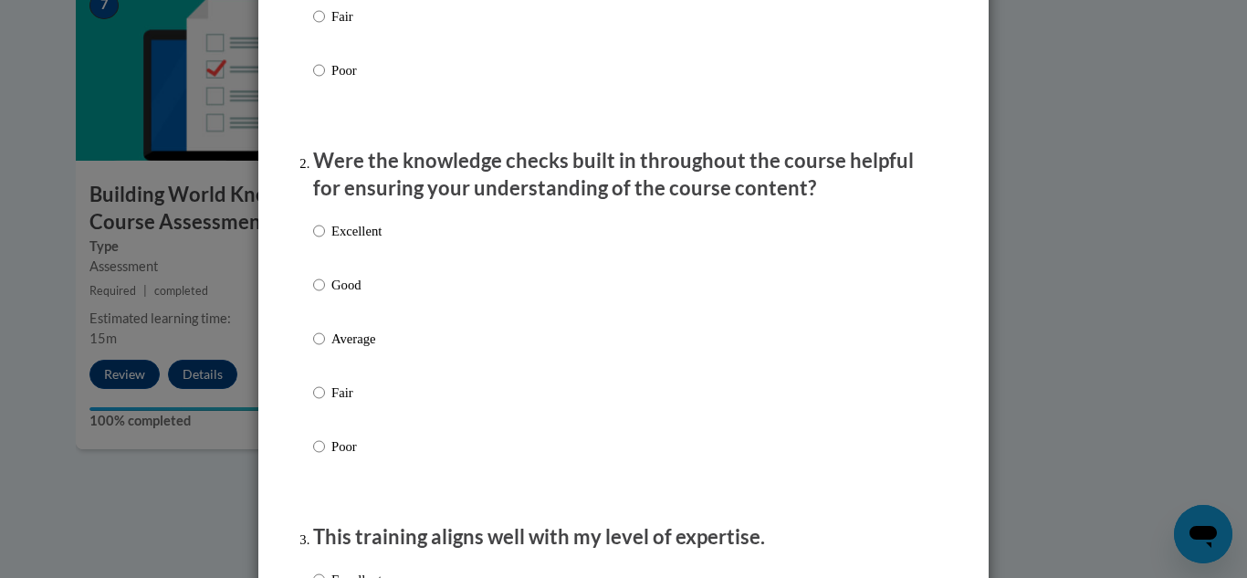
click at [338, 349] on p "Average" at bounding box center [357, 339] width 50 height 20
click at [325, 349] on input "Average" at bounding box center [319, 339] width 12 height 20
radio input "true"
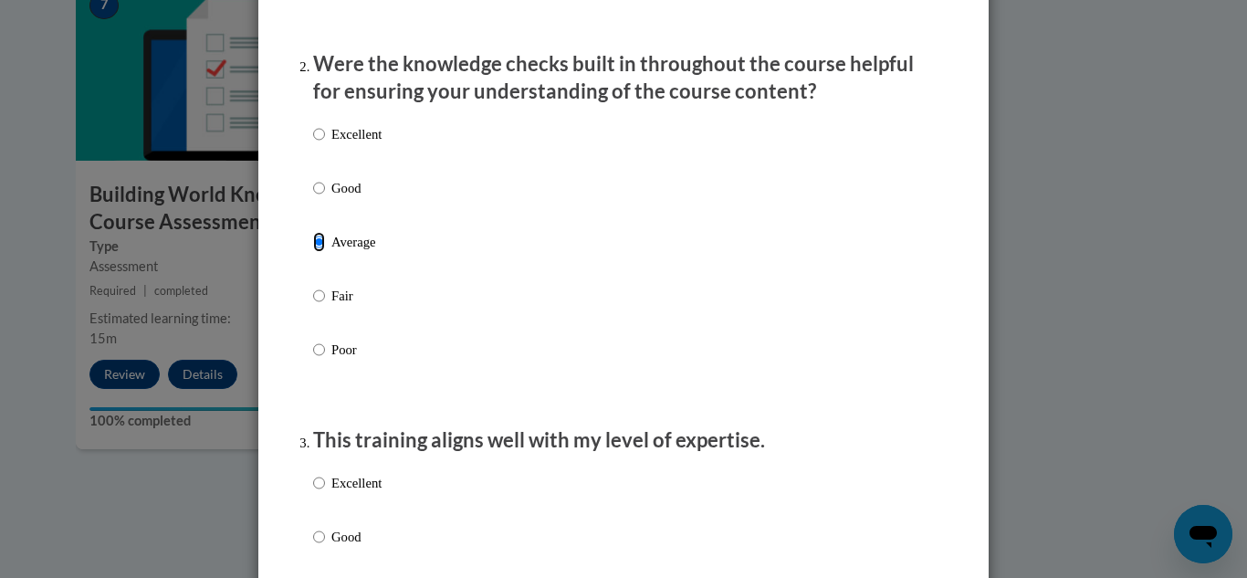
scroll to position [731, 0]
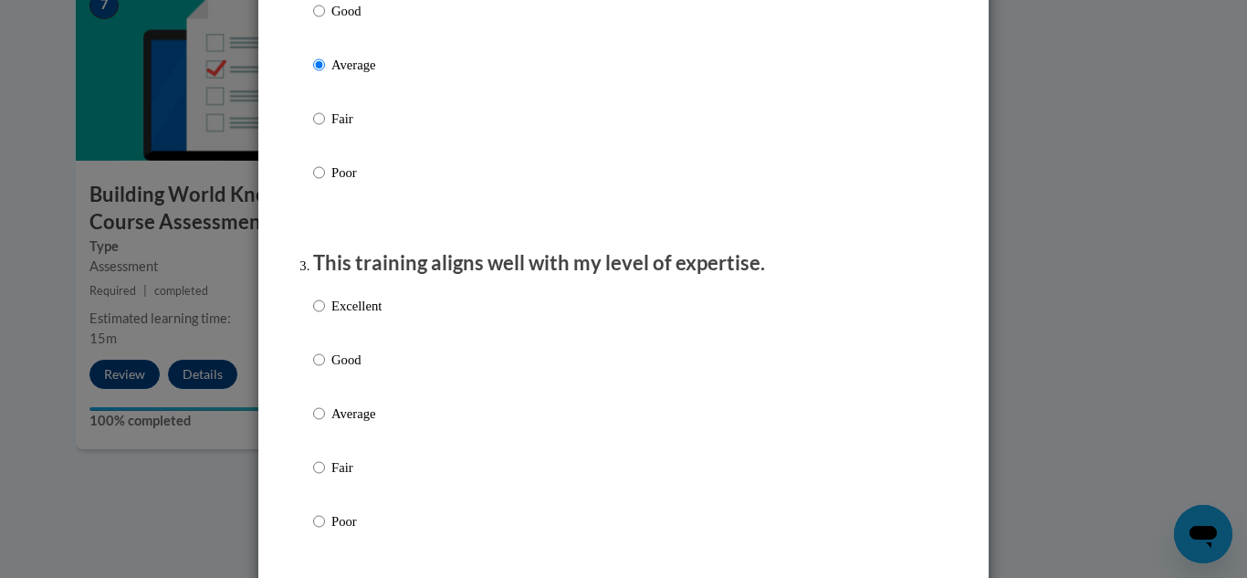
click at [348, 420] on div "Excellent Good Average Fair Poor" at bounding box center [347, 428] width 68 height 283
drag, startPoint x: 353, startPoint y: 425, endPoint x: 362, endPoint y: 420, distance: 9.4
click at [353, 423] on p "Average" at bounding box center [357, 414] width 50 height 20
click at [325, 423] on input "Average" at bounding box center [319, 414] width 12 height 20
radio input "true"
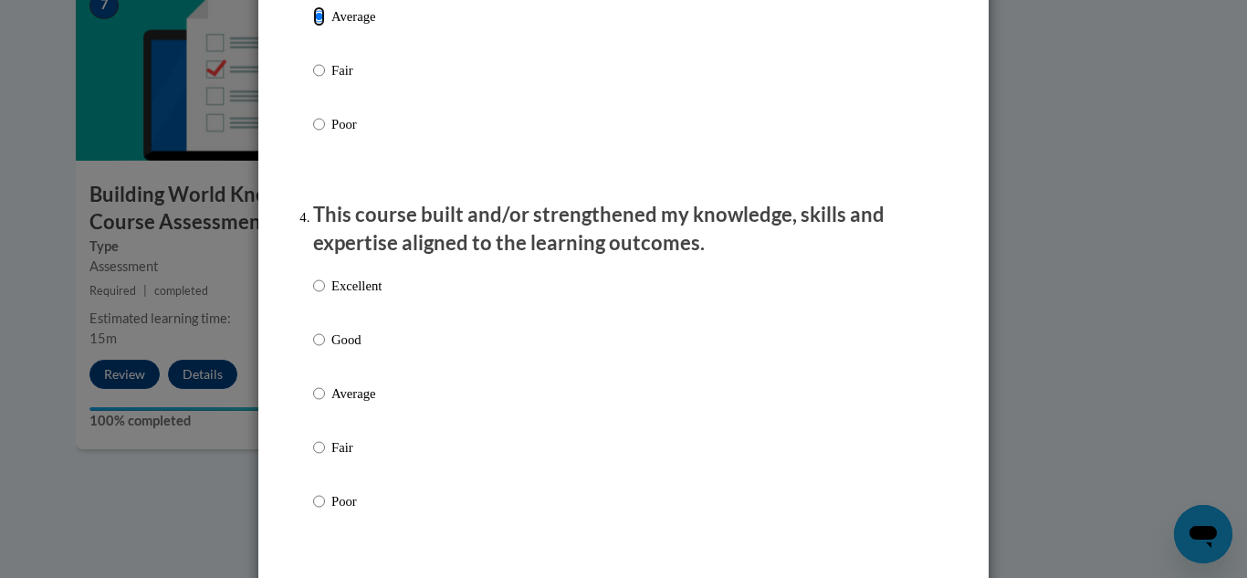
scroll to position [1187, 0]
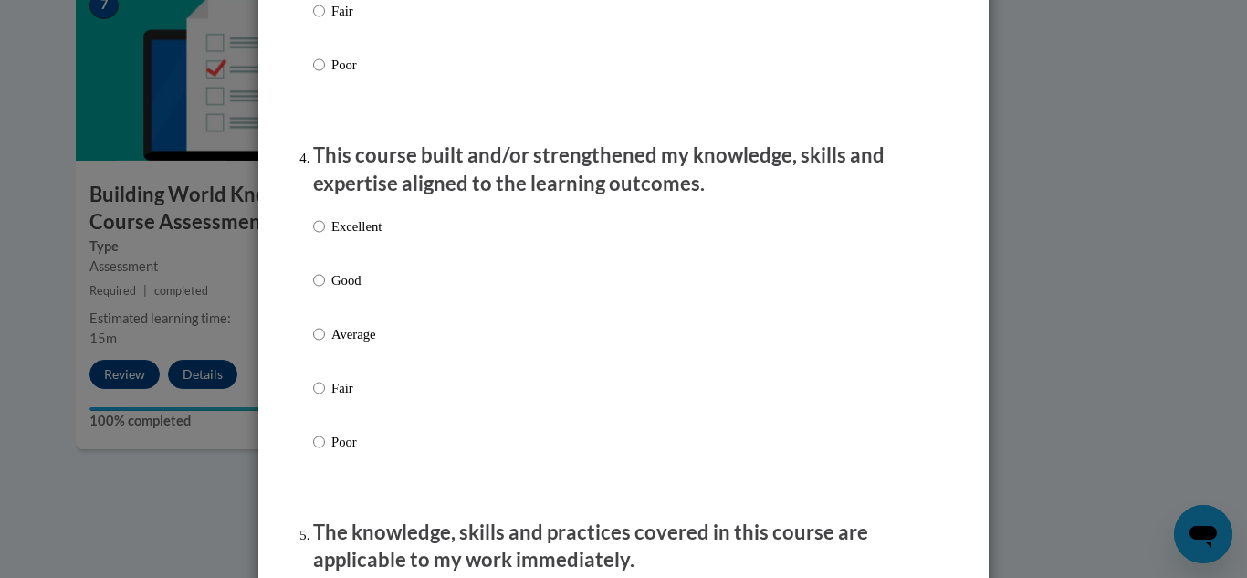
click at [365, 344] on p "Average" at bounding box center [357, 334] width 50 height 20
click at [325, 344] on input "Average" at bounding box center [319, 334] width 12 height 20
radio input "true"
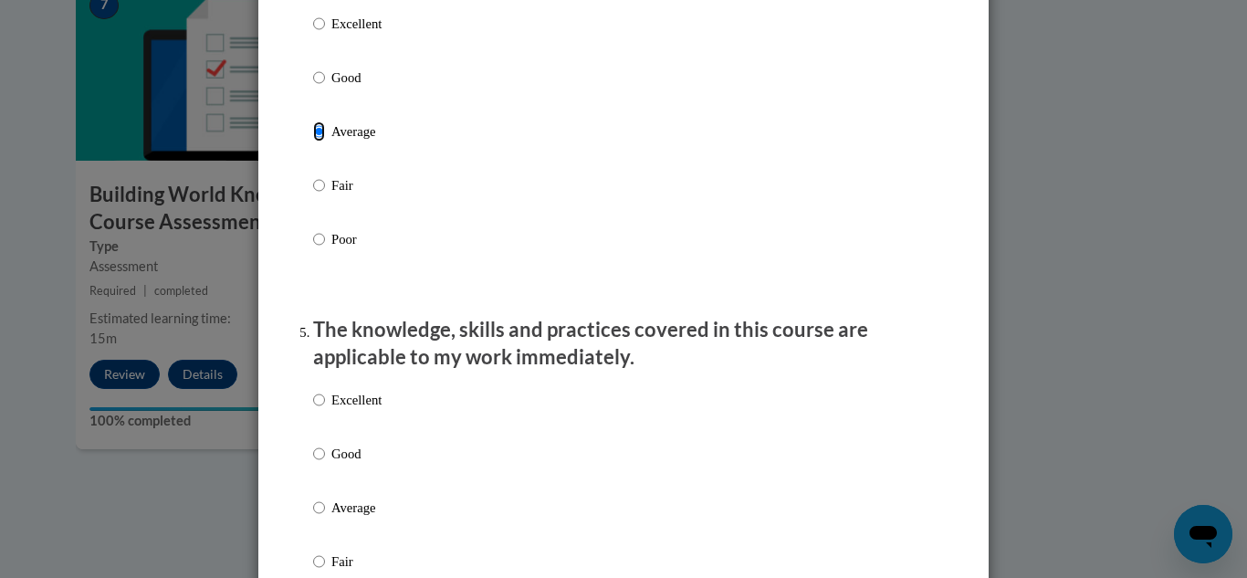
scroll to position [1552, 0]
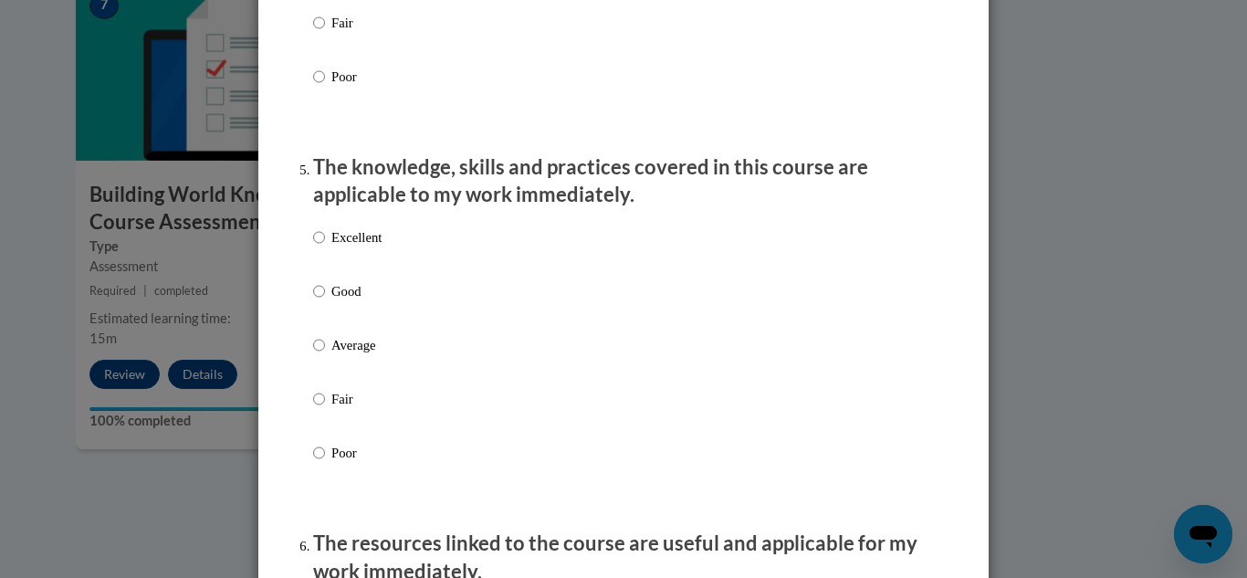
click at [371, 374] on label "Average" at bounding box center [347, 359] width 68 height 49
click at [325, 355] on input "Average" at bounding box center [319, 345] width 12 height 20
radio input "true"
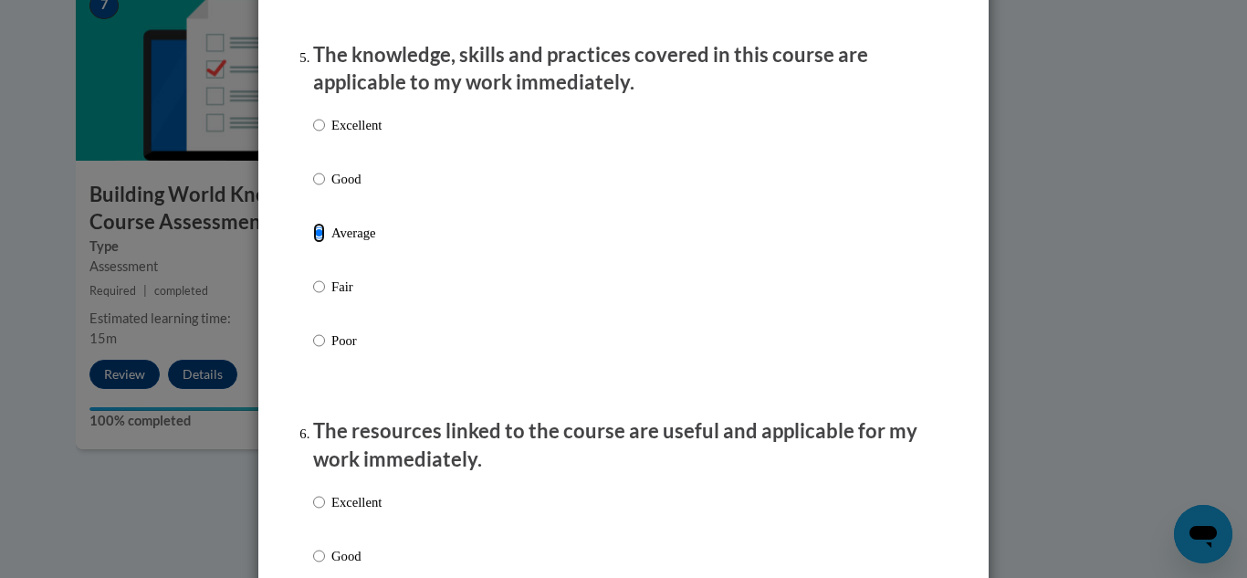
scroll to position [1918, 0]
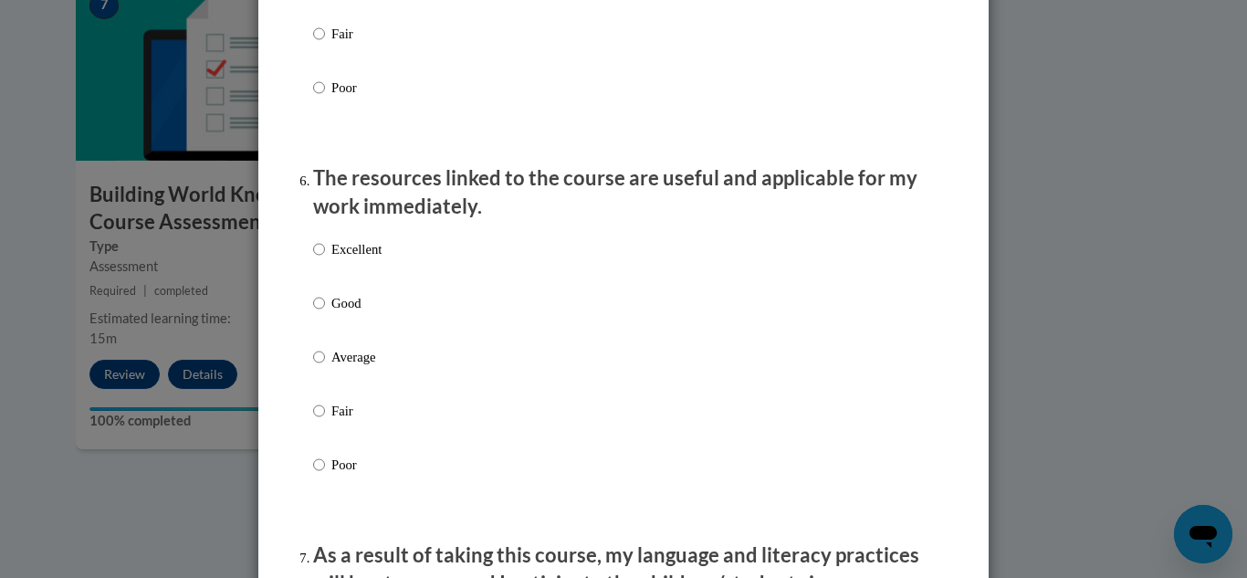
click at [374, 389] on label "Average" at bounding box center [347, 371] width 68 height 49
click at [325, 367] on input "Average" at bounding box center [319, 357] width 12 height 20
radio input "true"
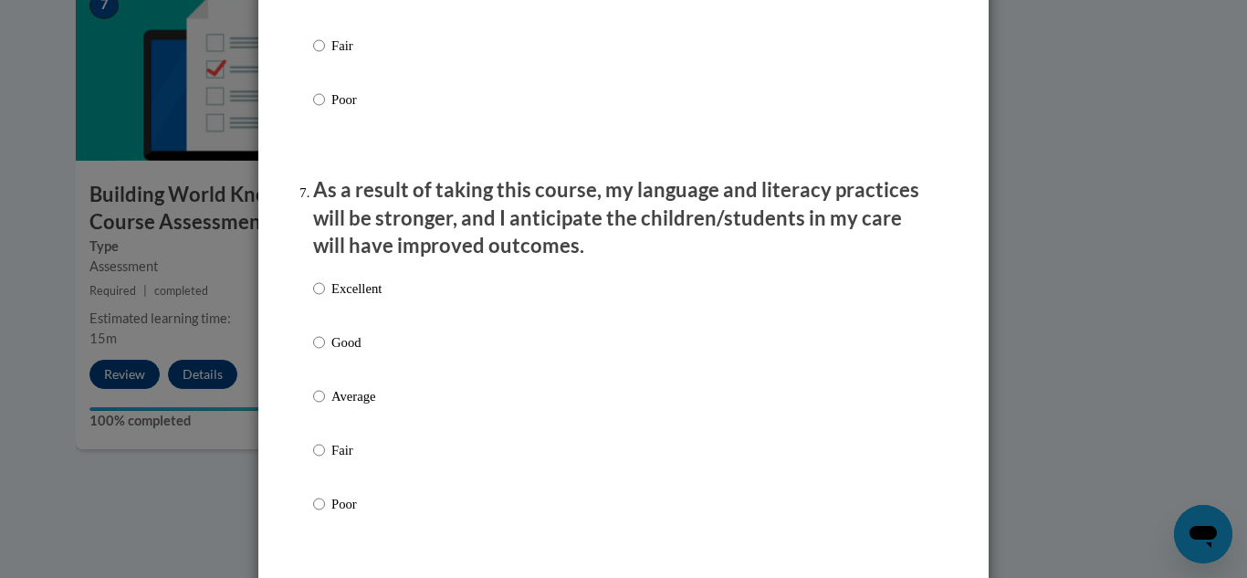
click at [352, 406] on p "Average" at bounding box center [357, 396] width 50 height 20
click at [325, 406] on input "Average" at bounding box center [319, 396] width 12 height 20
radio input "true"
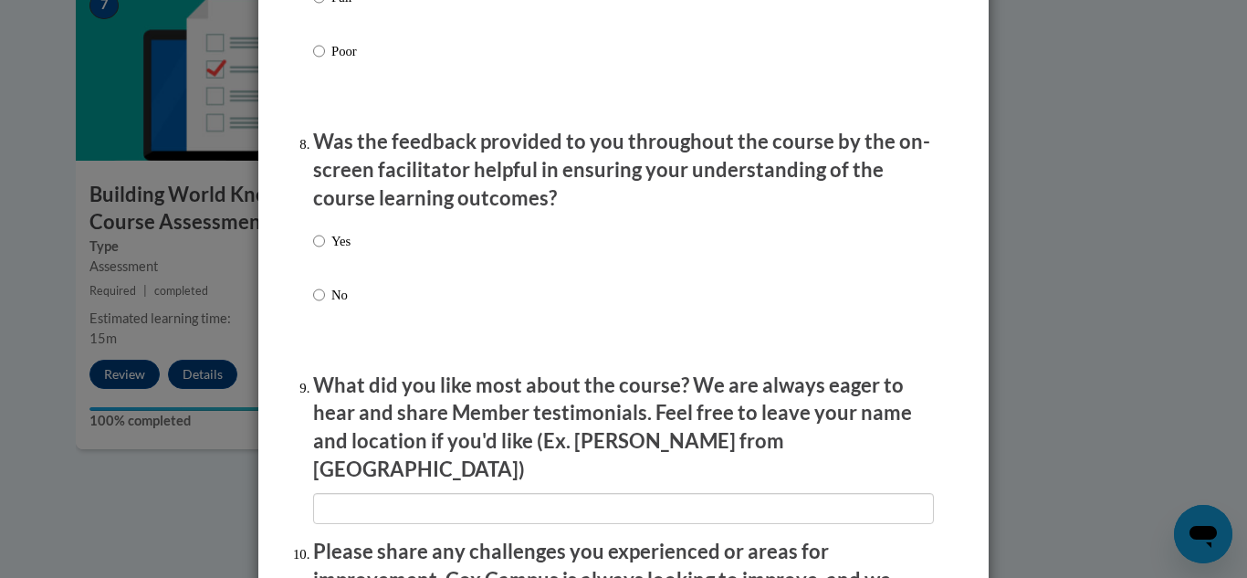
scroll to position [2740, 0]
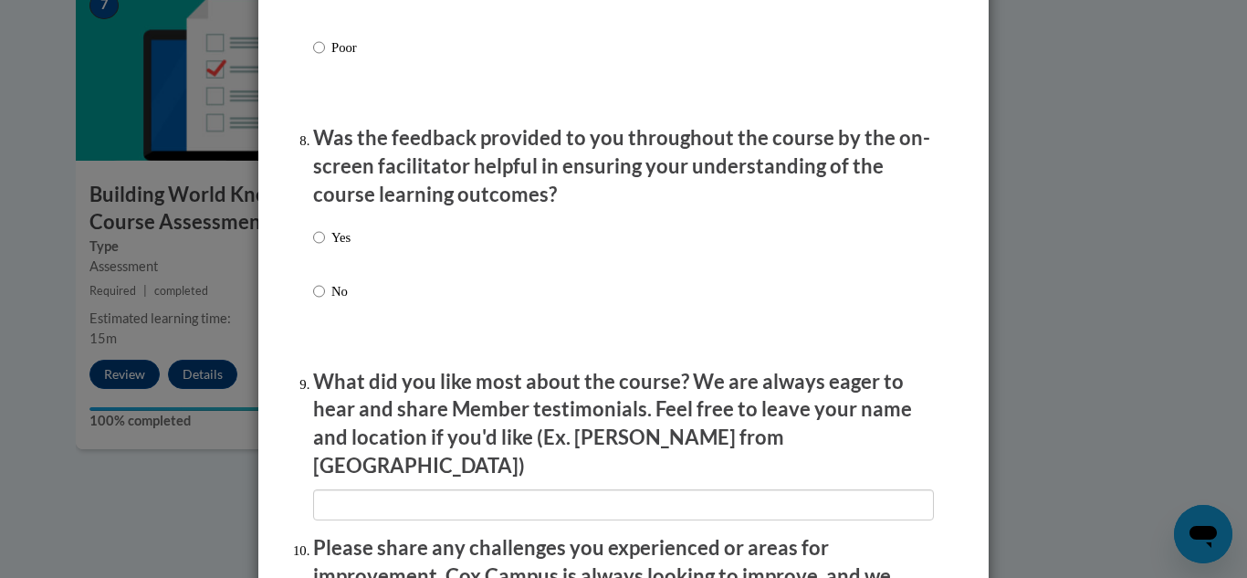
click at [313, 261] on label "Yes" at bounding box center [331, 251] width 37 height 49
click at [313, 247] on input "Yes" at bounding box center [319, 237] width 12 height 20
radio input "true"
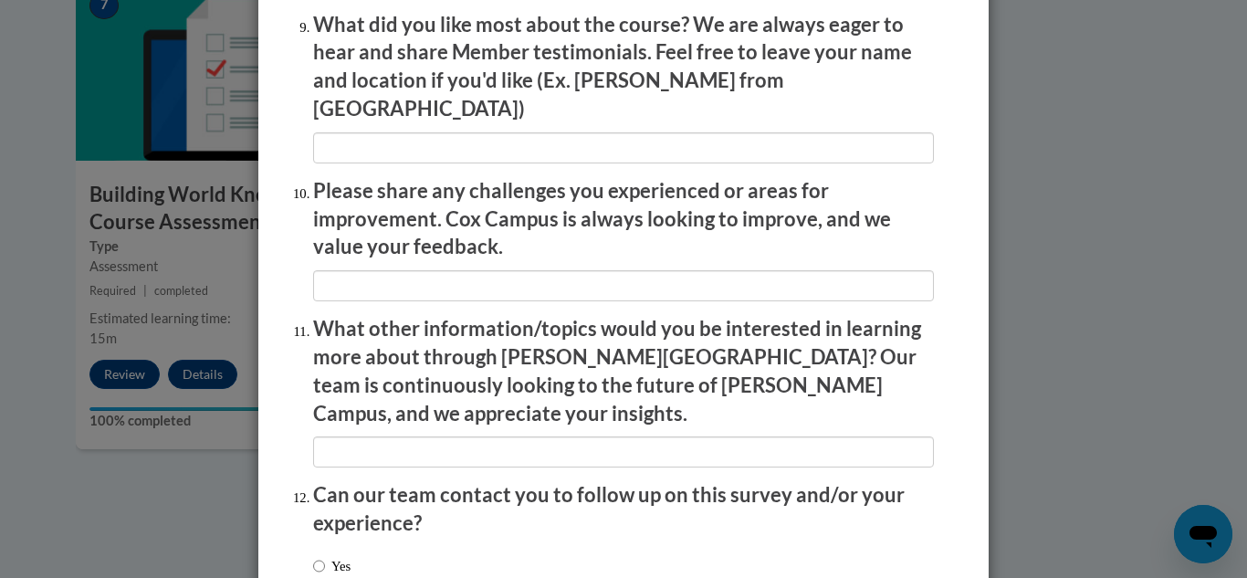
scroll to position [3216, 0]
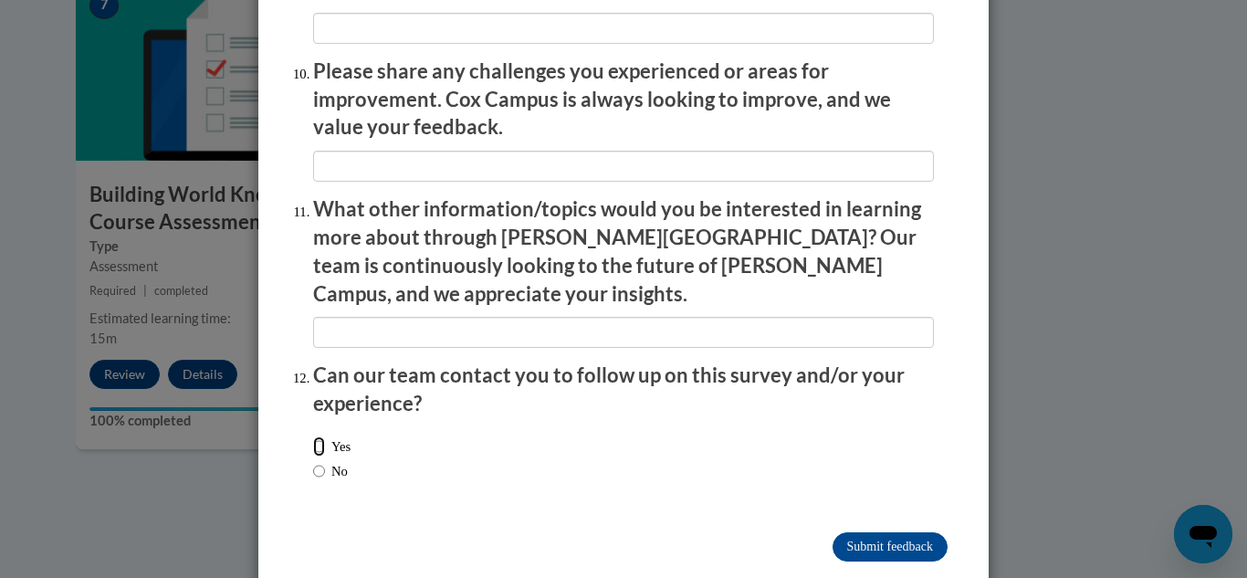
click at [313, 437] on input "Yes" at bounding box center [319, 447] width 12 height 20
radio input "true"
click at [313, 438] on div "Yes No" at bounding box center [331, 458] width 37 height 63
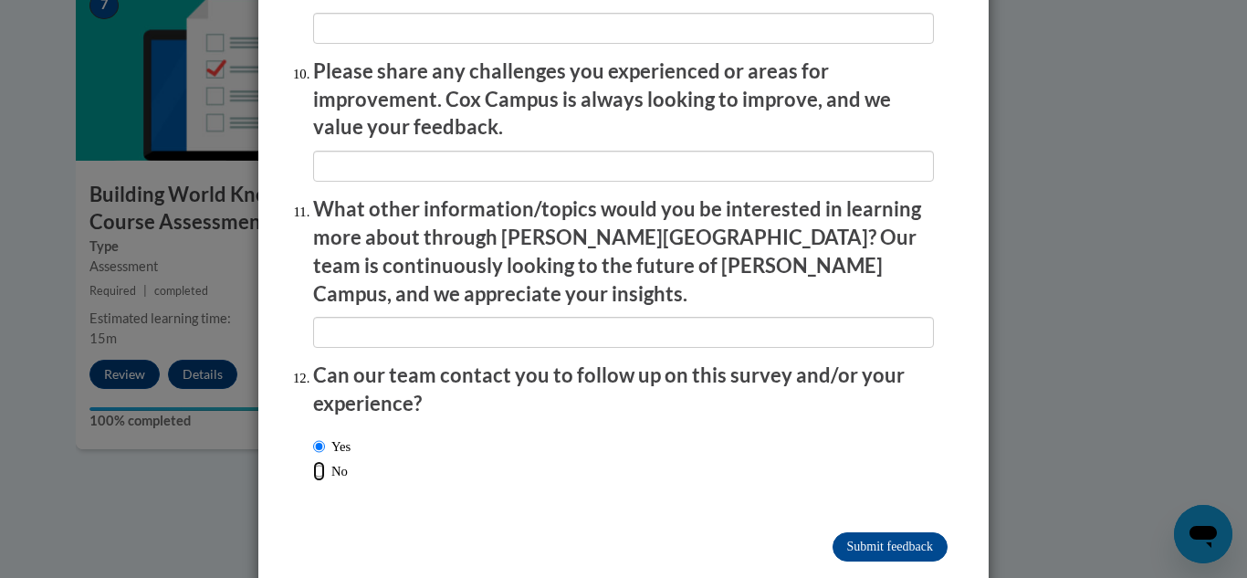
click at [313, 461] on input "No" at bounding box center [319, 471] width 12 height 20
radio input "true"
click at [902, 532] on input "Submit feedback" at bounding box center [890, 546] width 115 height 29
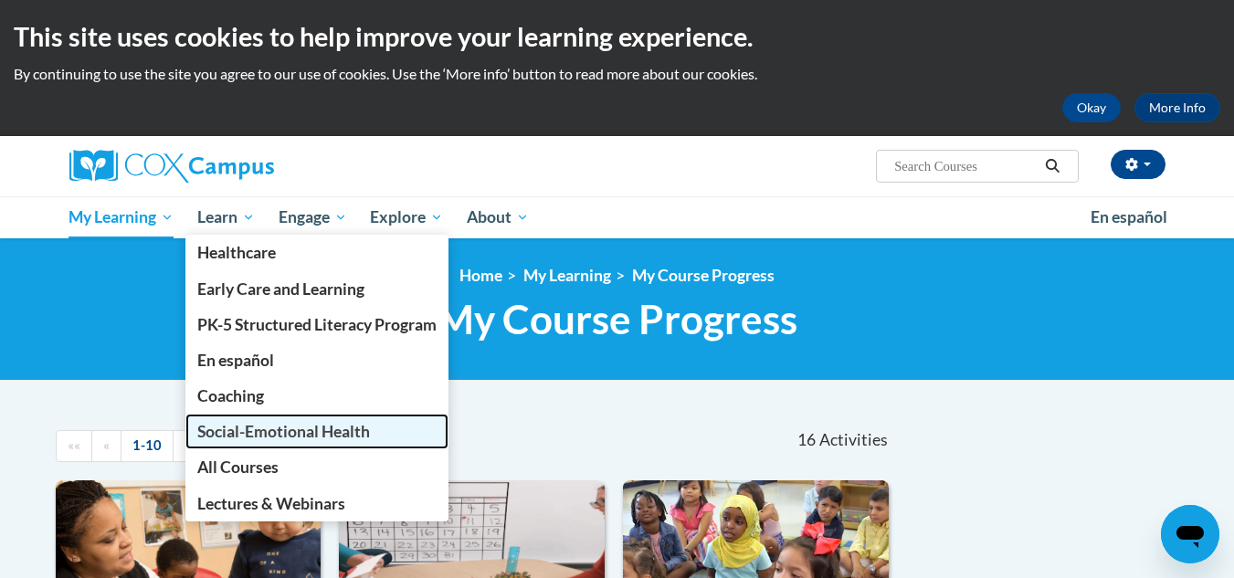
click at [242, 434] on span "Social-Emotional Health" at bounding box center [283, 431] width 173 height 19
